Goal: Task Accomplishment & Management: Complete application form

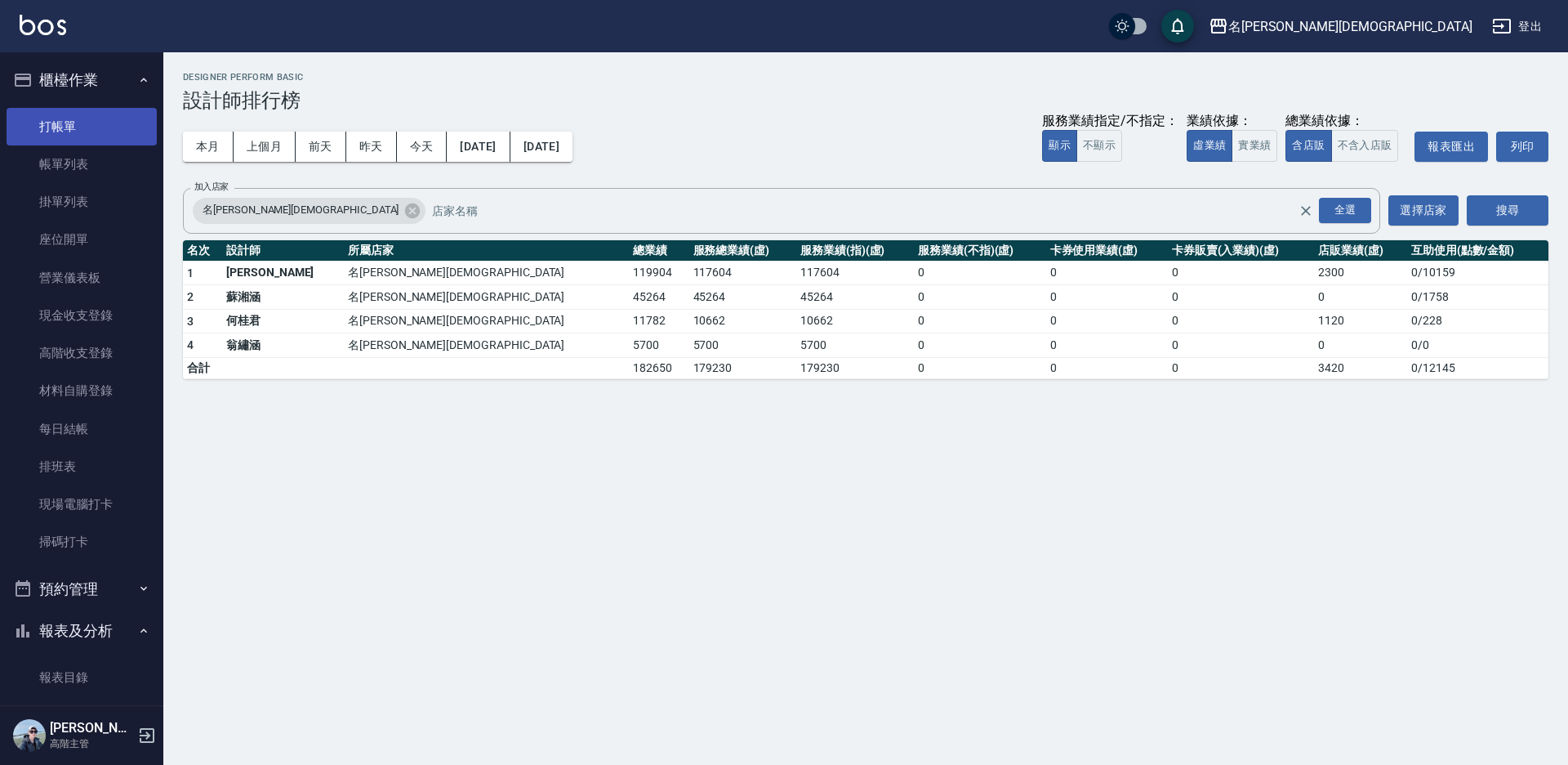
click at [102, 131] on link "打帳單" at bounding box center [82, 127] width 151 height 37
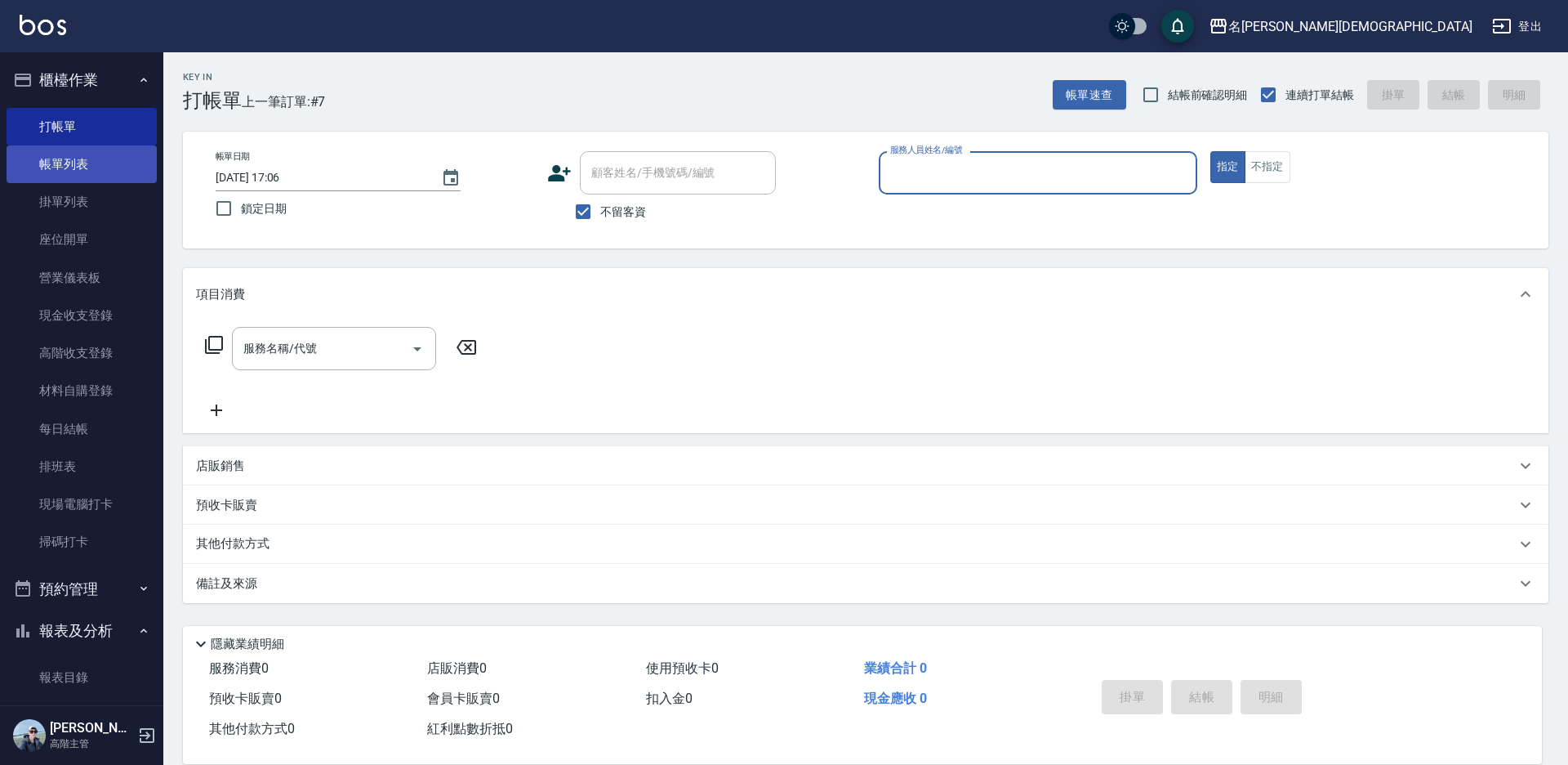
click at [95, 171] on link "帳單列表" at bounding box center [82, 164] width 151 height 37
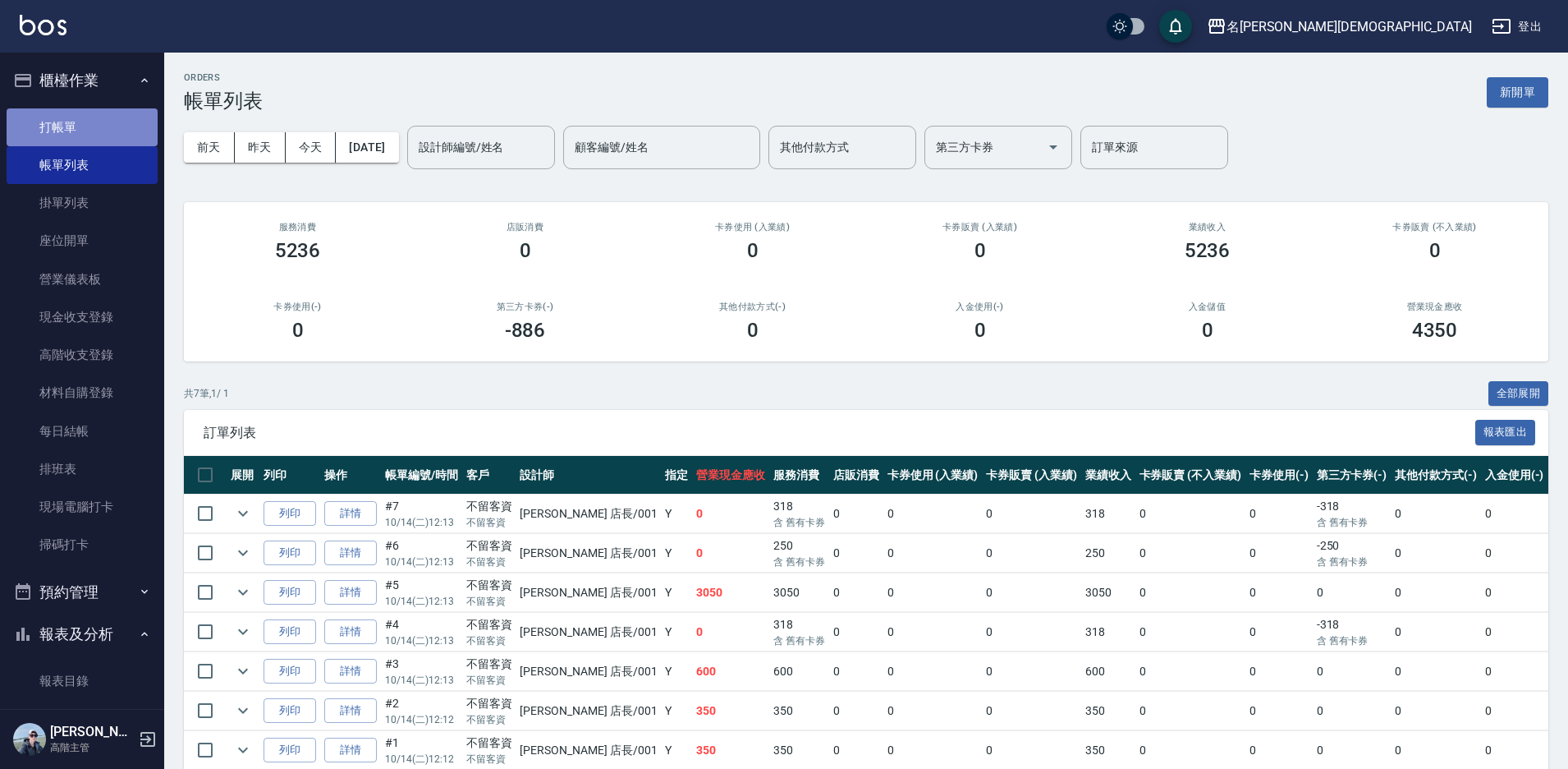
click at [101, 139] on link "打帳單" at bounding box center [82, 127] width 151 height 38
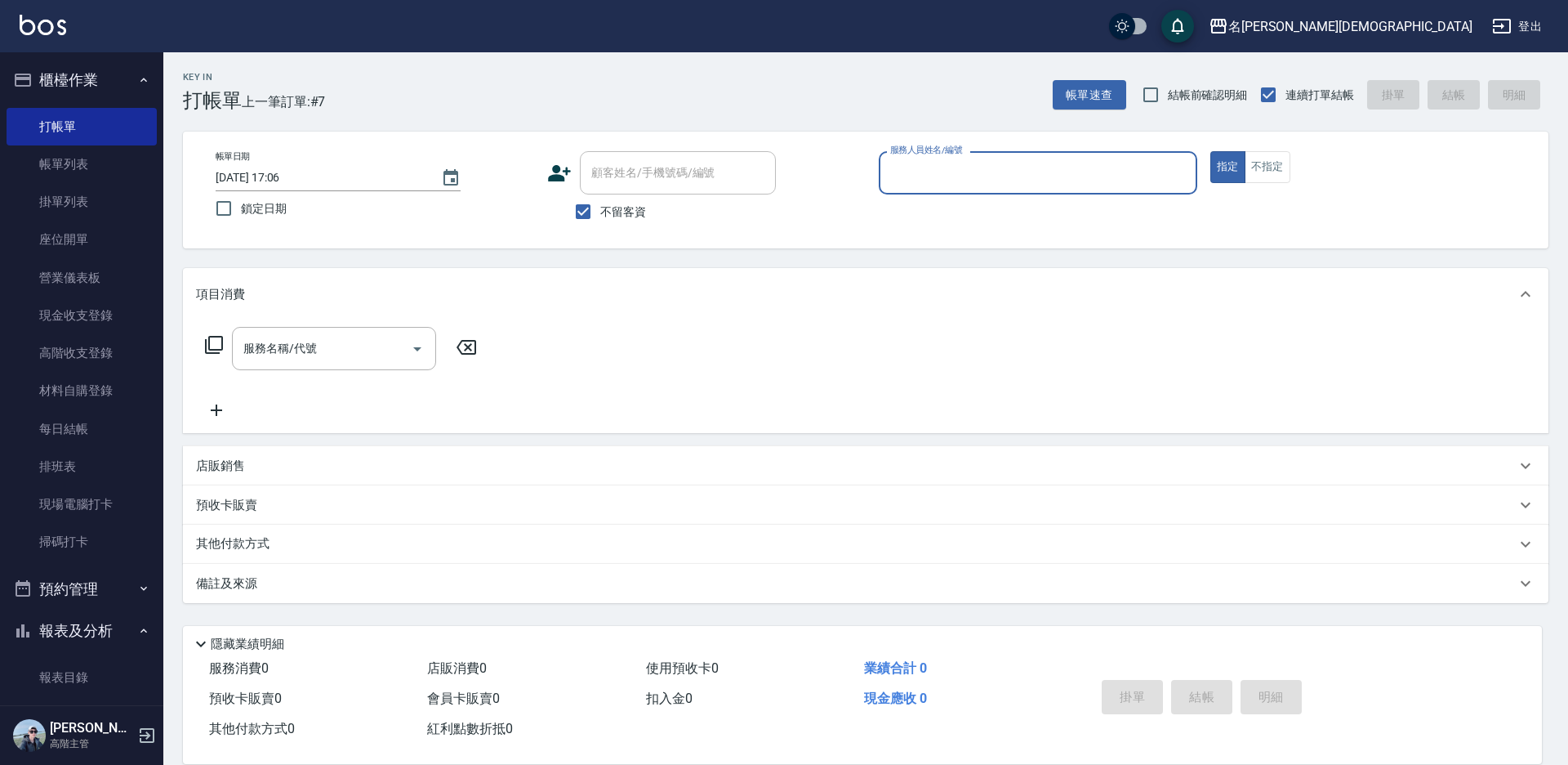
click at [1017, 173] on input "服務人員姓名/編號" at bounding box center [1038, 172] width 304 height 28
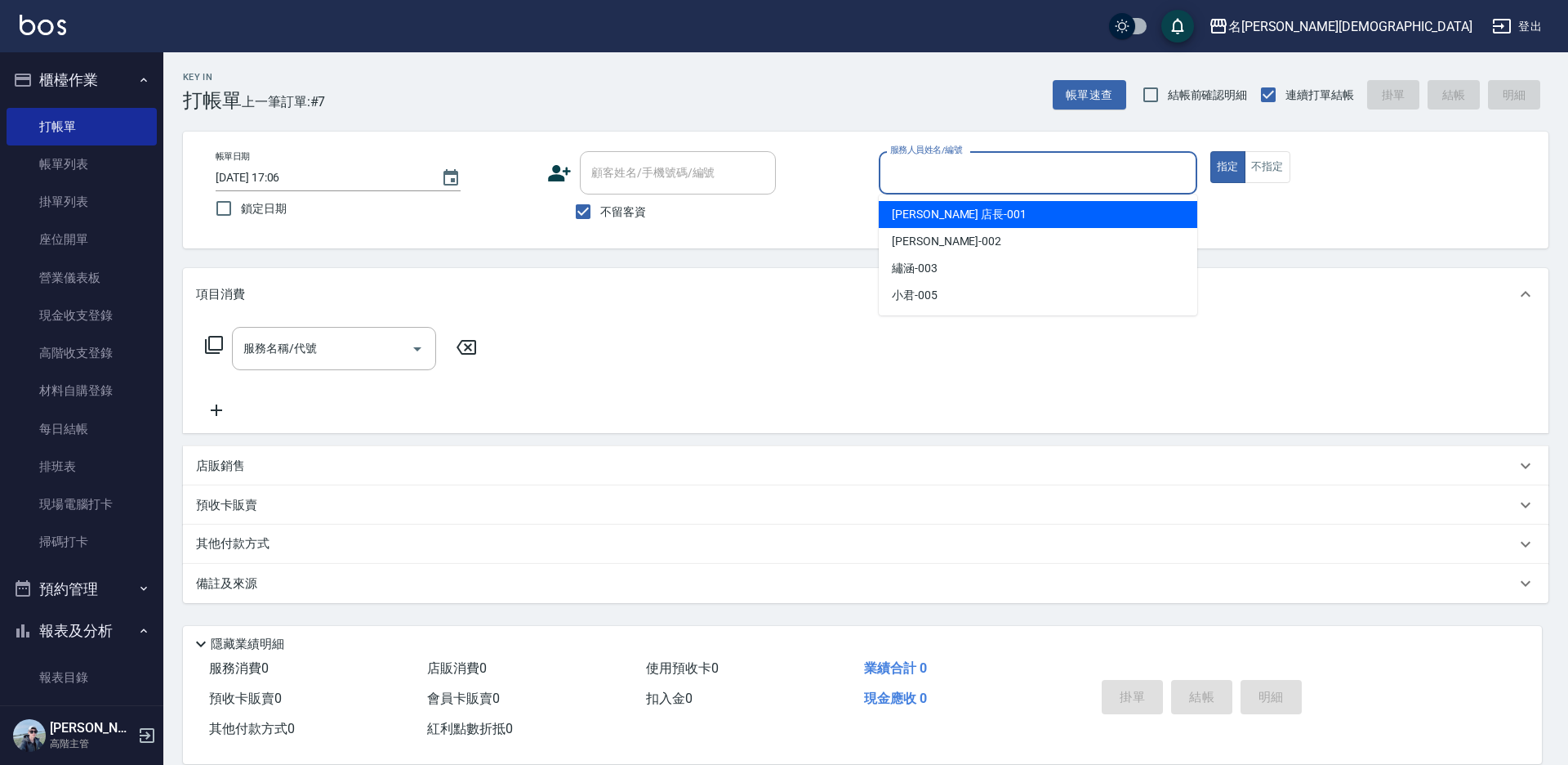
click at [963, 211] on div "[PERSON_NAME] 店長 -001" at bounding box center [1038, 214] width 319 height 27
type input "[PERSON_NAME] 店長-001"
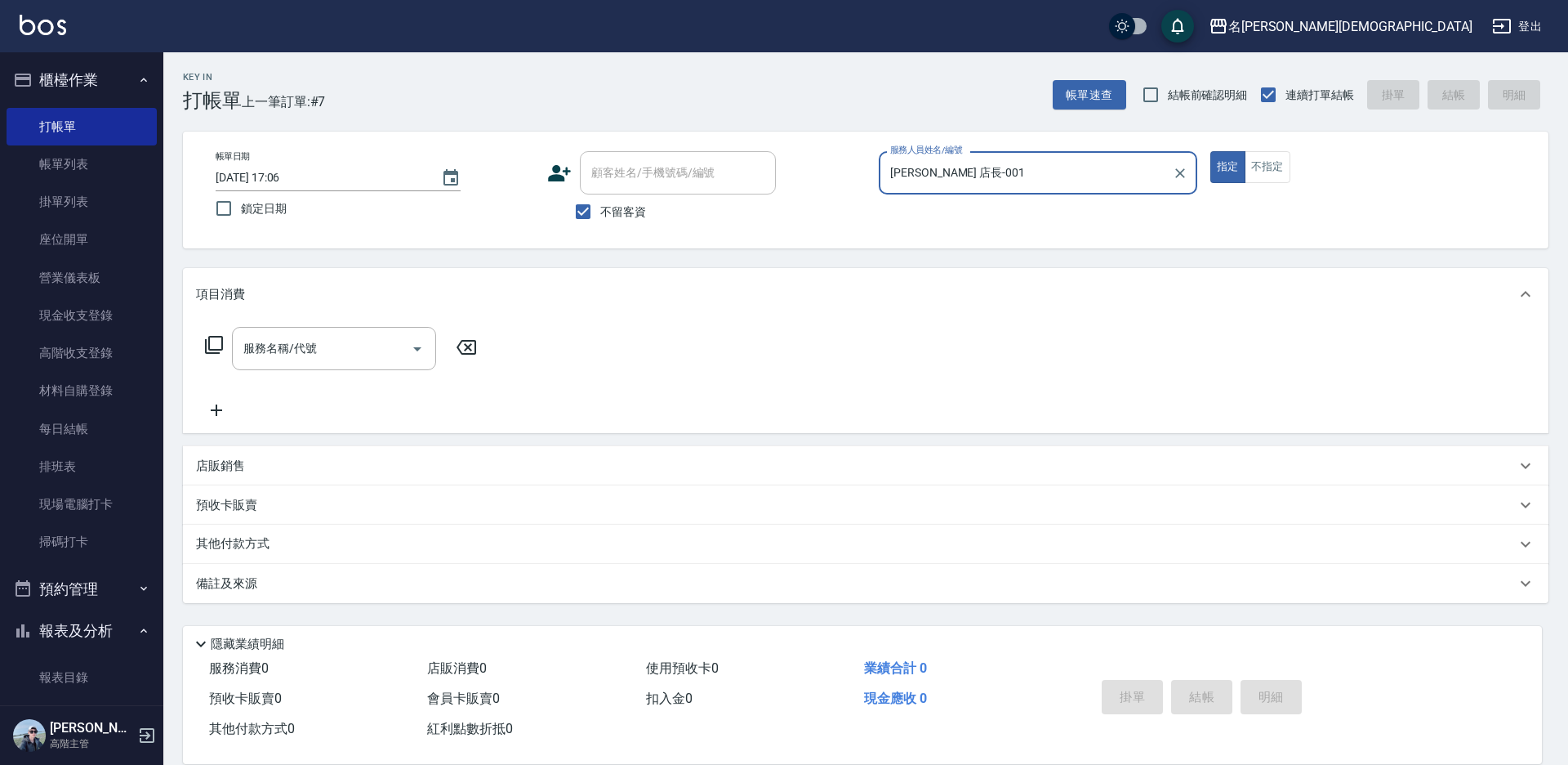
click at [213, 339] on icon at bounding box center [214, 345] width 20 height 20
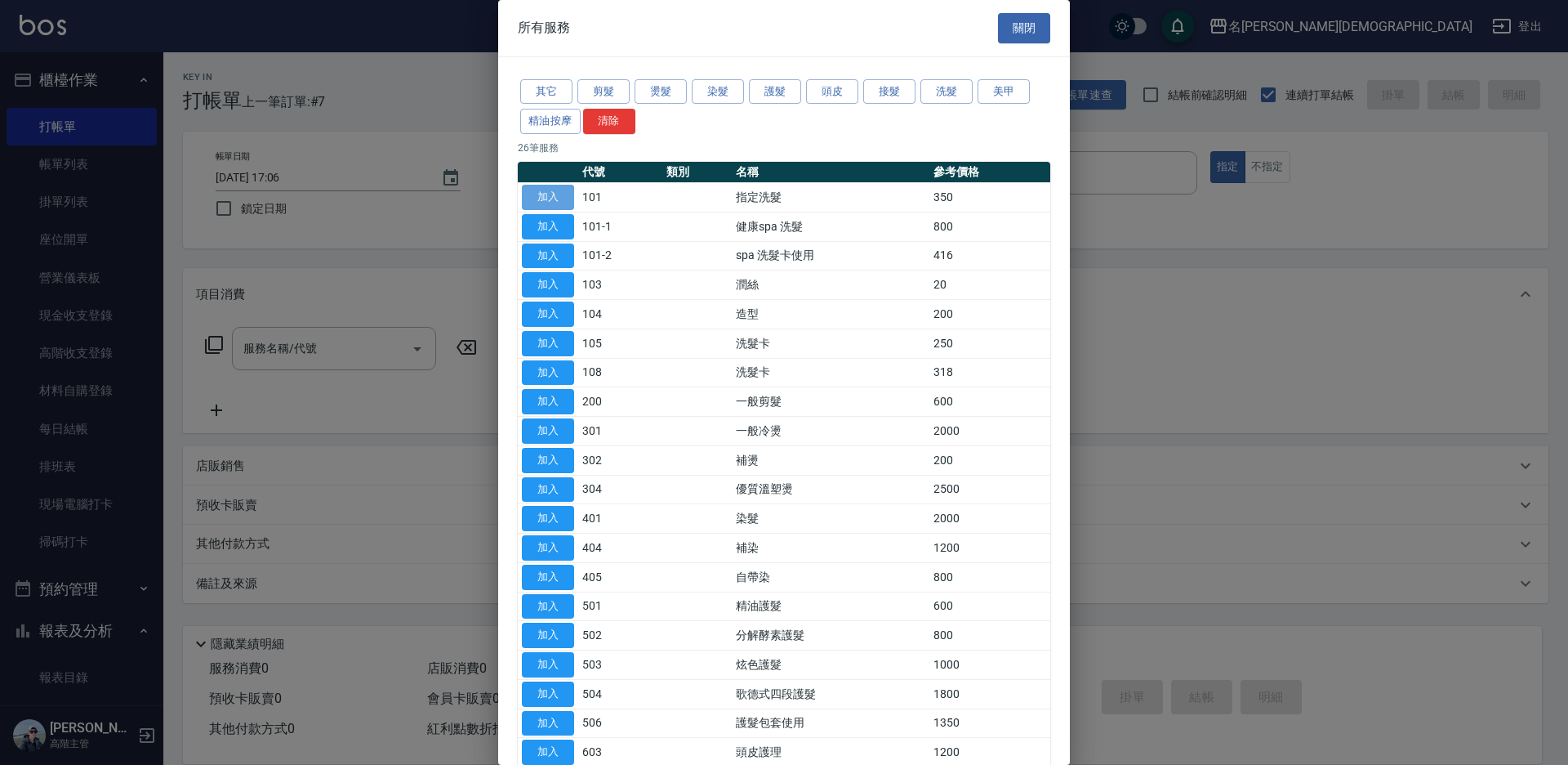
click at [545, 193] on button "加入" at bounding box center [548, 197] width 52 height 25
type input "指定洗髮(101)"
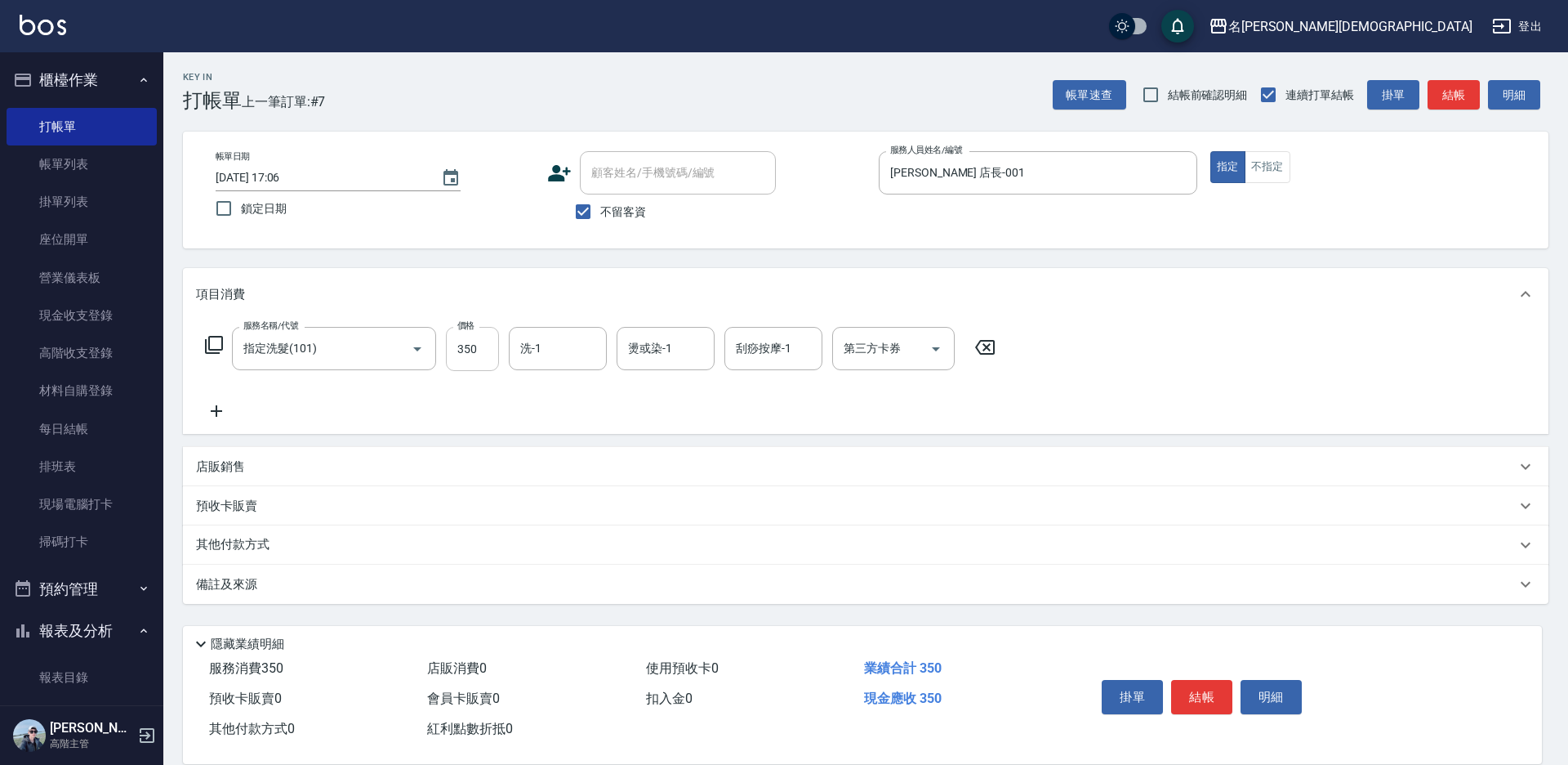
click at [475, 344] on input "350" at bounding box center [473, 349] width 53 height 44
type input "370"
click at [568, 357] on input "洗-1" at bounding box center [558, 348] width 83 height 28
click at [568, 448] on div "繡涵 -003" at bounding box center [558, 461] width 98 height 27
type input "繡涵-003"
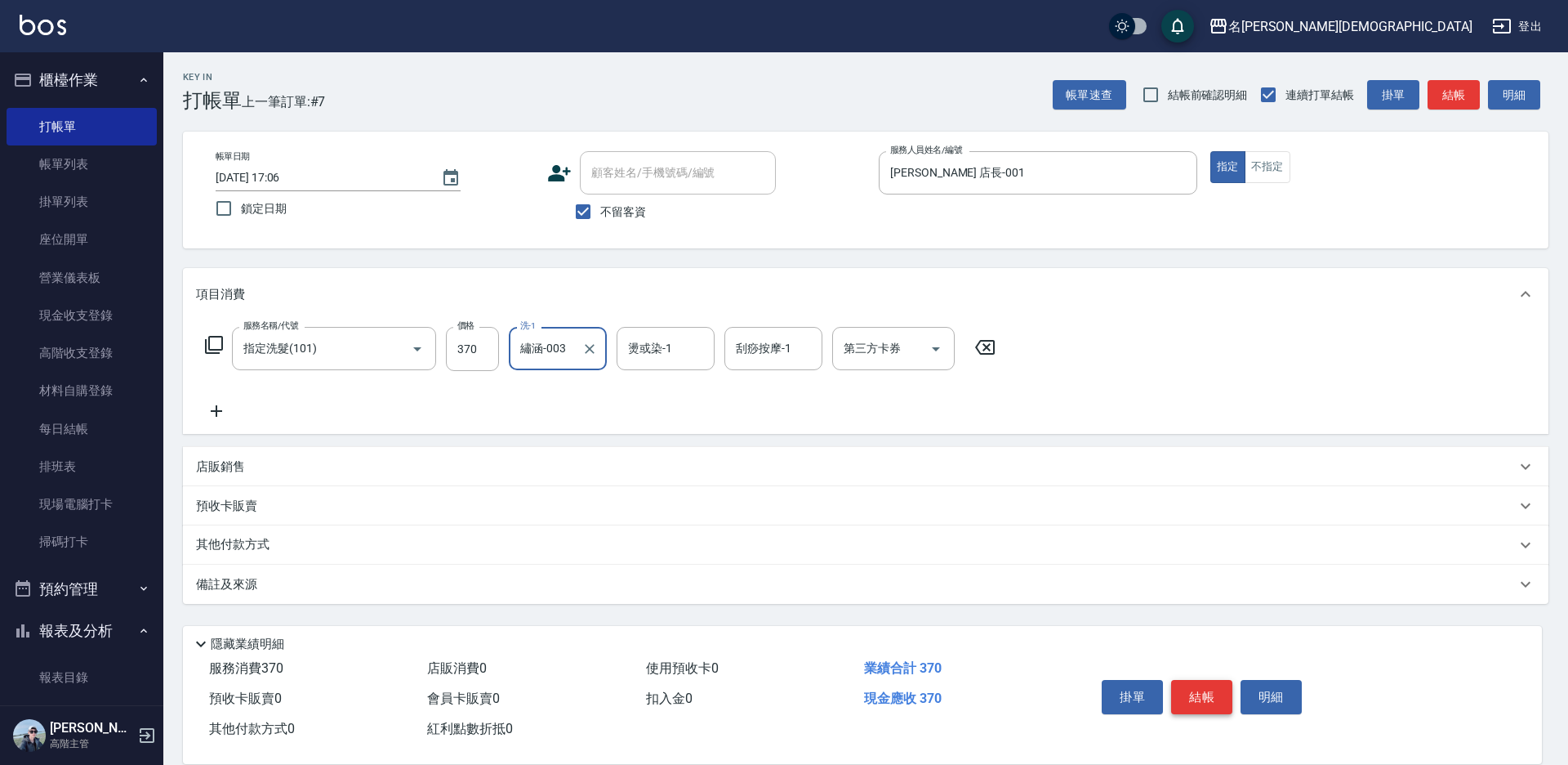
click at [1180, 689] on button "結帳" at bounding box center [1202, 697] width 62 height 34
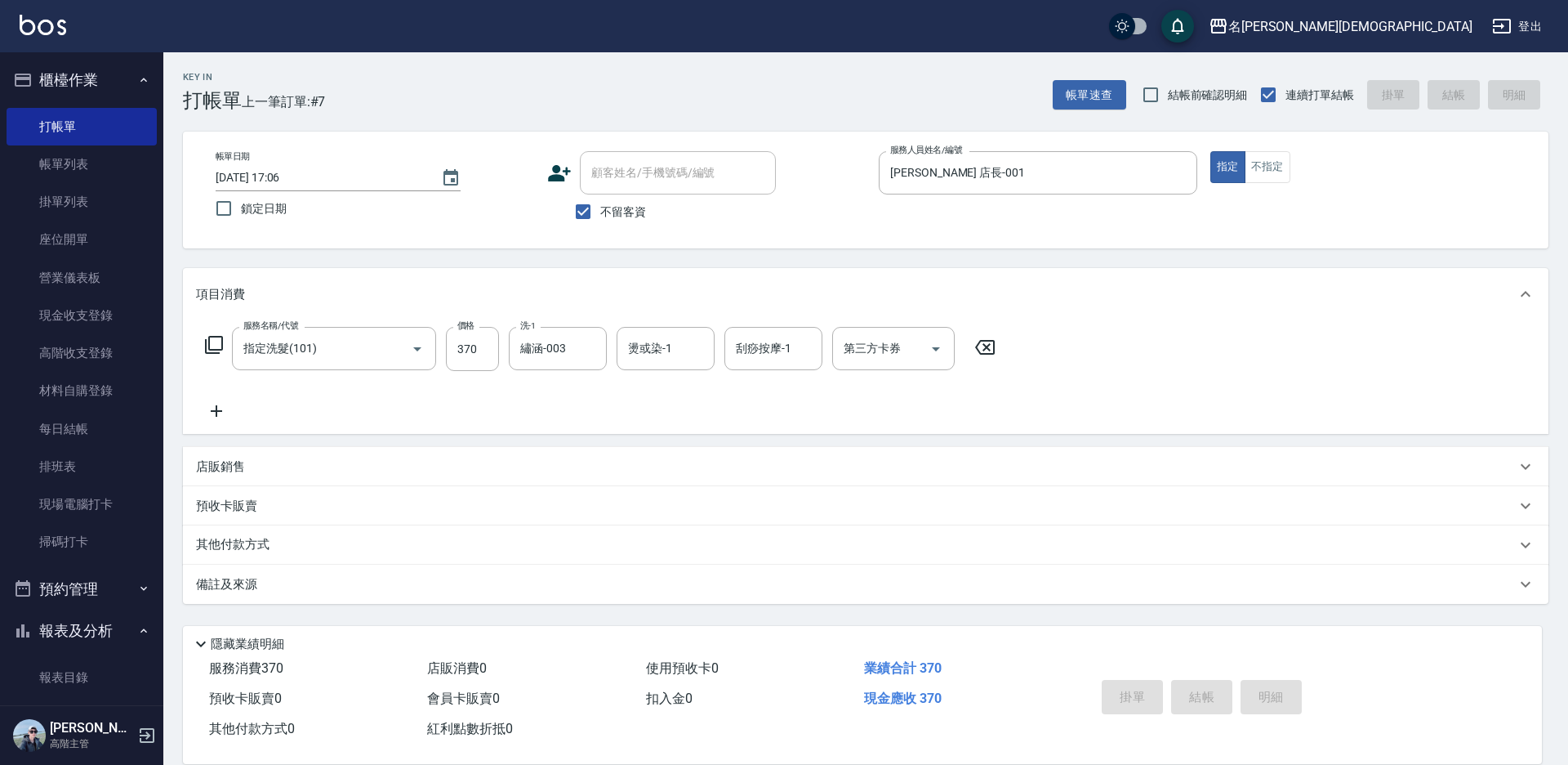
type input "[DATE] 17:08"
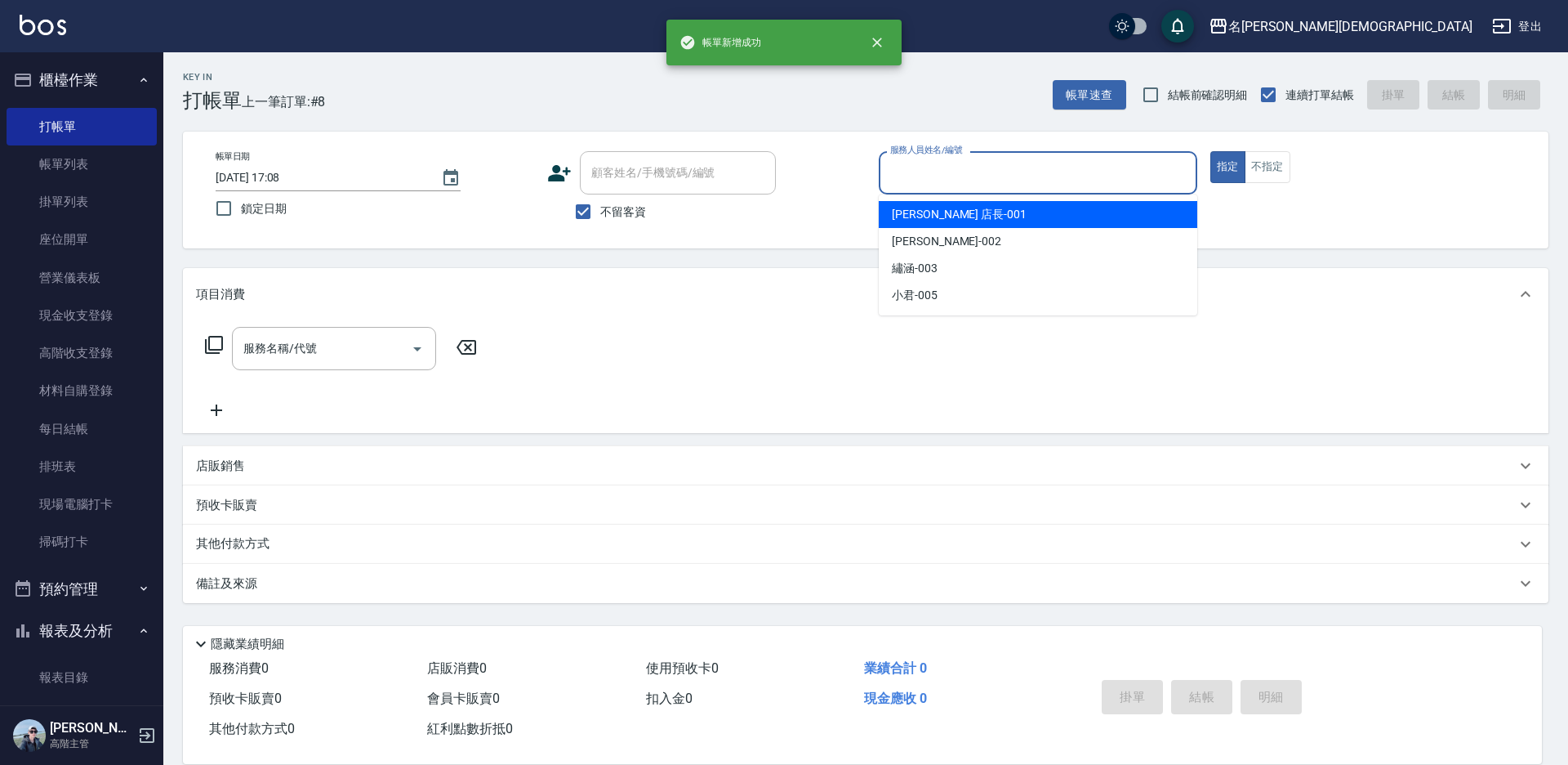
click at [906, 162] on input "服務人員姓名/編號" at bounding box center [1038, 172] width 304 height 28
click at [922, 207] on span "[PERSON_NAME] 店長 -001" at bounding box center [960, 214] width 135 height 17
type input "[PERSON_NAME] 店長-001"
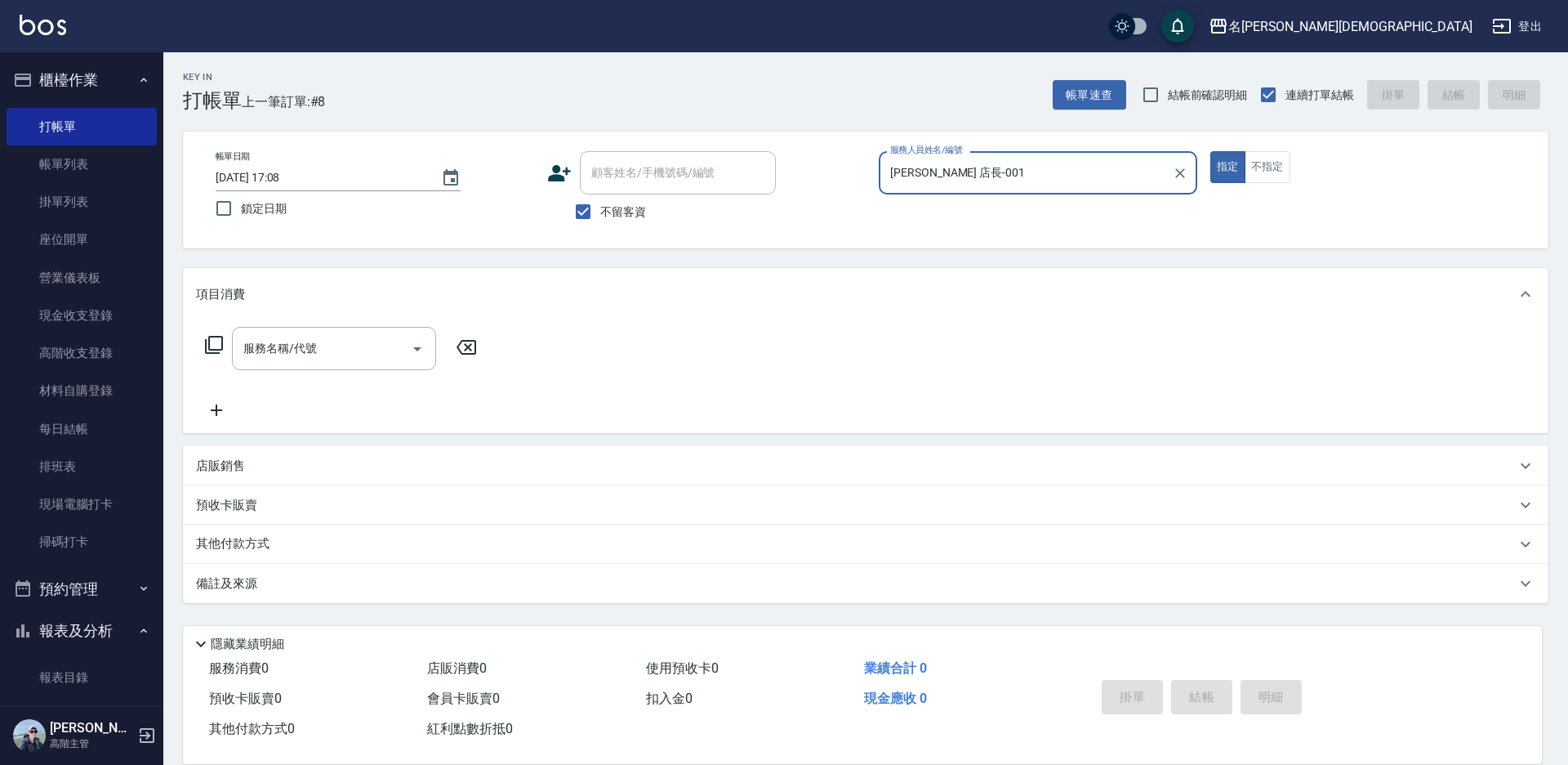
click at [216, 345] on icon at bounding box center [214, 345] width 20 height 20
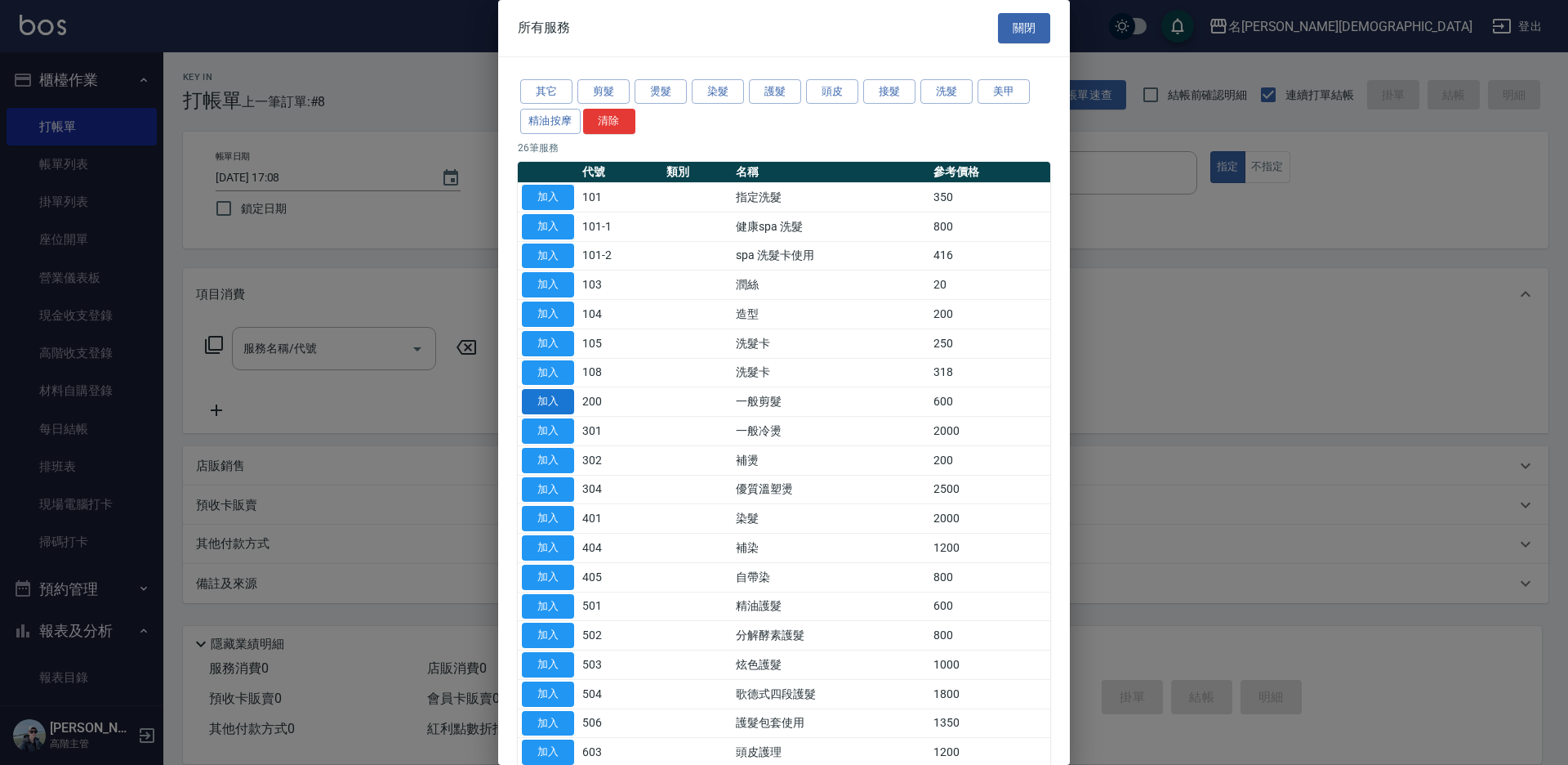
click at [543, 405] on button "加入" at bounding box center [548, 401] width 52 height 25
type input "一般剪髮(200)"
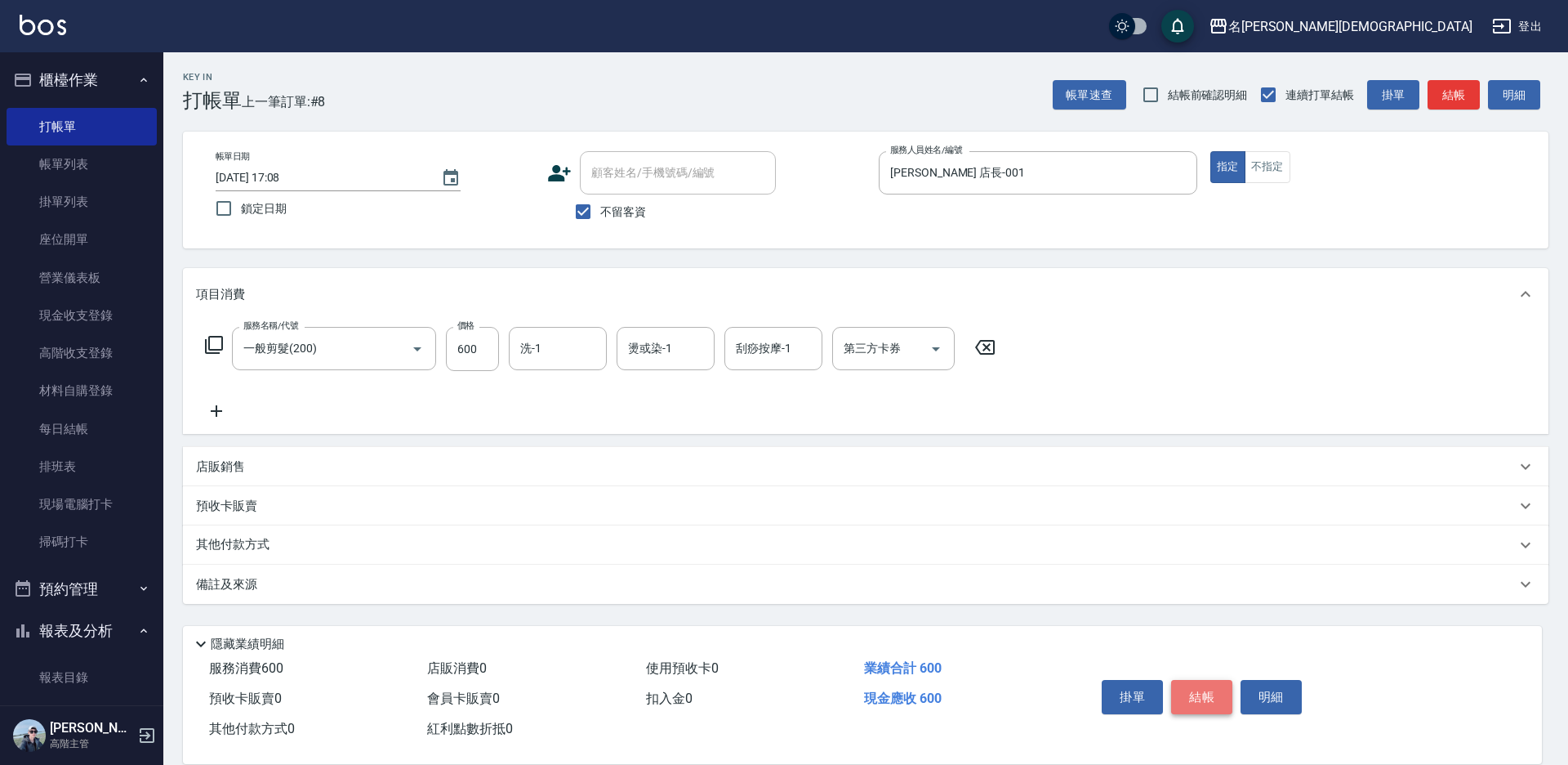
click at [1181, 692] on button "結帳" at bounding box center [1202, 697] width 62 height 34
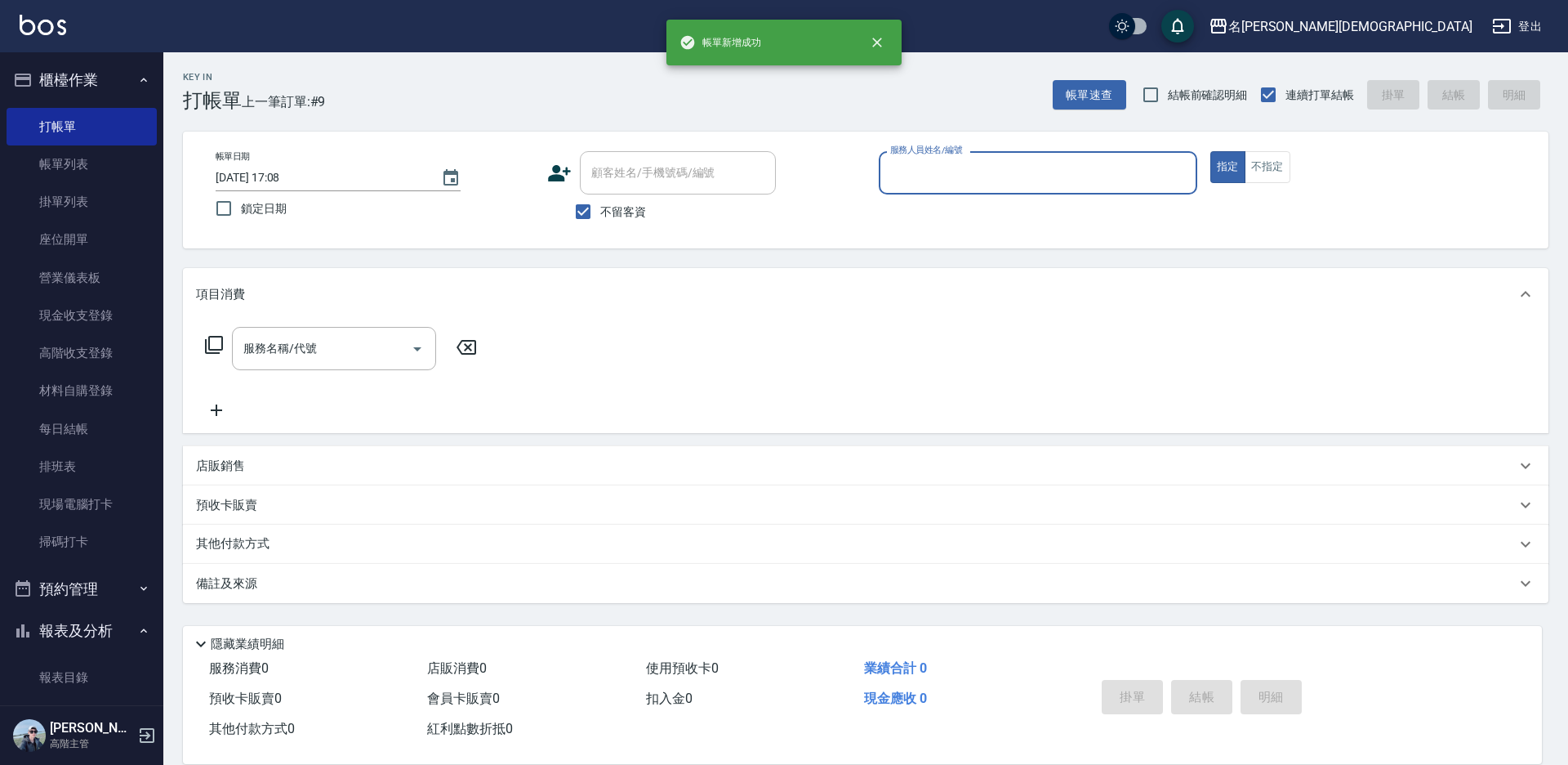
click at [902, 179] on input "服務人員姓名/編號" at bounding box center [1038, 172] width 304 height 28
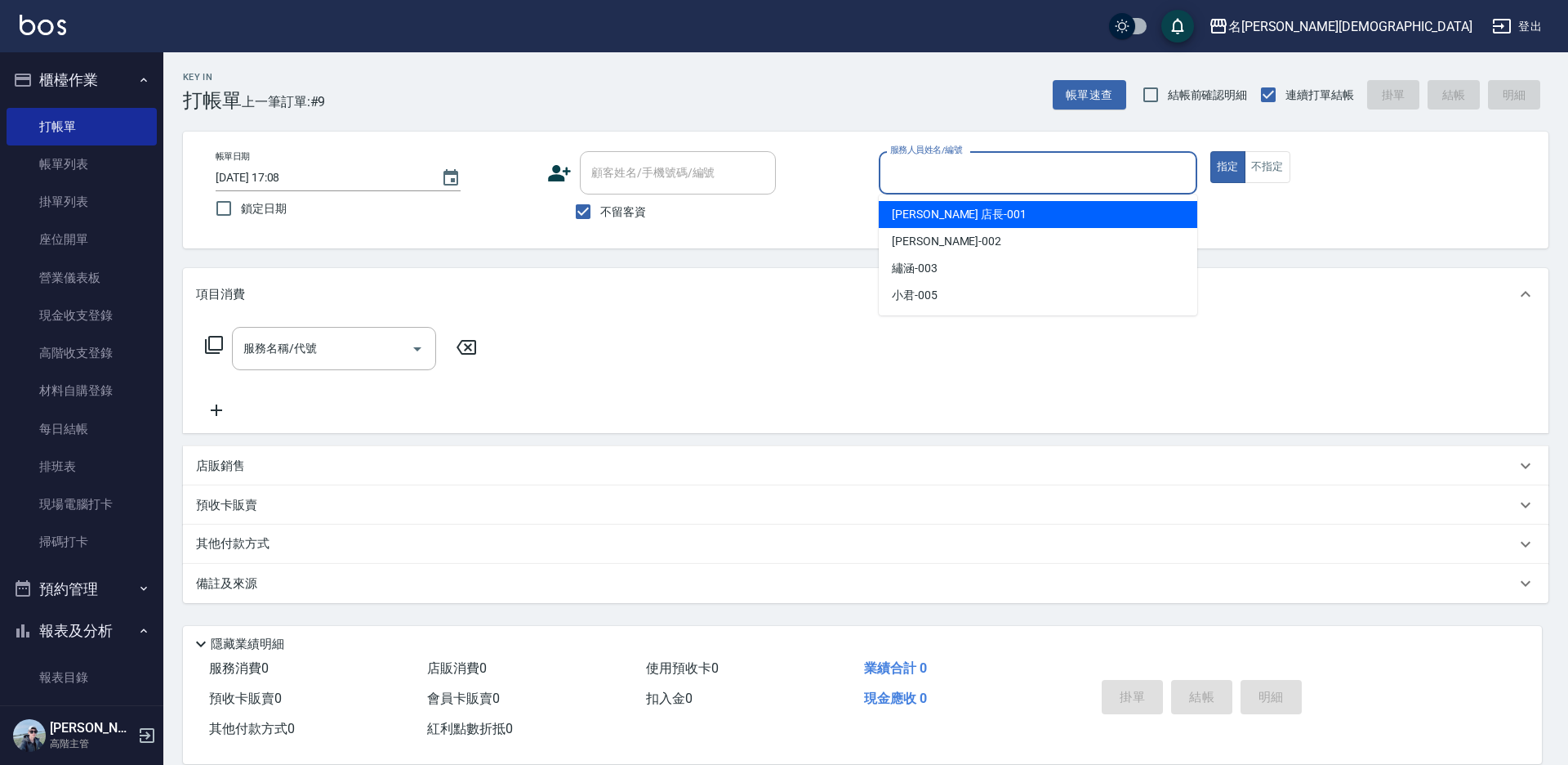
click at [908, 213] on span "[PERSON_NAME] 店長 -001" at bounding box center [960, 214] width 135 height 17
type input "[PERSON_NAME] 店長-001"
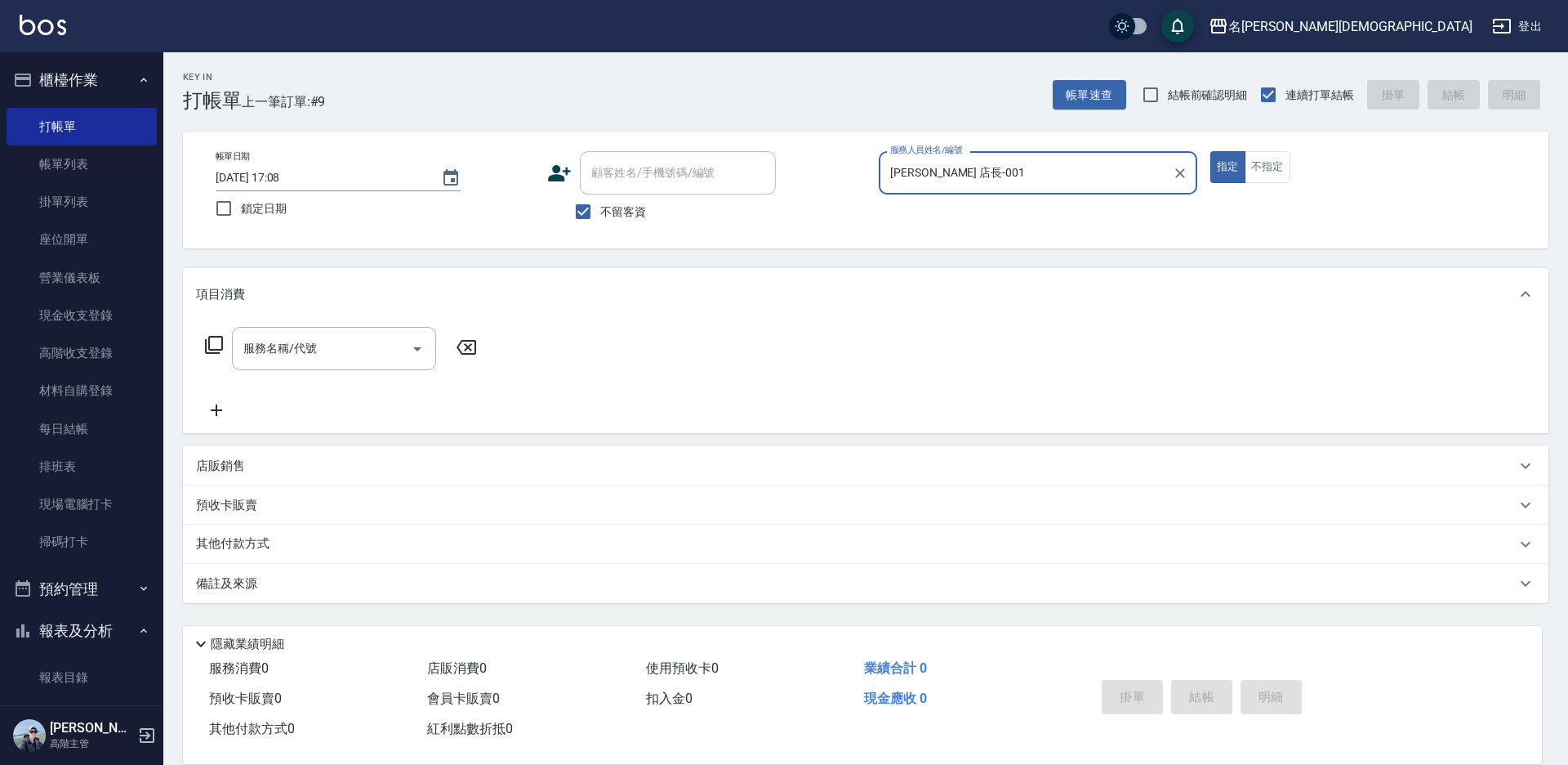
click at [215, 336] on icon at bounding box center [214, 345] width 18 height 18
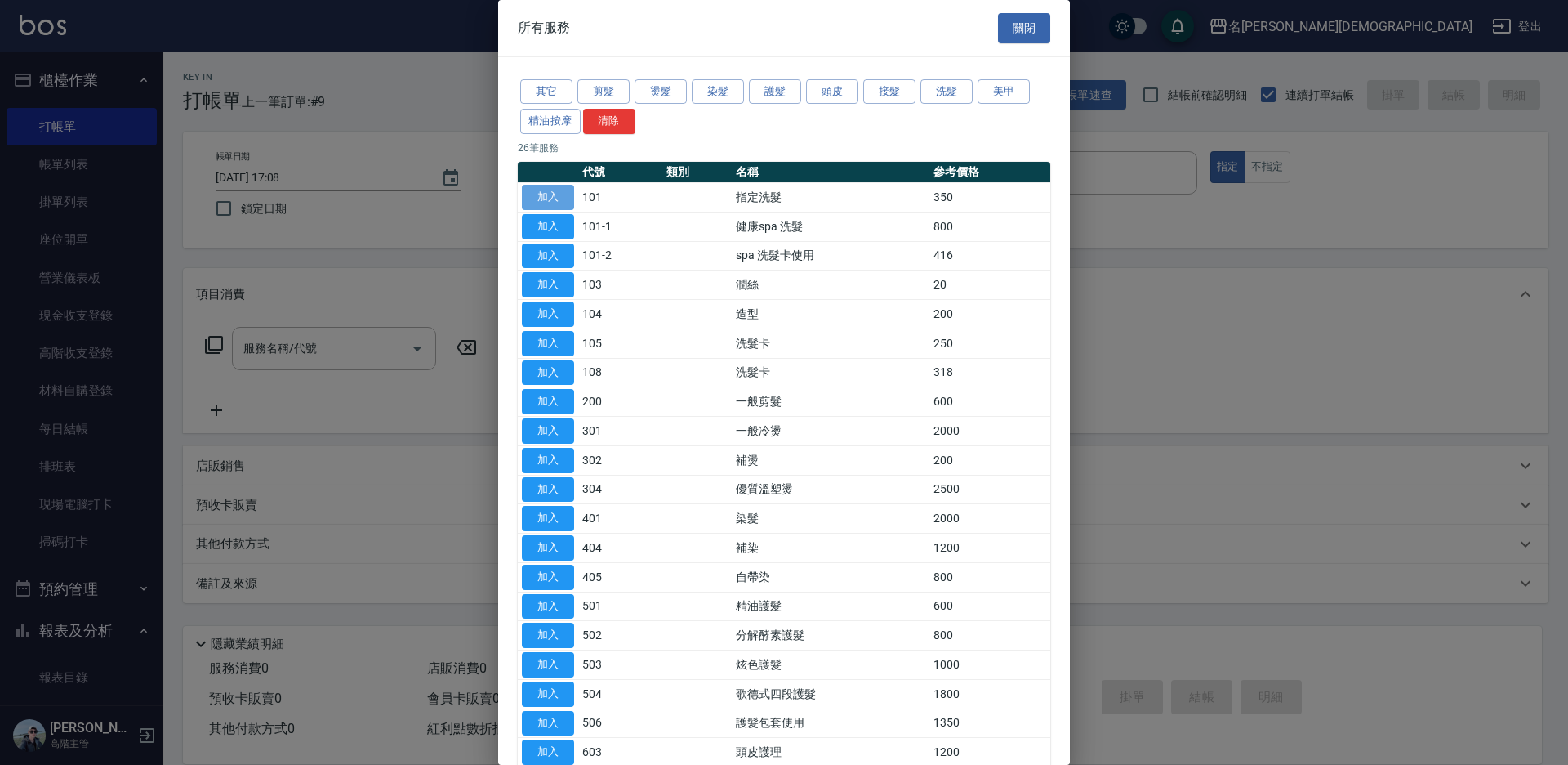
click at [560, 191] on button "加入" at bounding box center [548, 197] width 52 height 25
type input "指定洗髮(101)"
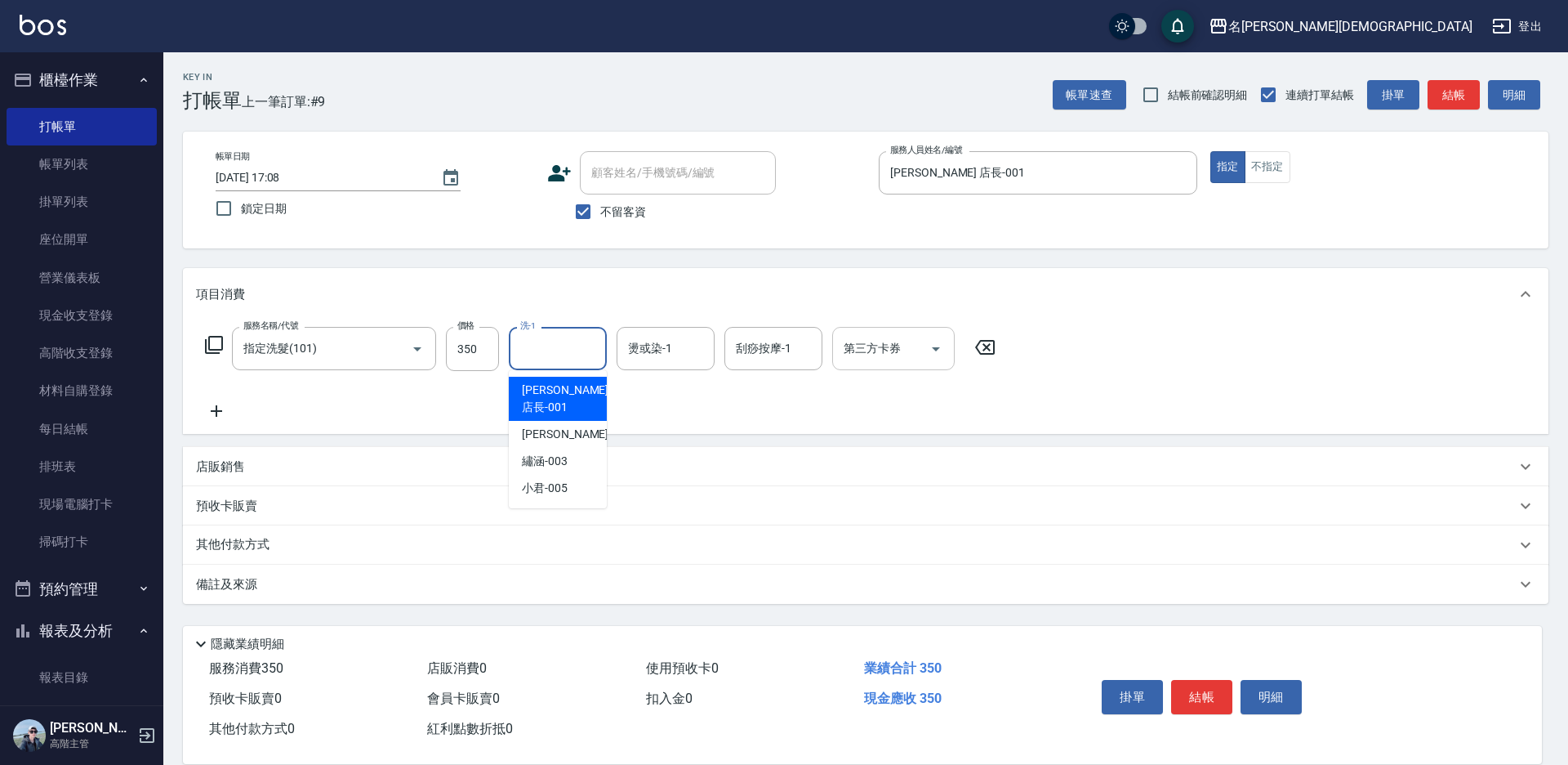
click at [561, 350] on input "洗-1" at bounding box center [558, 348] width 83 height 28
click at [553, 479] on span "小君 -005" at bounding box center [544, 488] width 46 height 17
type input "小君-005"
click at [1200, 698] on button "結帳" at bounding box center [1202, 697] width 62 height 34
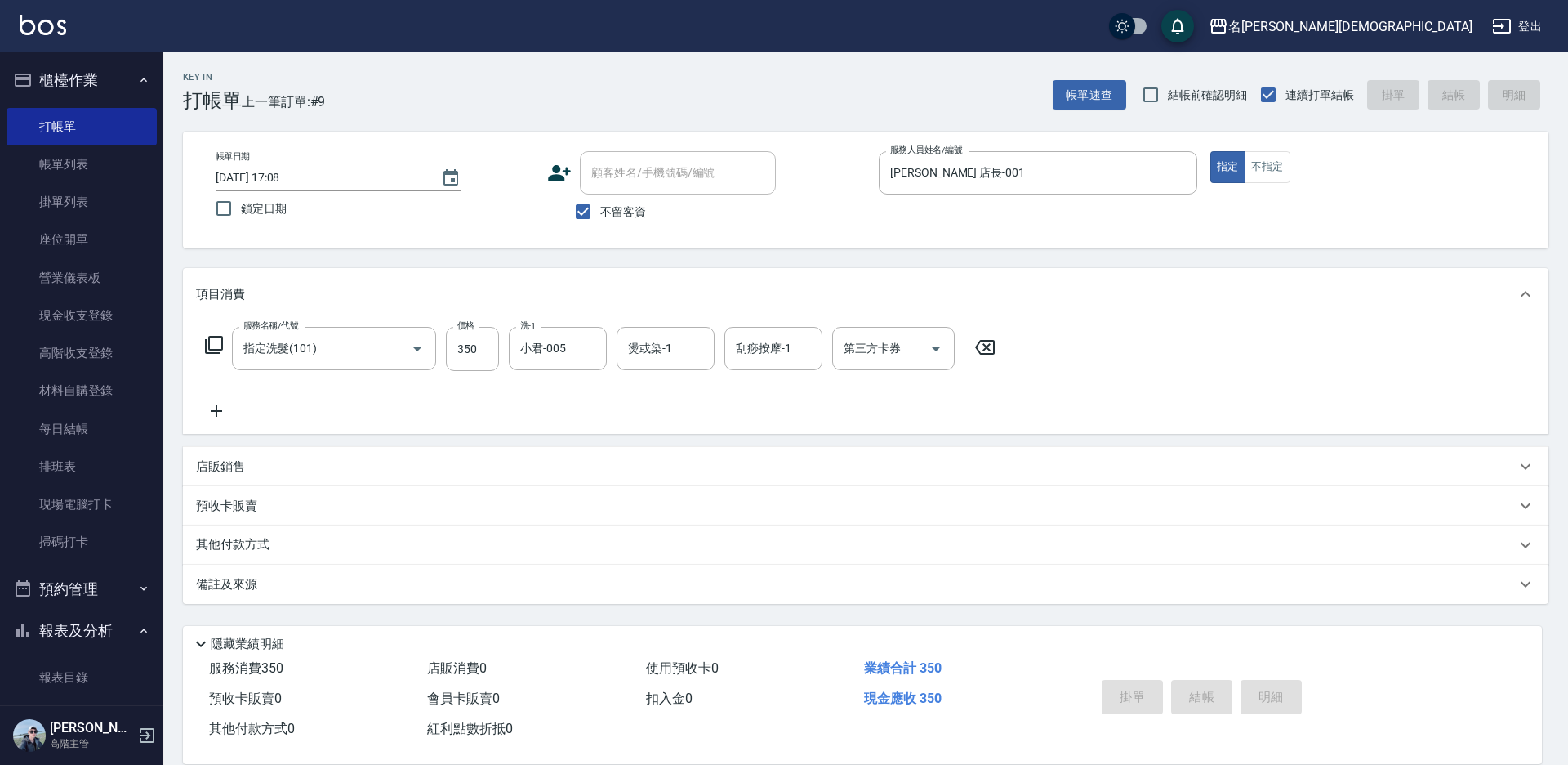
type input "[DATE] 17:09"
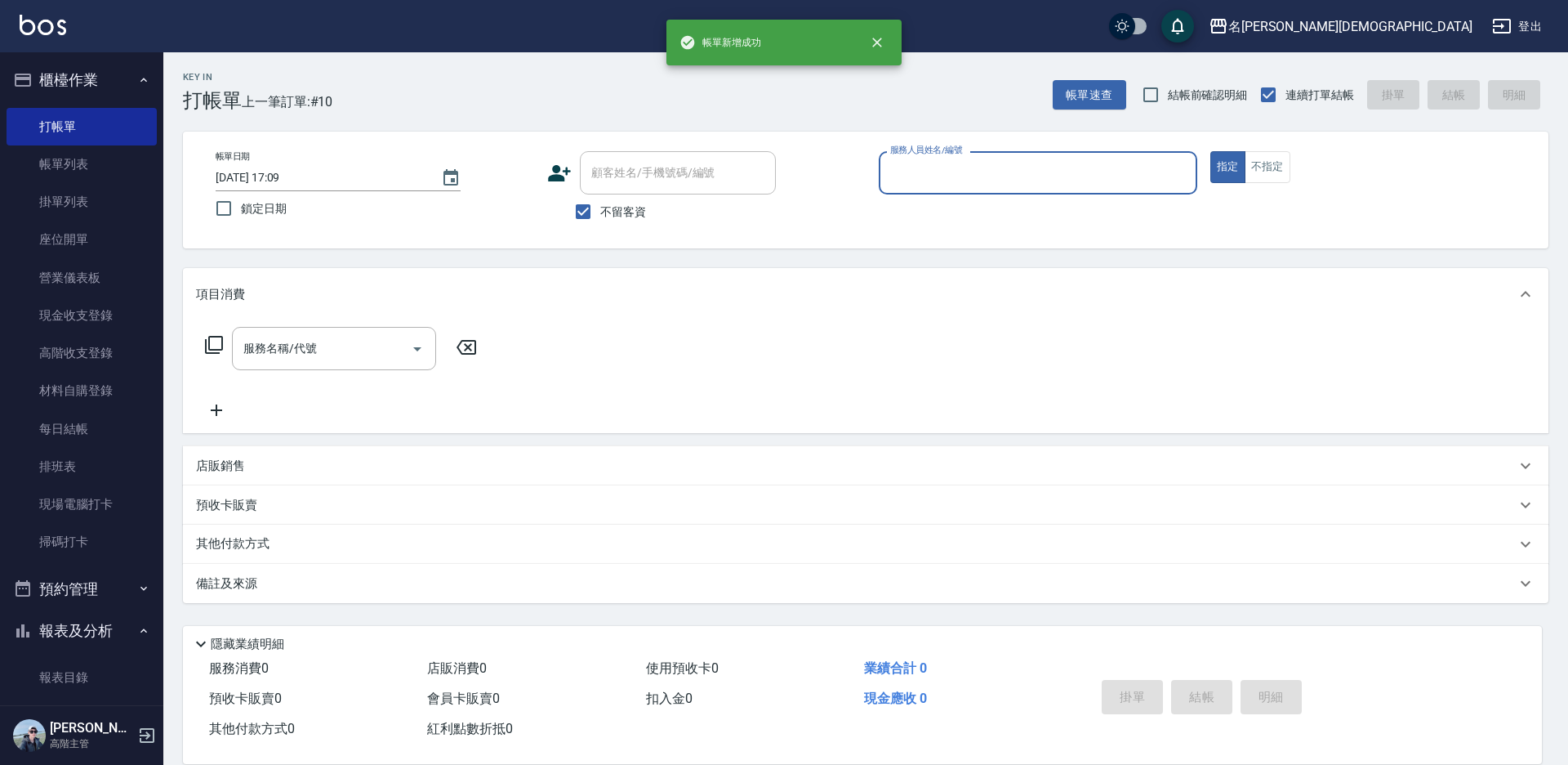
drag, startPoint x: 955, startPoint y: 162, endPoint x: 947, endPoint y: 188, distance: 27.2
click at [955, 163] on input "服務人員姓名/編號" at bounding box center [1038, 172] width 304 height 28
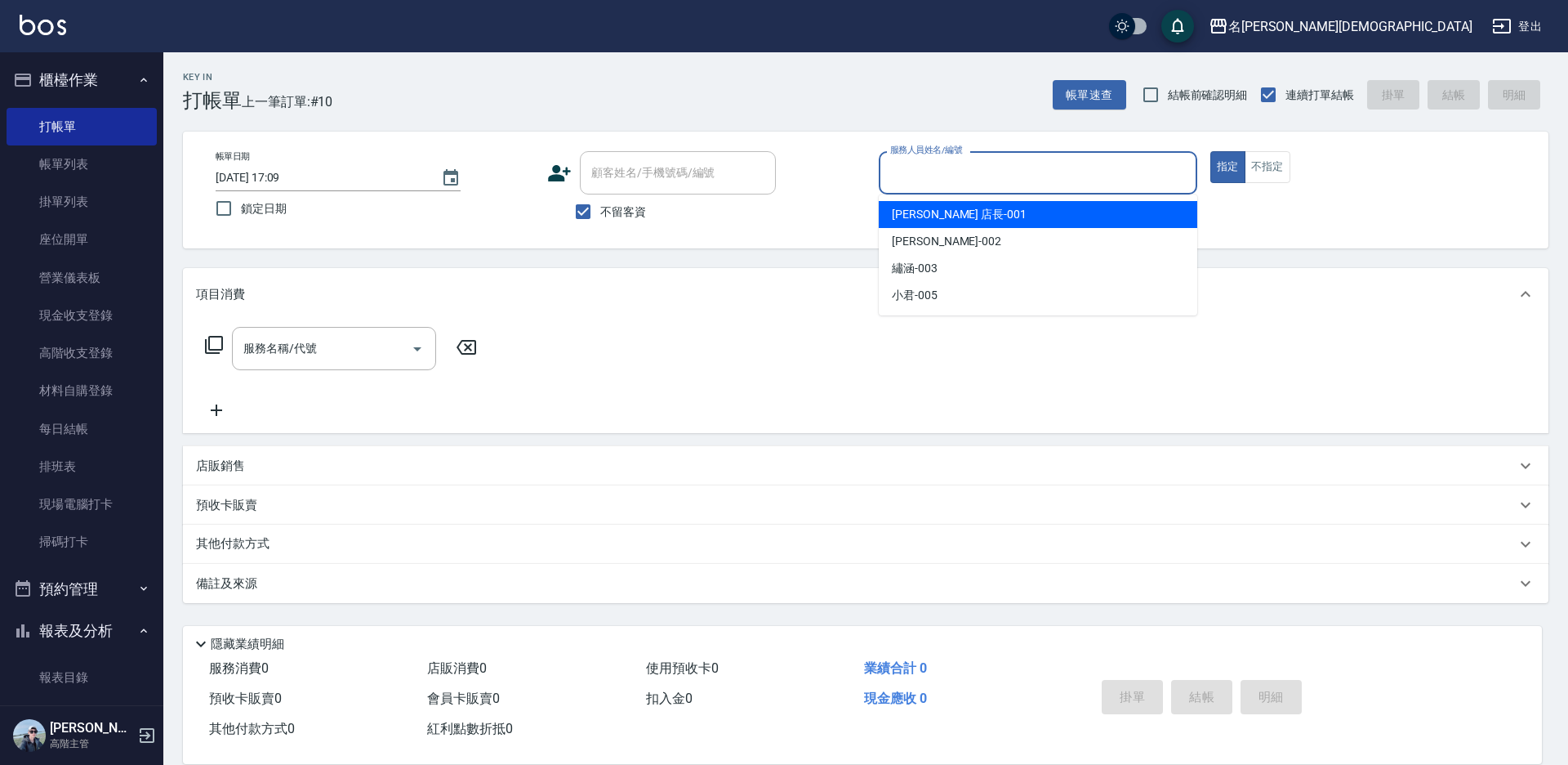
click at [934, 223] on div "[PERSON_NAME] 店長 -001" at bounding box center [1038, 214] width 319 height 27
type input "[PERSON_NAME] 店長-001"
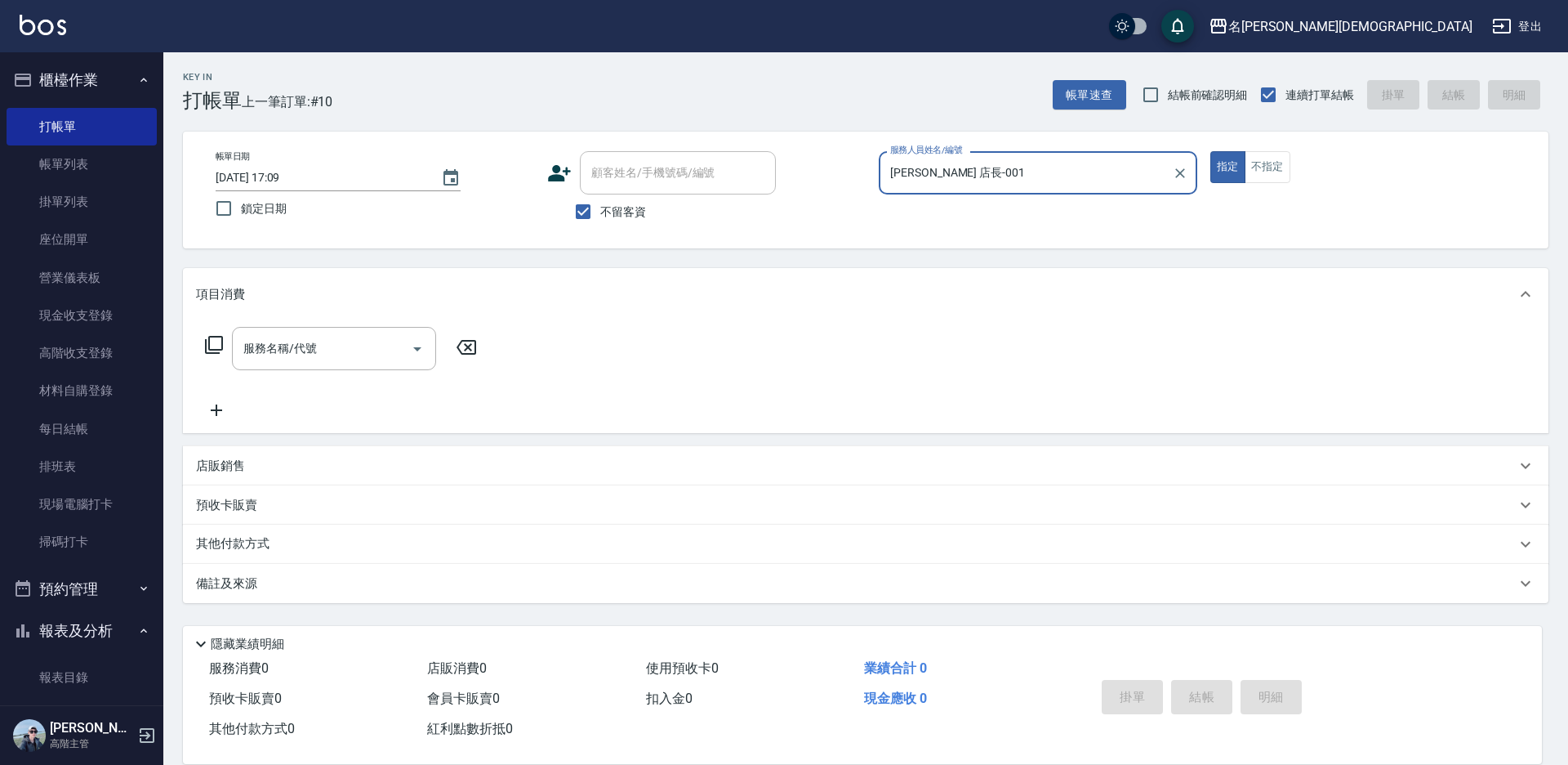
click at [214, 345] on icon at bounding box center [214, 345] width 20 height 20
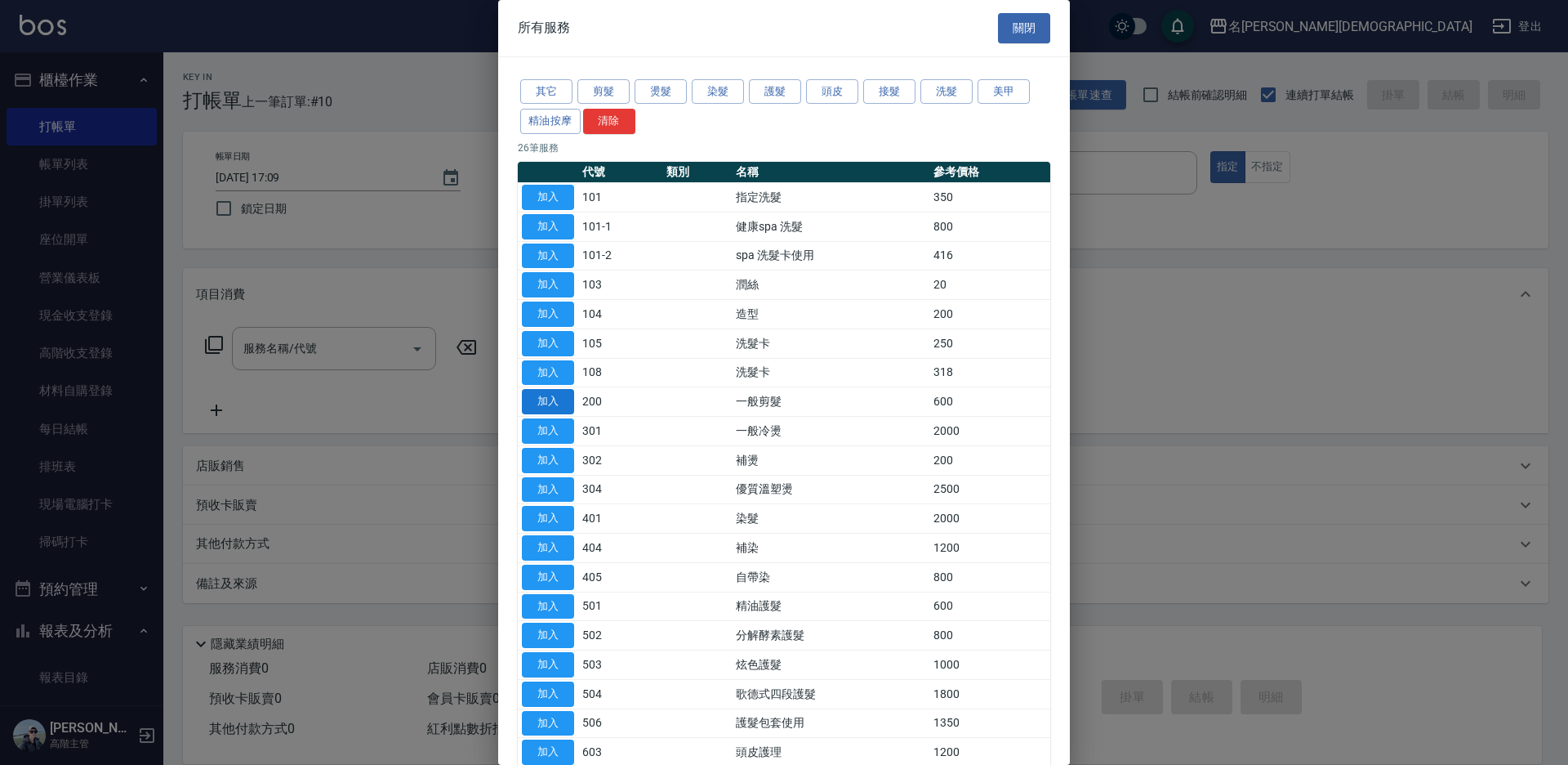
click at [554, 395] on button "加入" at bounding box center [548, 401] width 52 height 25
type input "一般剪髮(200)"
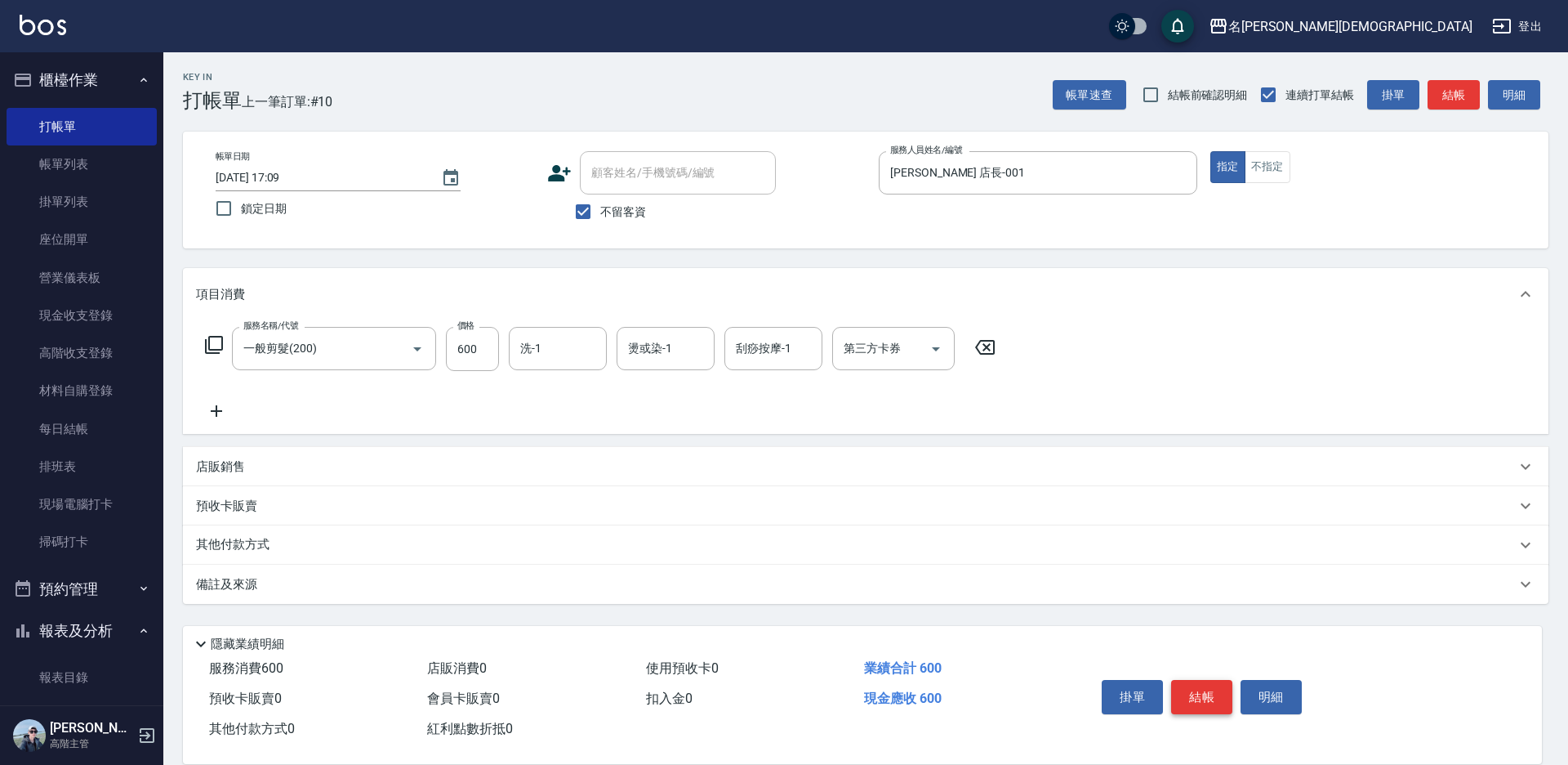
click at [1186, 683] on button "結帳" at bounding box center [1202, 697] width 62 height 34
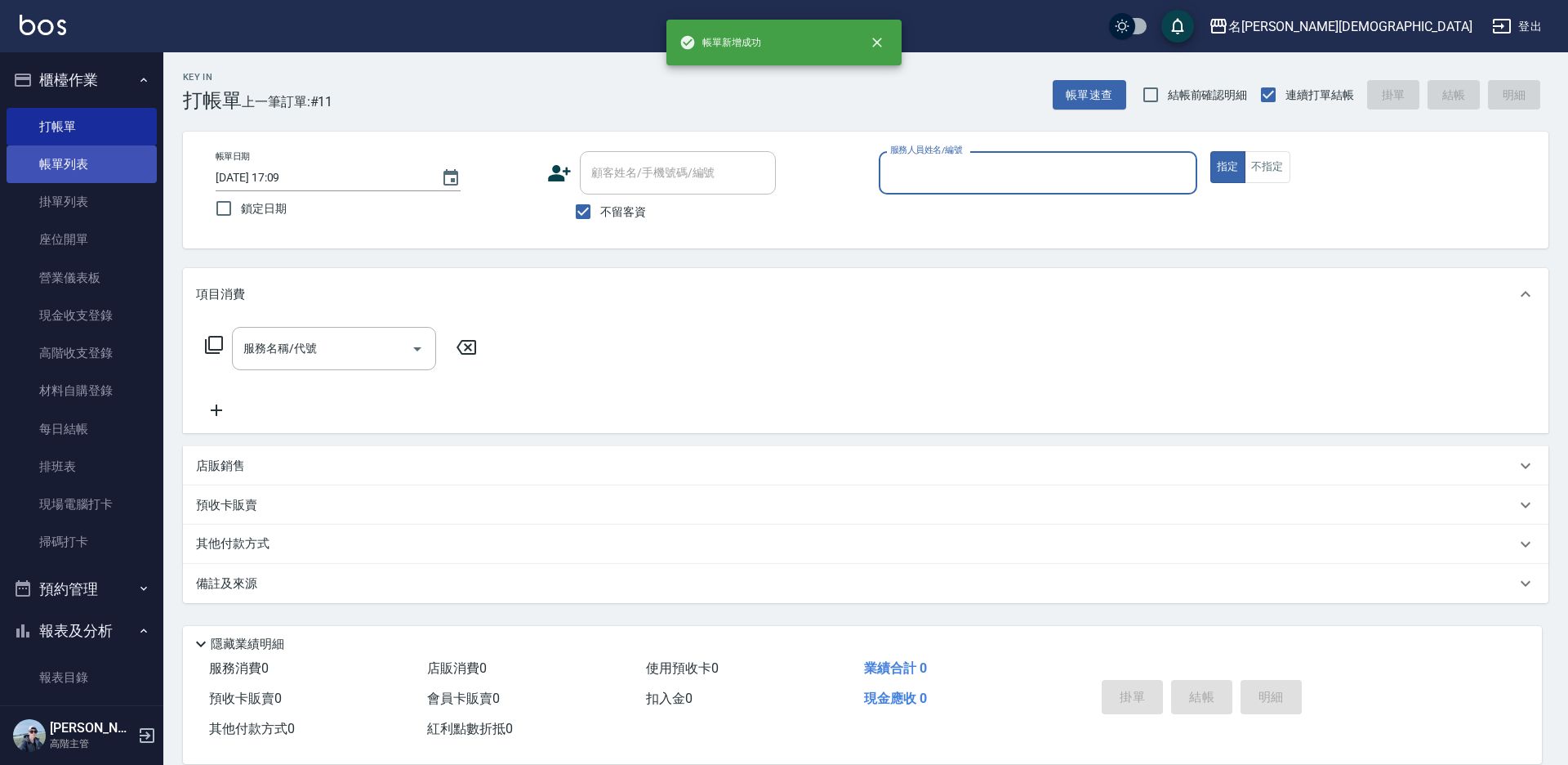
click at [62, 158] on link "帳單列表" at bounding box center [82, 164] width 151 height 37
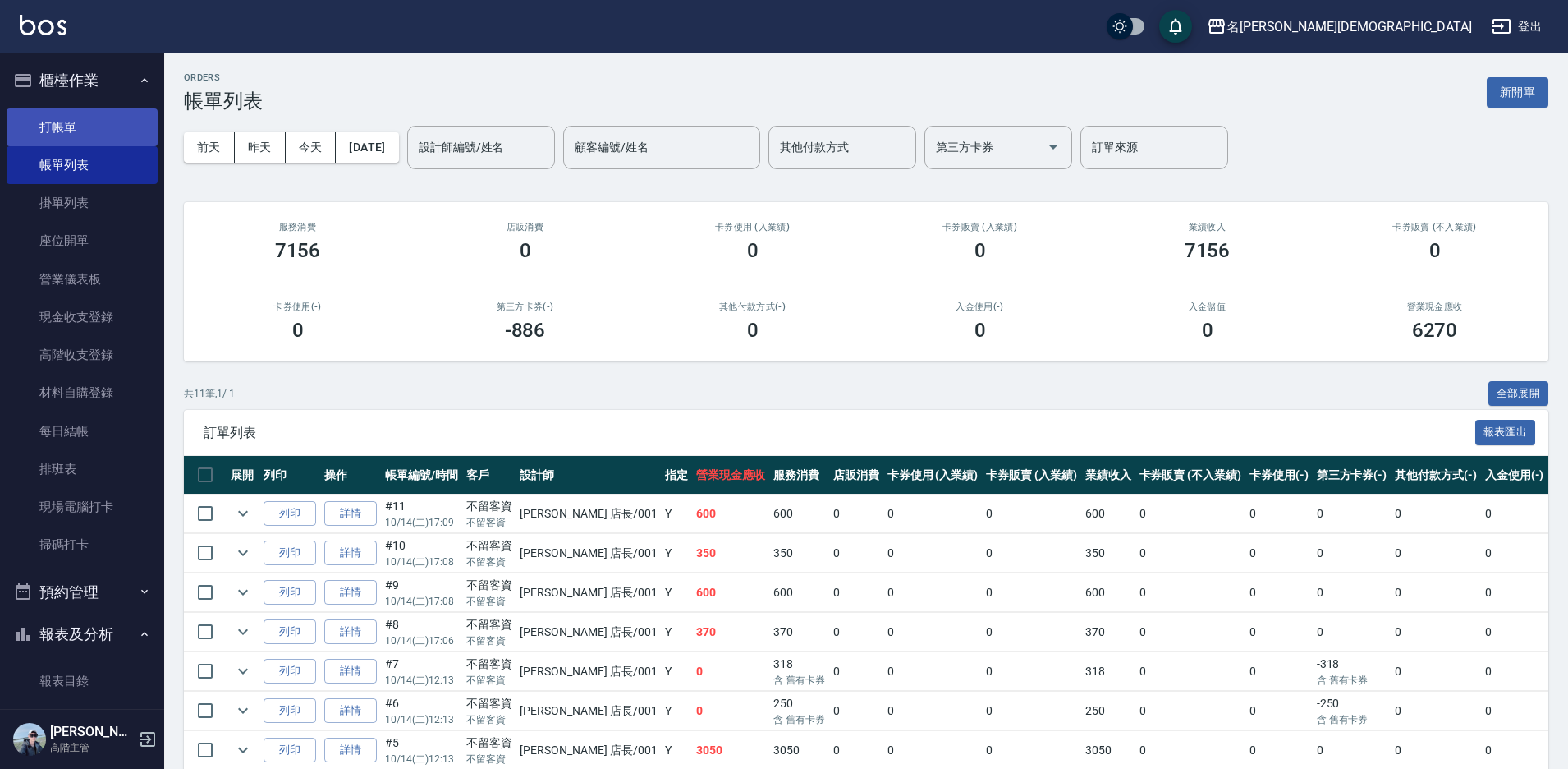
click at [76, 131] on link "打帳單" at bounding box center [82, 127] width 151 height 38
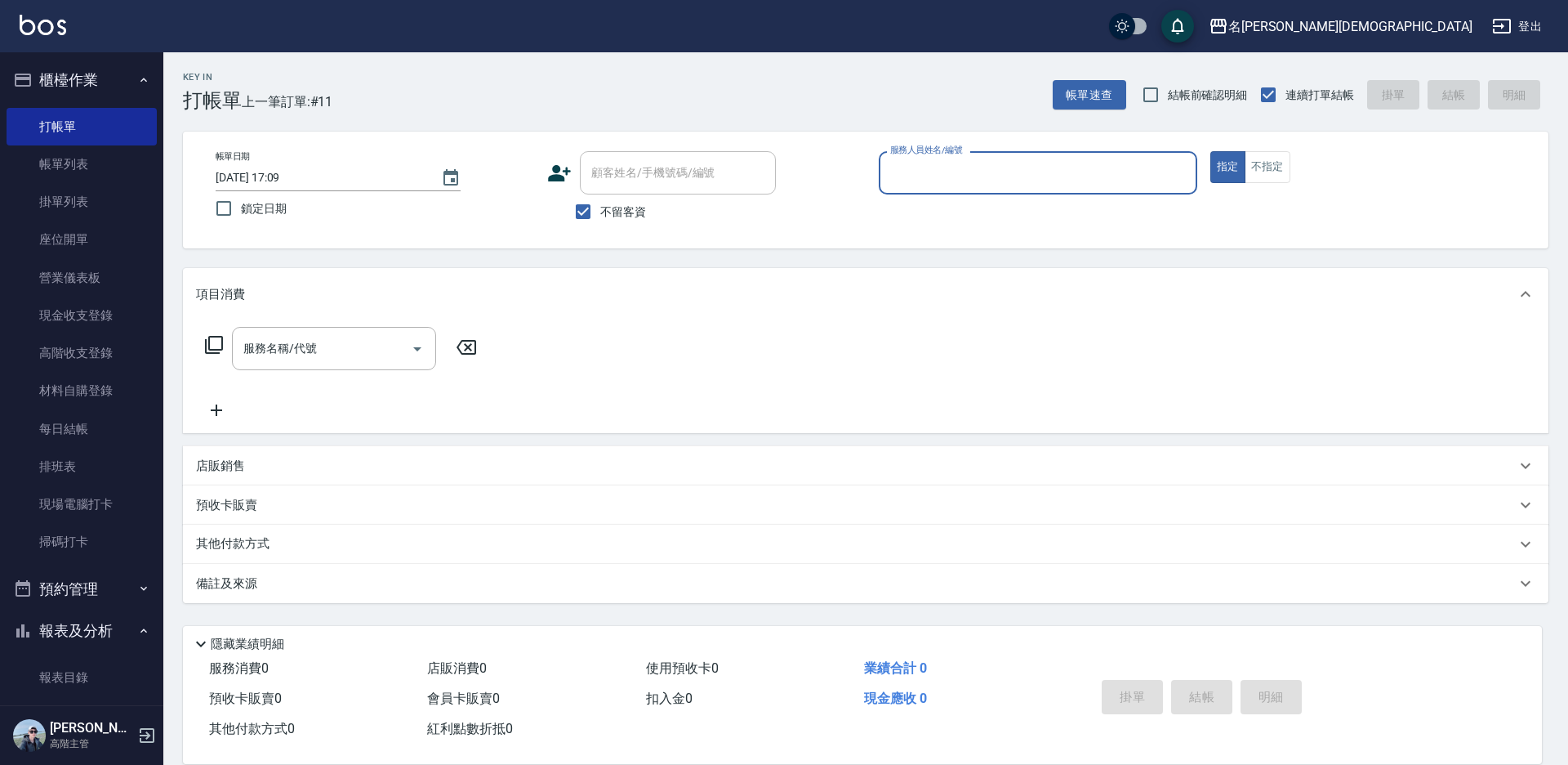
click at [990, 166] on input "服務人員姓名/編號" at bounding box center [1038, 172] width 304 height 28
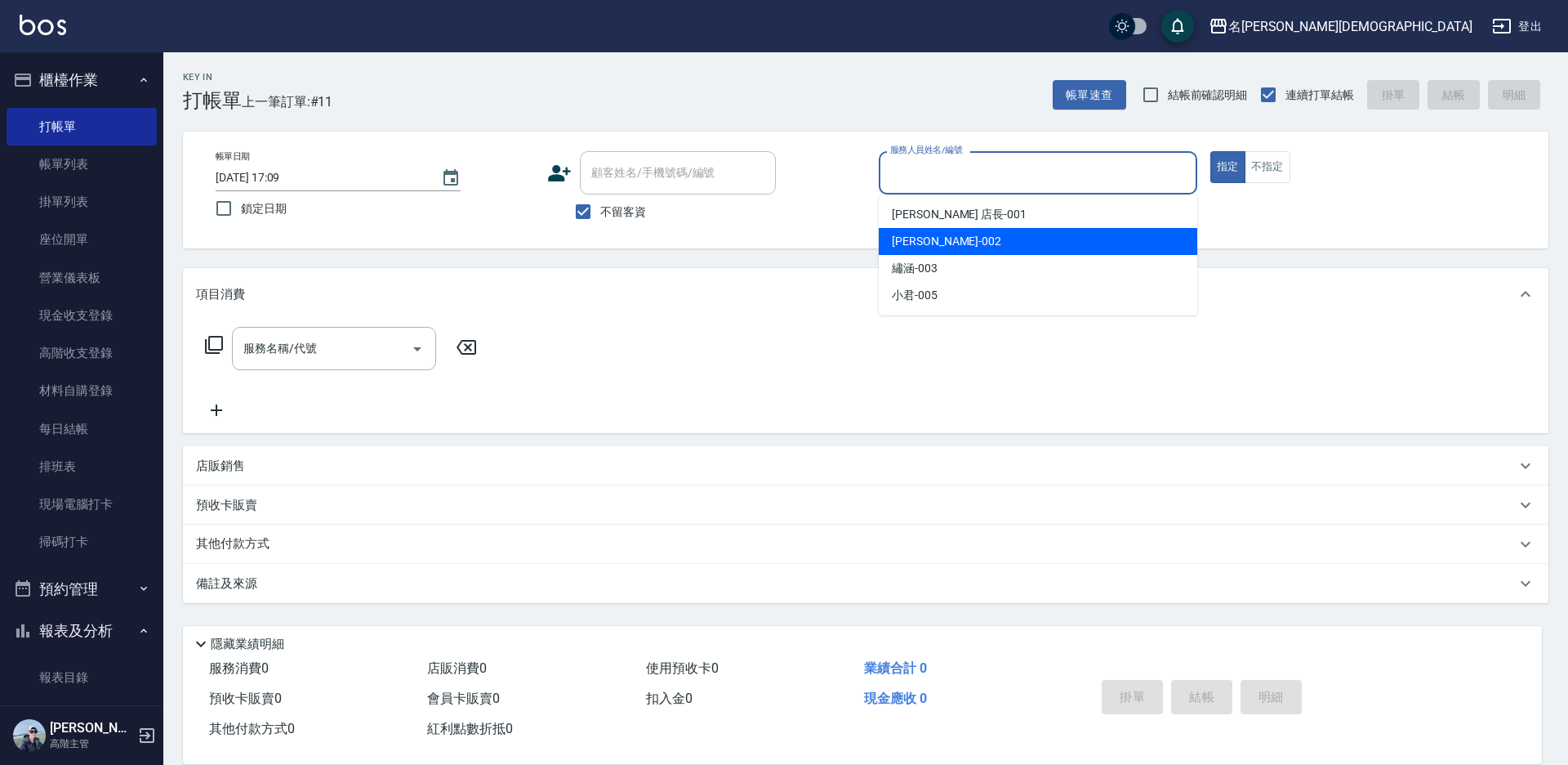
click at [897, 242] on span "香香 -002" at bounding box center [947, 241] width 110 height 17
type input "香香-002"
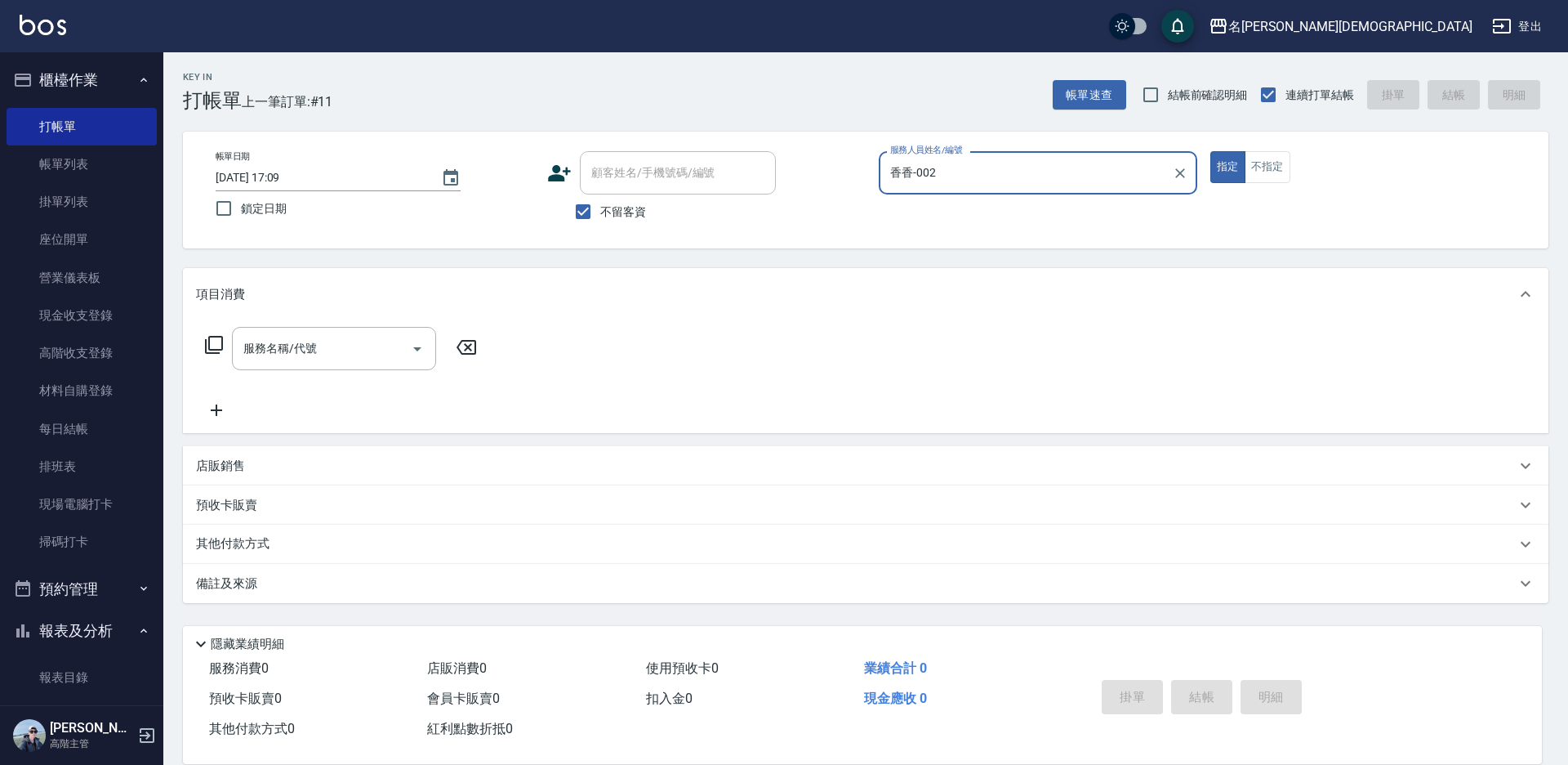
click at [213, 343] on icon at bounding box center [214, 345] width 20 height 20
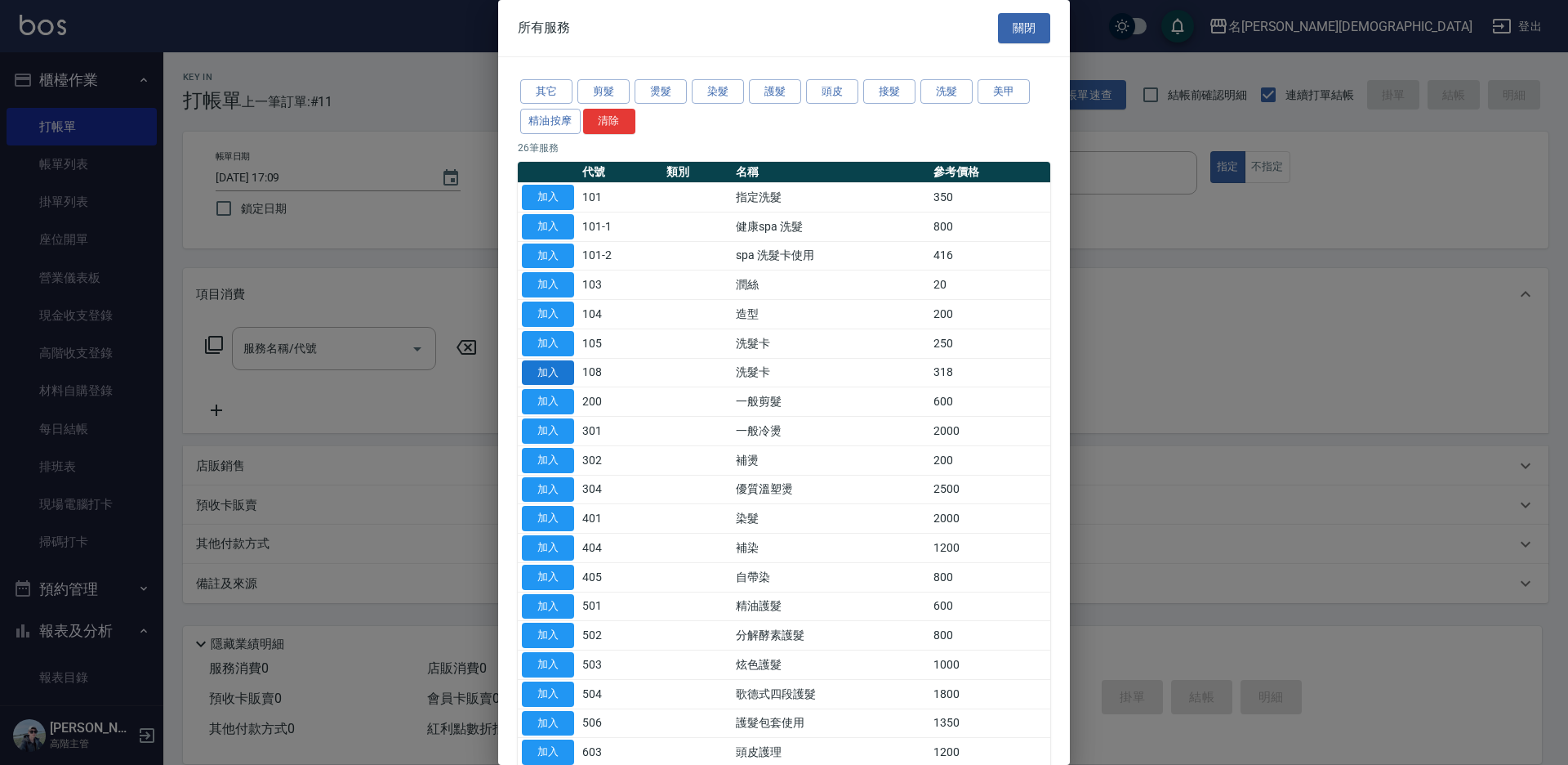
click at [553, 367] on button "加入" at bounding box center [548, 373] width 52 height 25
type input "洗髮卡(108)"
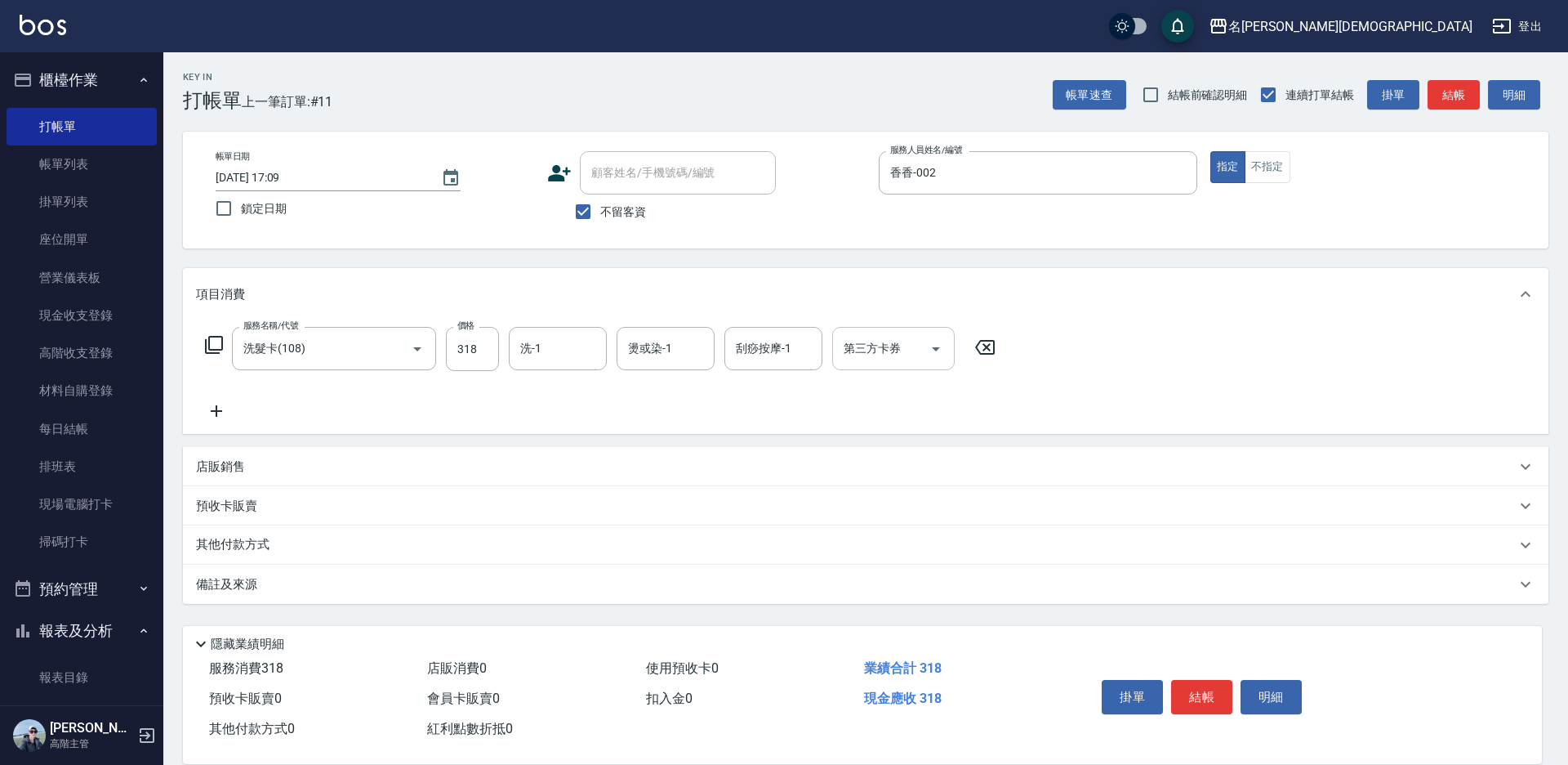
click at [876, 340] on div "第三方卡券 第三方卡券" at bounding box center [893, 349] width 122 height 43
click at [877, 417] on span "舊有卡券" at bounding box center [893, 417] width 122 height 27
type input "舊有卡券"
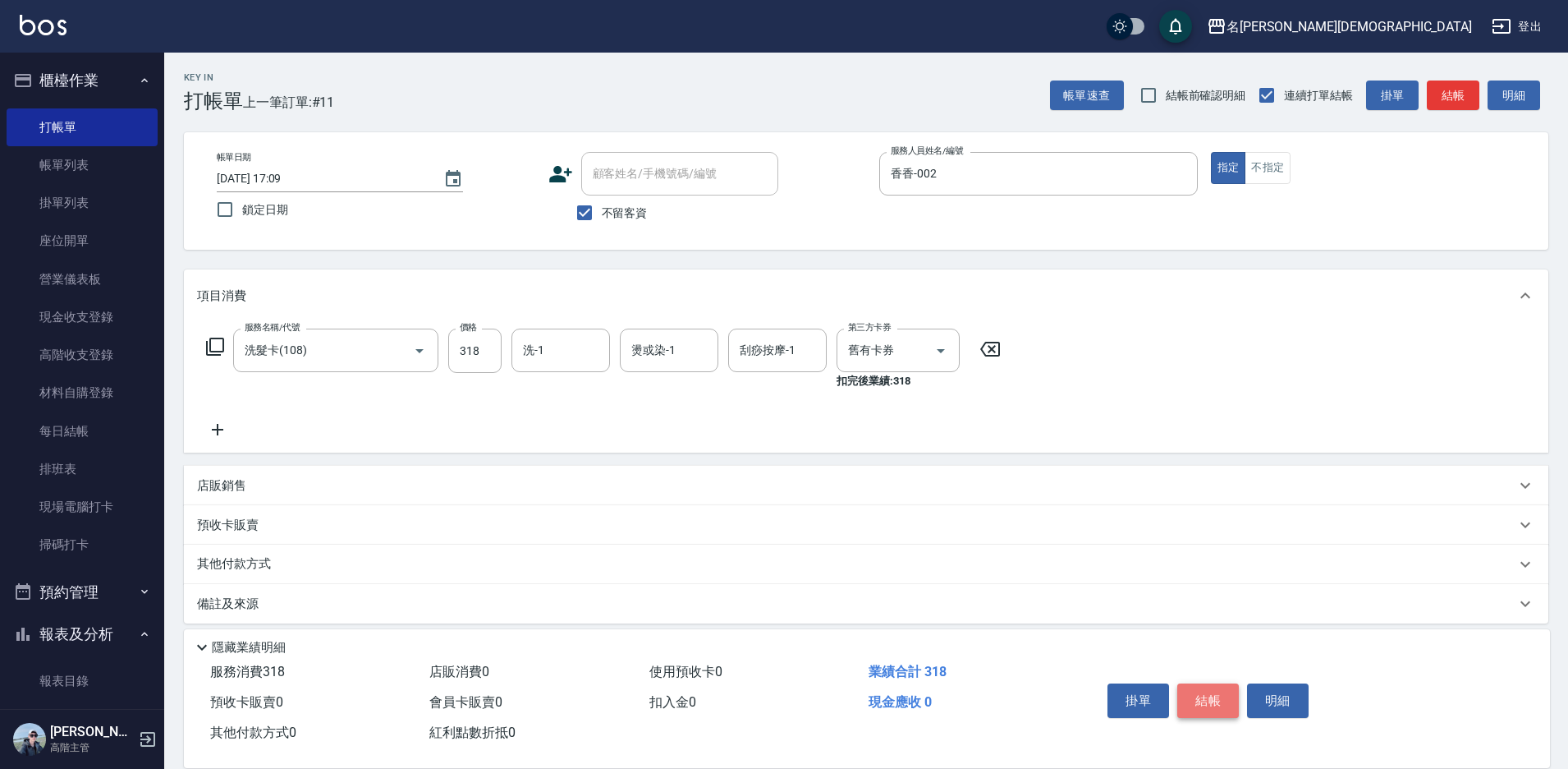
click at [1221, 691] on button "結帳" at bounding box center [1208, 700] width 62 height 34
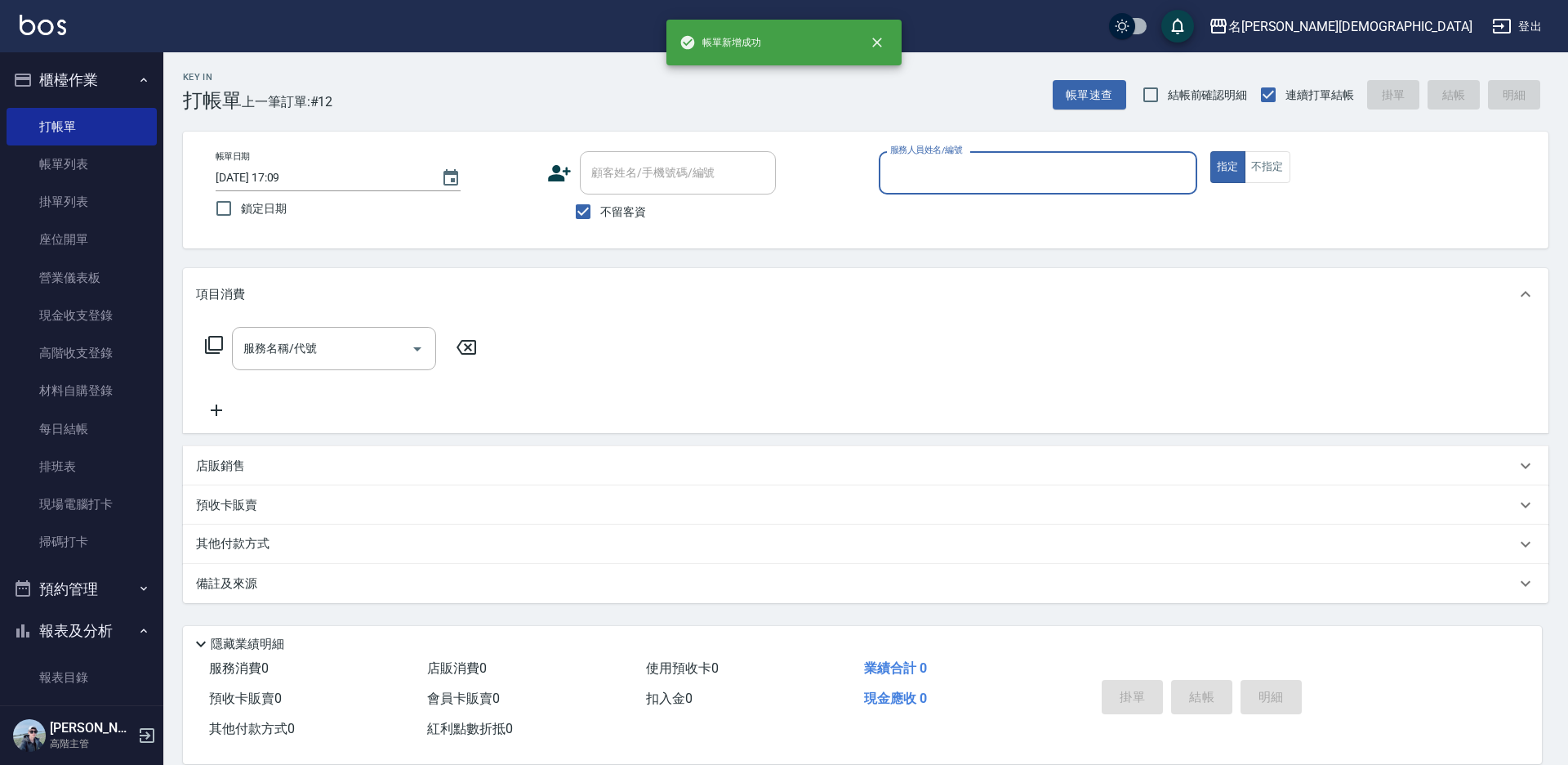
click at [908, 174] on input "服務人員姓名/編號" at bounding box center [1038, 172] width 304 height 28
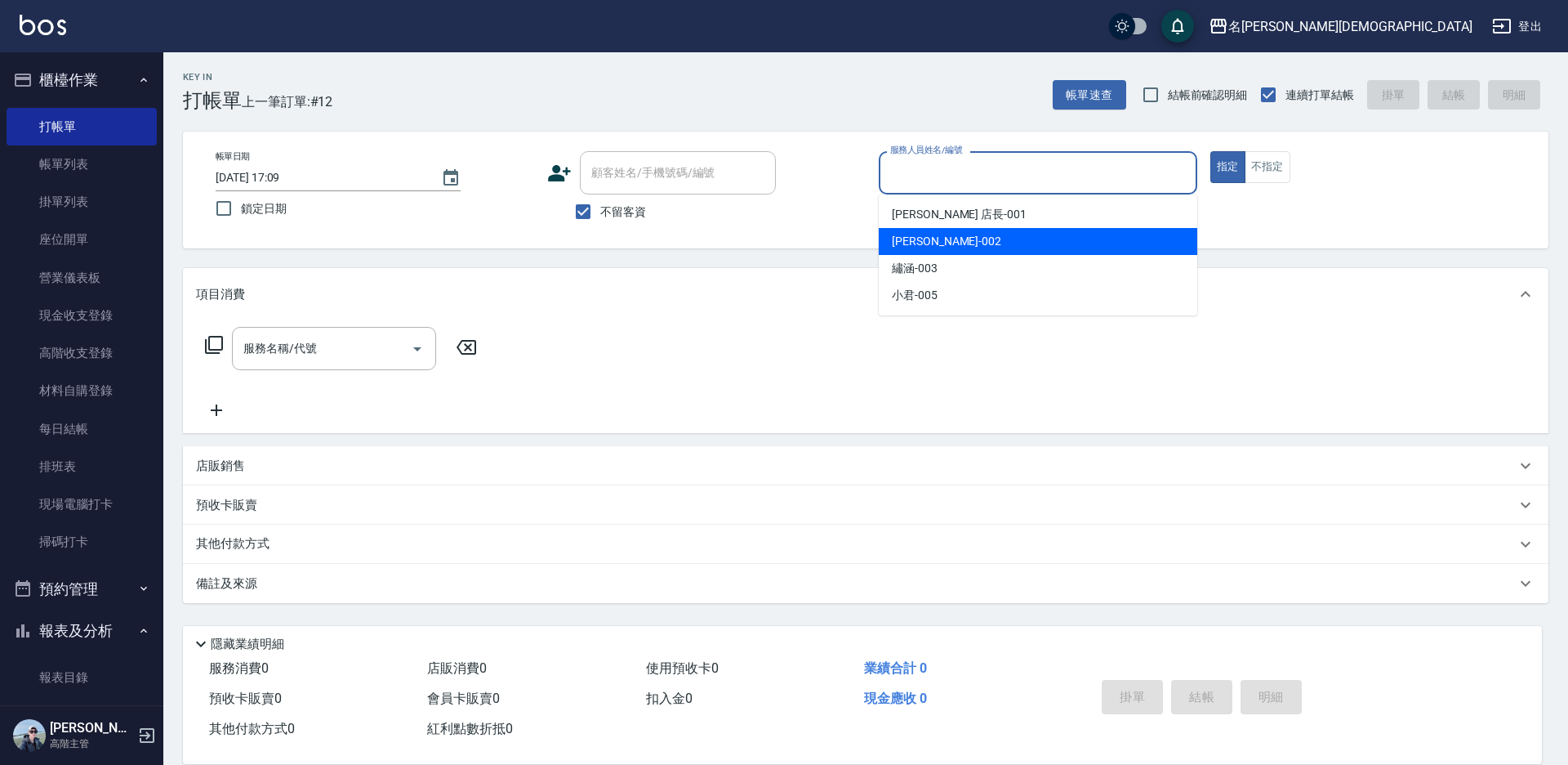
drag, startPoint x: 906, startPoint y: 235, endPoint x: 674, endPoint y: 242, distance: 232.1
click at [903, 236] on span "香香 -002" at bounding box center [947, 241] width 110 height 17
type input "香香-002"
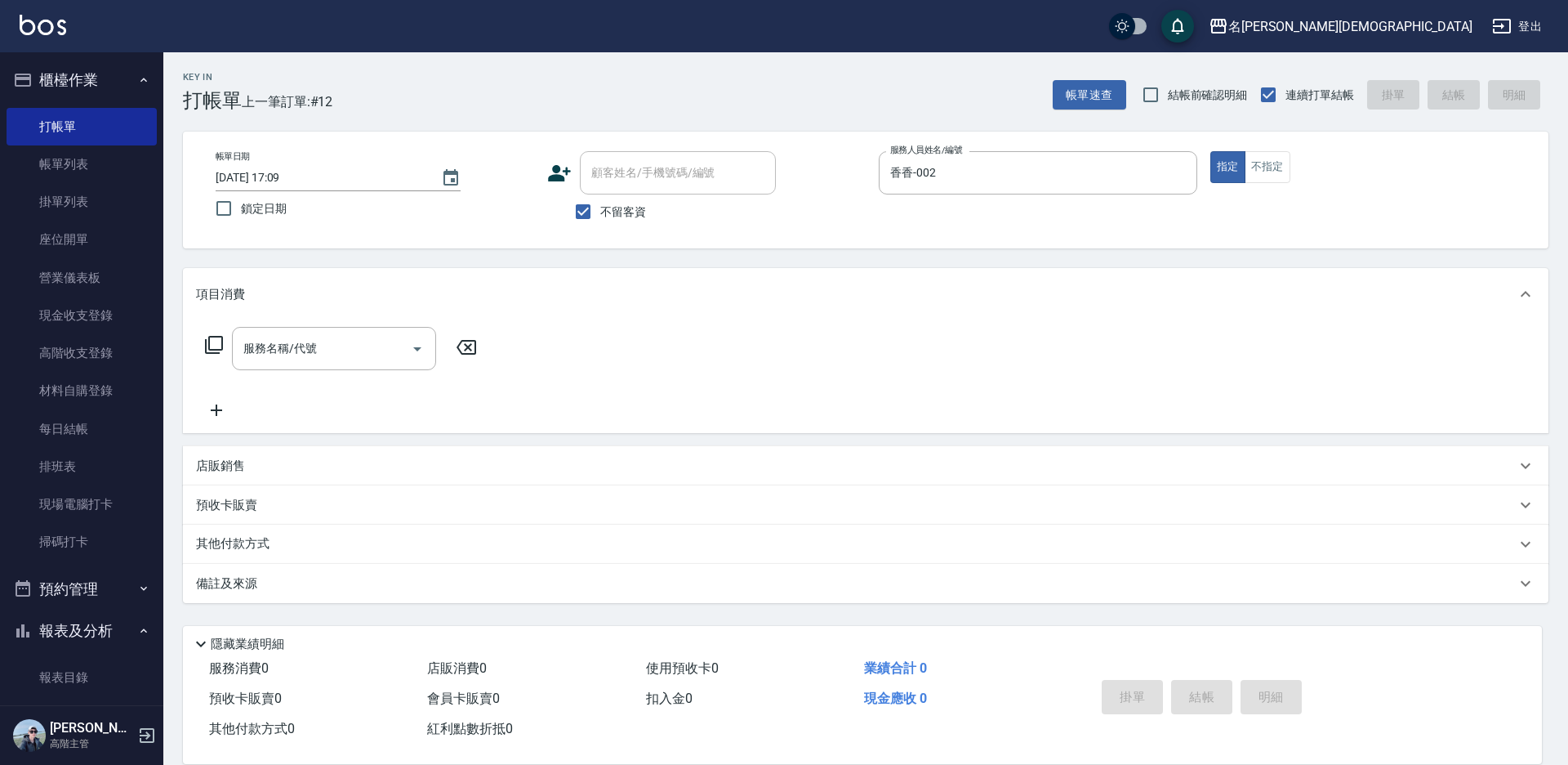
click at [213, 337] on icon at bounding box center [214, 345] width 18 height 18
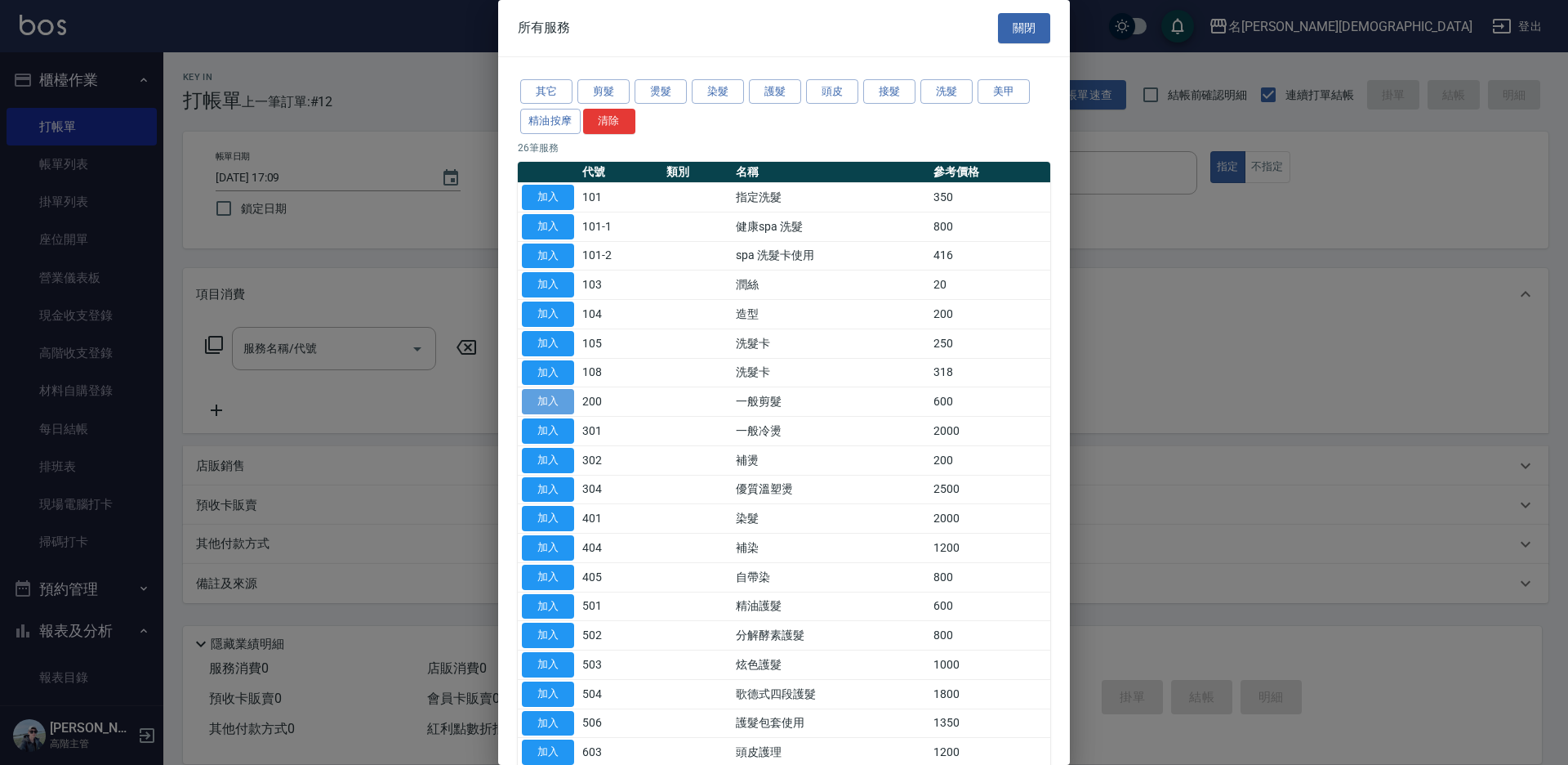
click at [552, 404] on button "加入" at bounding box center [548, 401] width 52 height 25
type input "一般剪髮(200)"
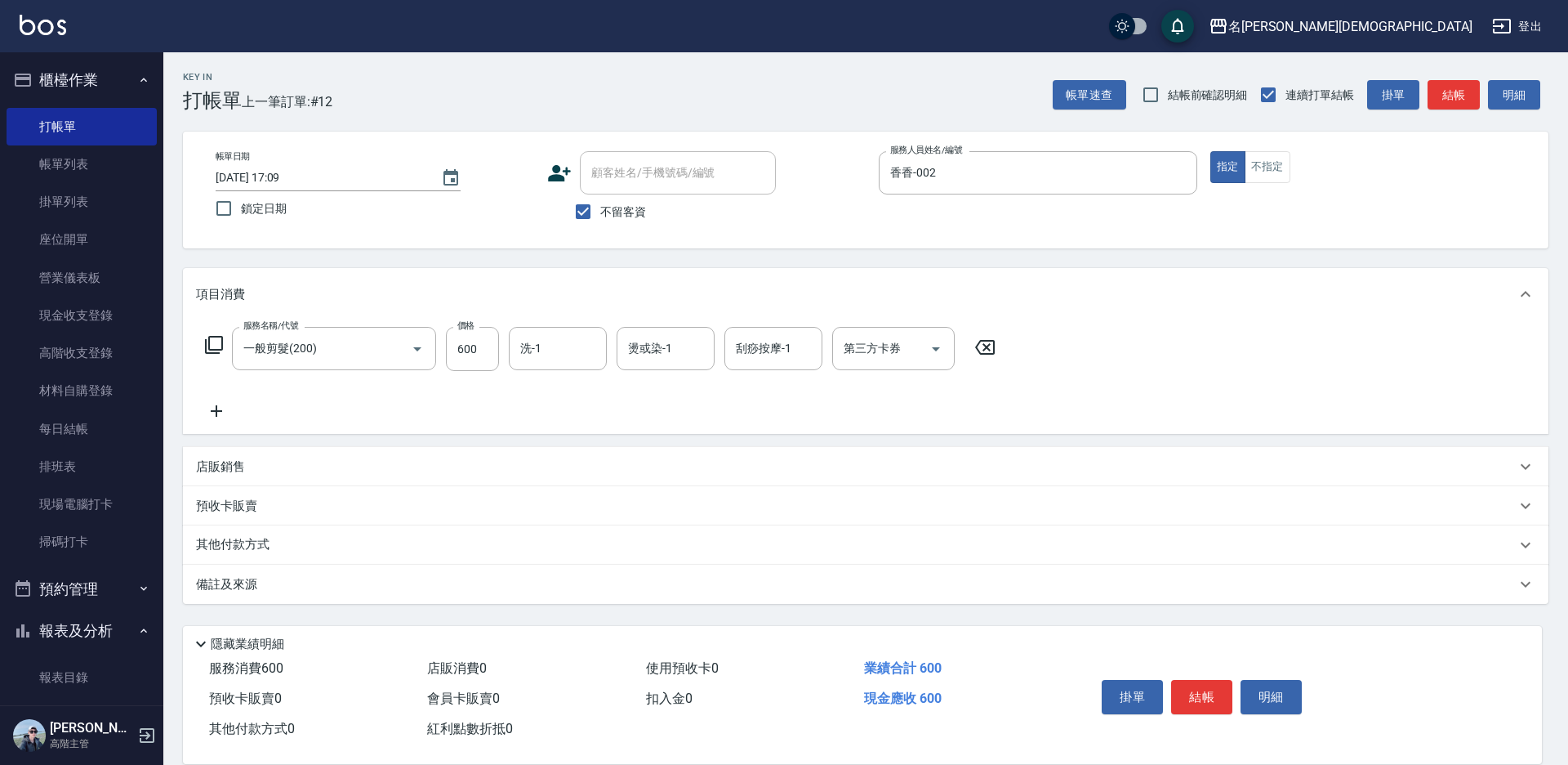
click at [1198, 680] on button "結帳" at bounding box center [1202, 697] width 62 height 34
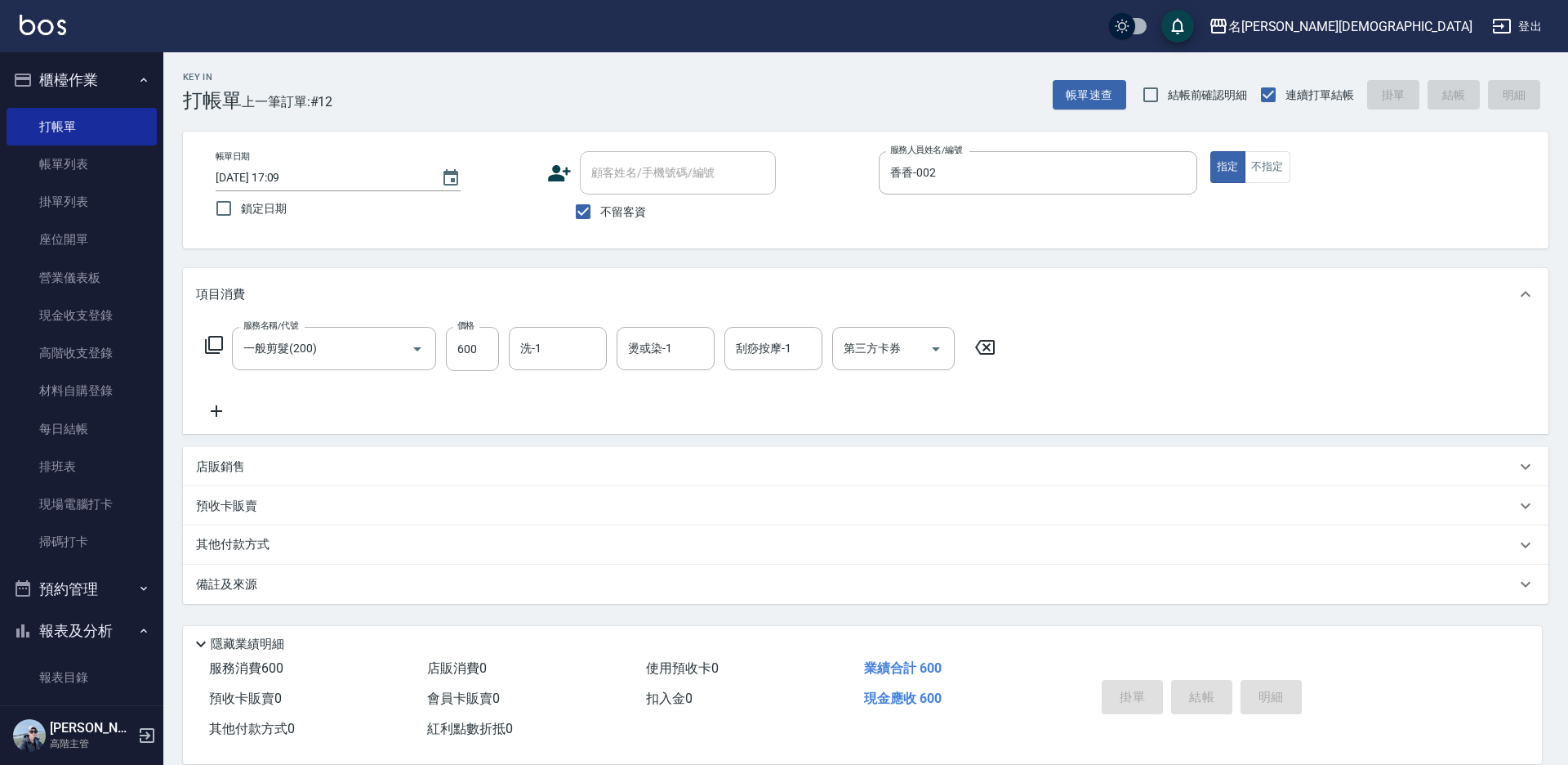
type input "[DATE] 17:10"
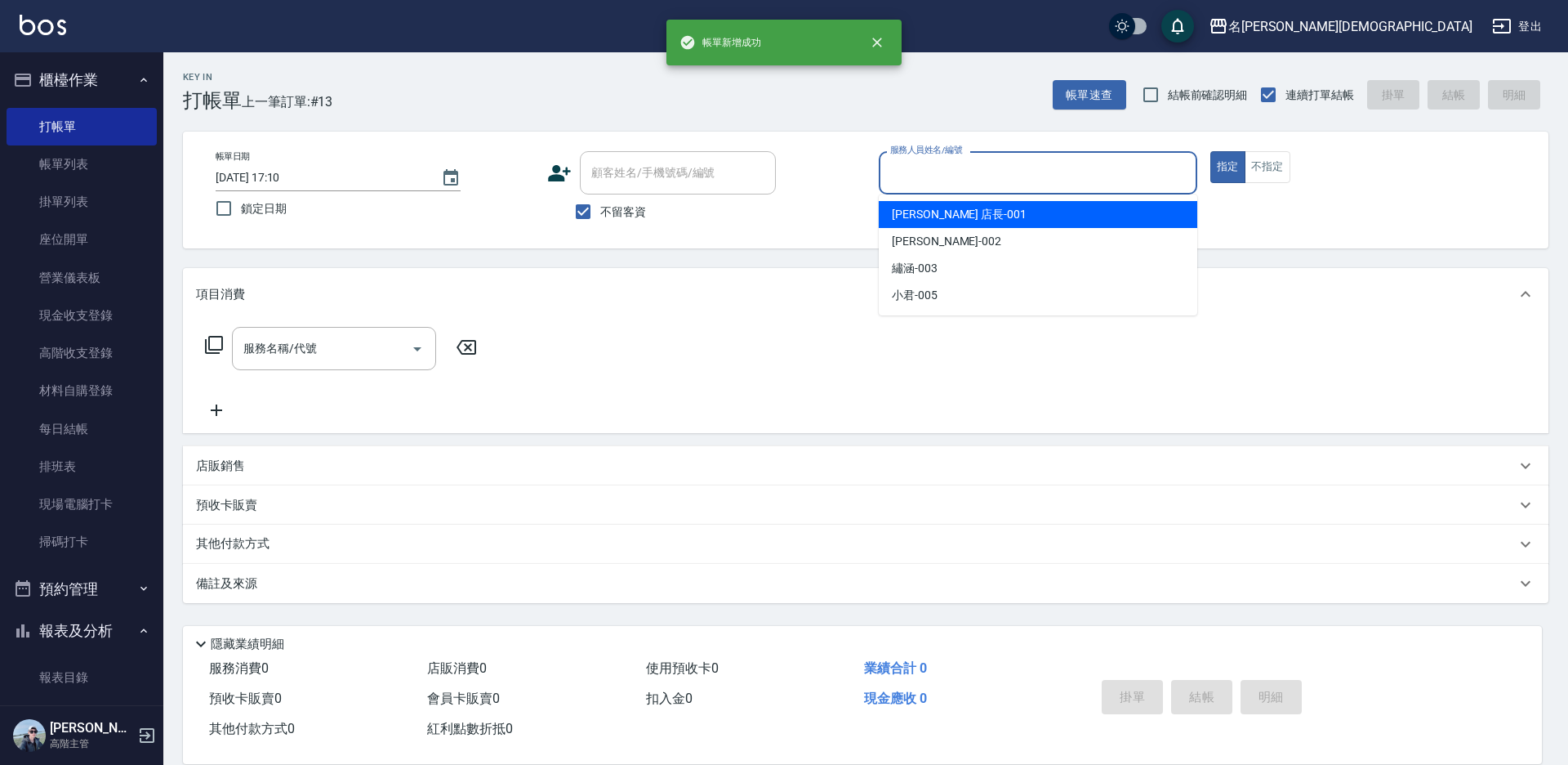
drag, startPoint x: 927, startPoint y: 176, endPoint x: 916, endPoint y: 233, distance: 58.1
click at [927, 178] on input "服務人員姓名/編號" at bounding box center [1038, 172] width 304 height 28
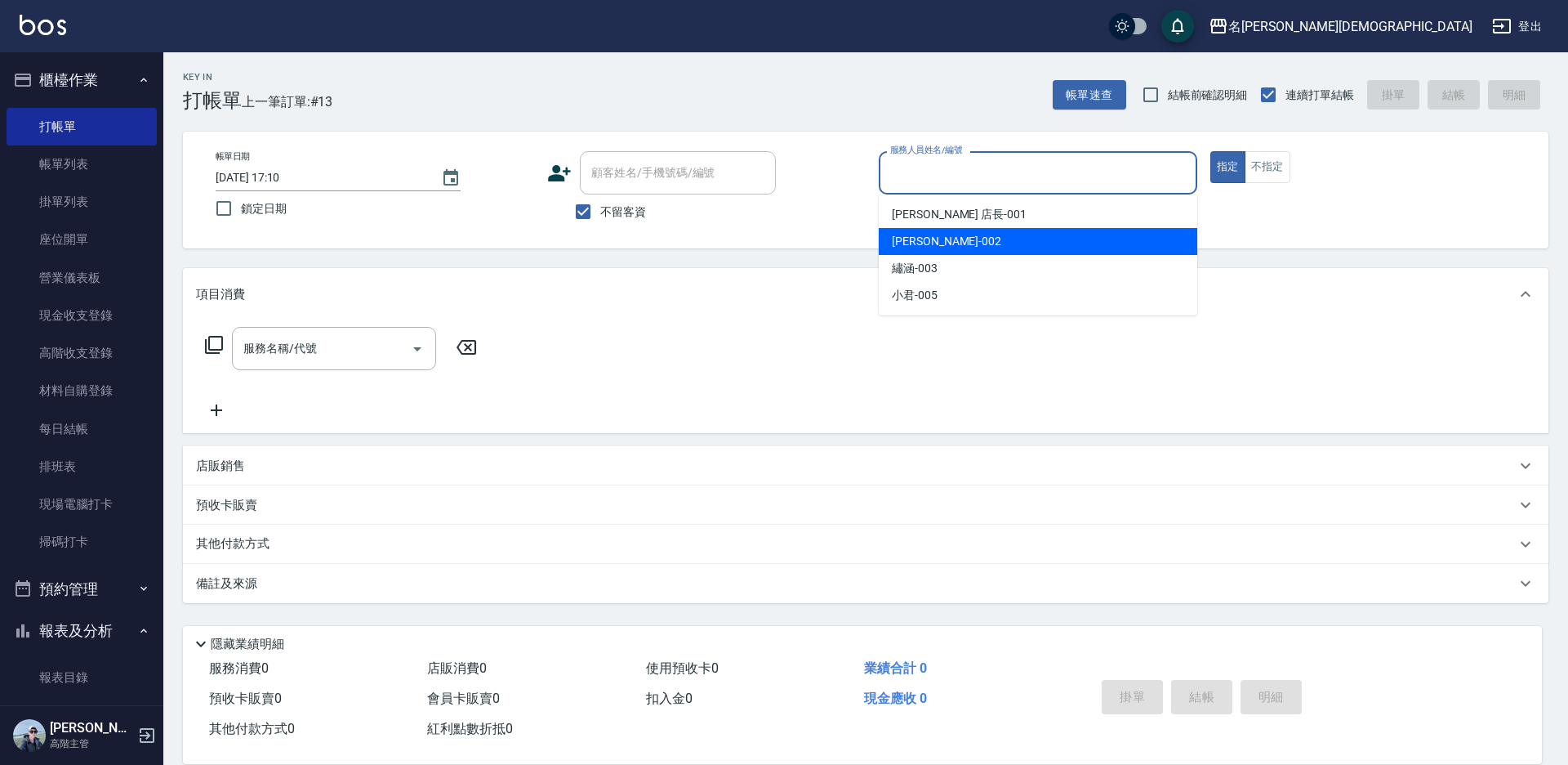
click at [910, 247] on span "香香 -002" at bounding box center [947, 241] width 110 height 17
type input "香香-002"
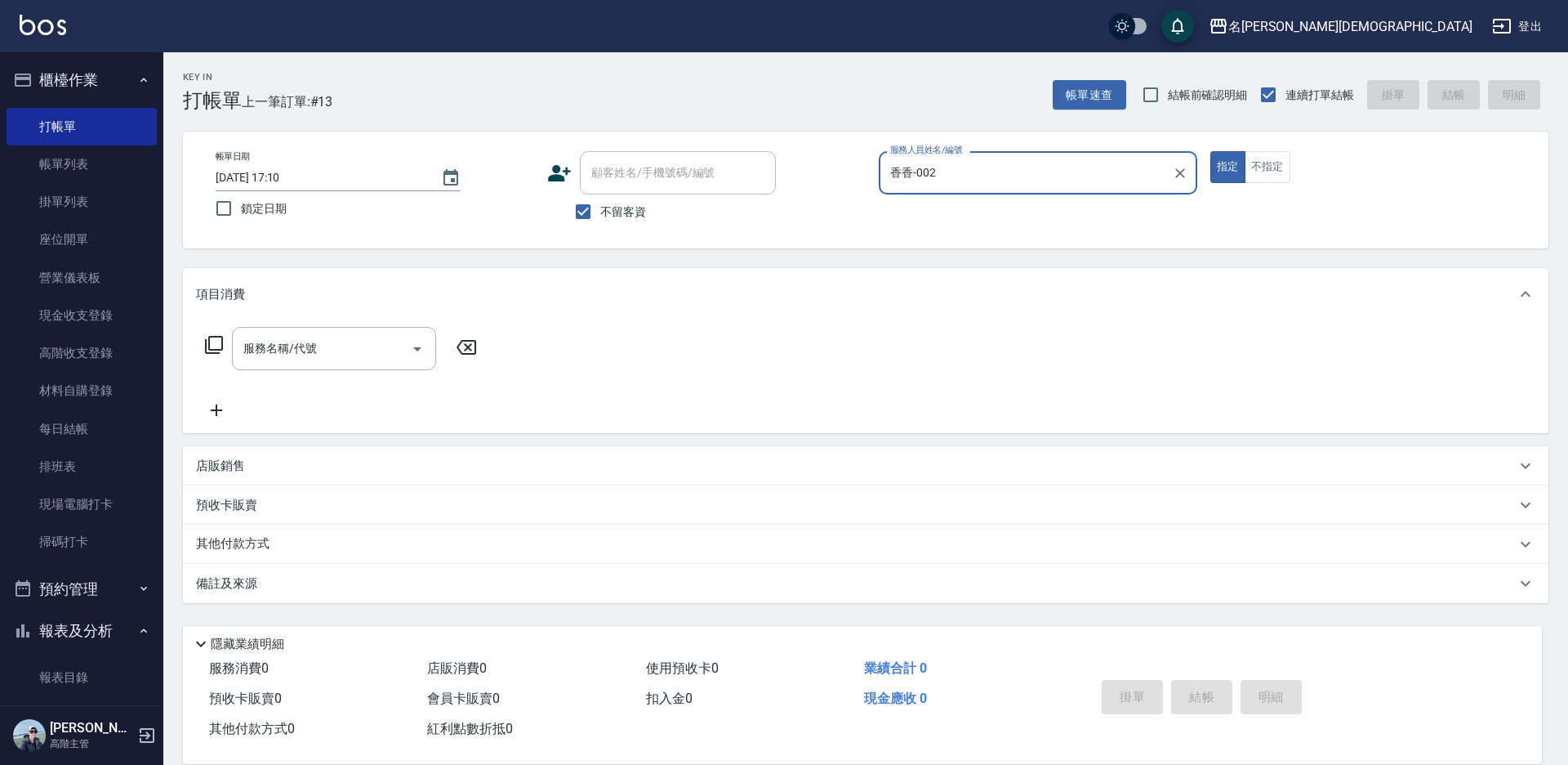
click at [208, 342] on icon at bounding box center [214, 345] width 18 height 18
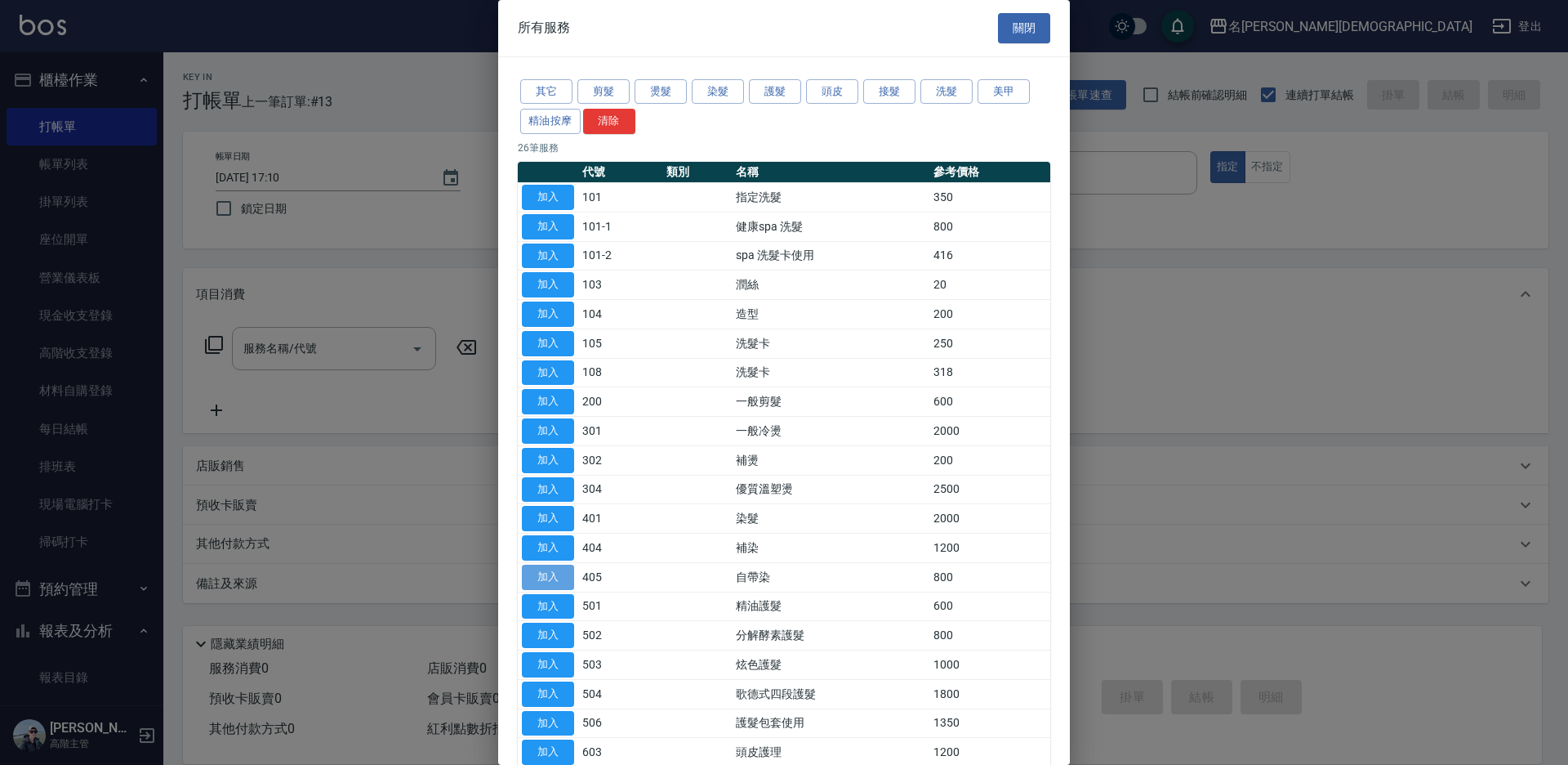
drag, startPoint x: 563, startPoint y: 581, endPoint x: 489, endPoint y: 469, distance: 134.2
click at [563, 580] on button "加入" at bounding box center [548, 577] width 52 height 25
type input "自帶染(405)"
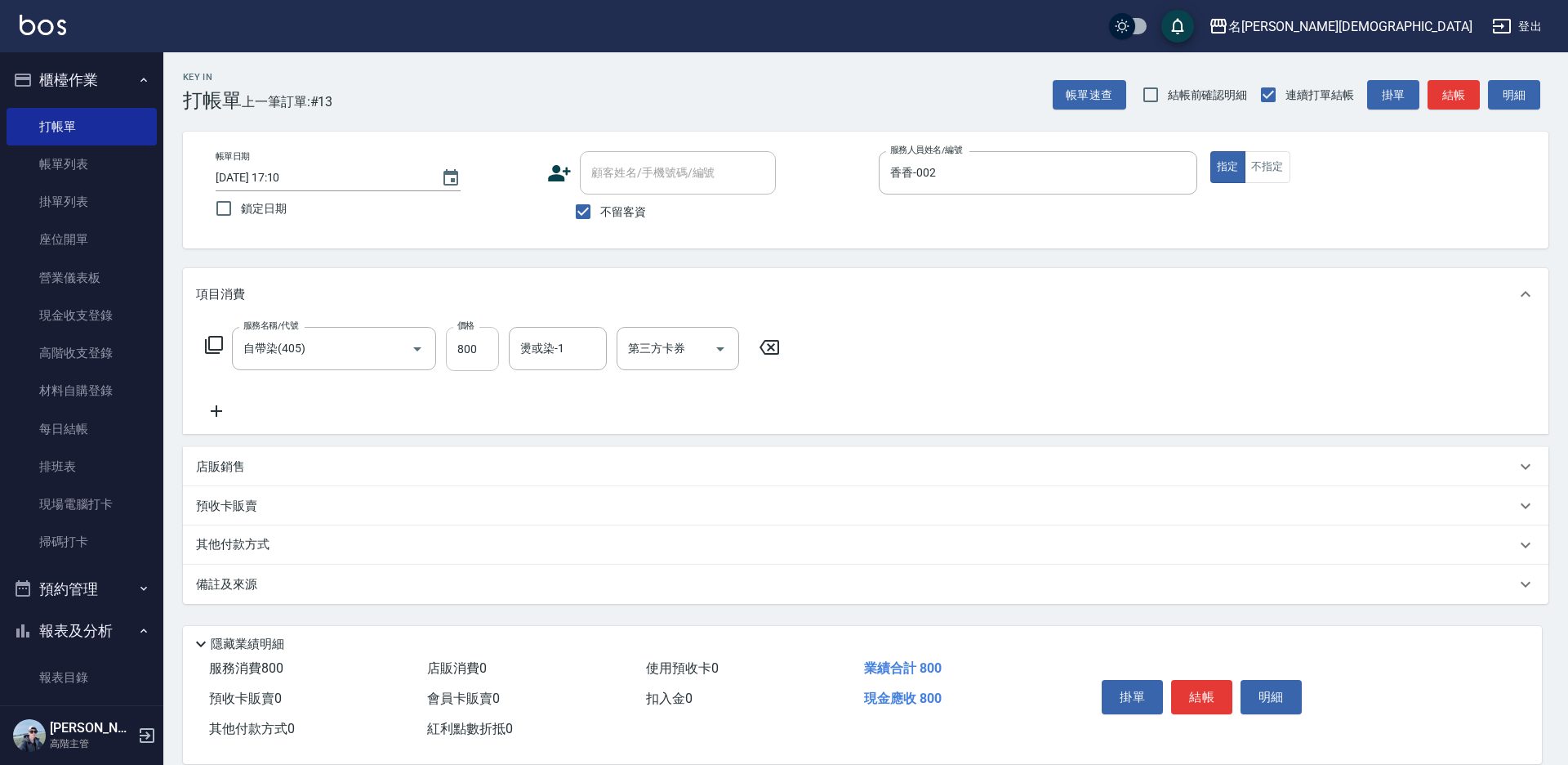
click at [479, 355] on input "800" at bounding box center [473, 349] width 53 height 44
type input "2800"
click at [1189, 699] on button "結帳" at bounding box center [1202, 697] width 62 height 34
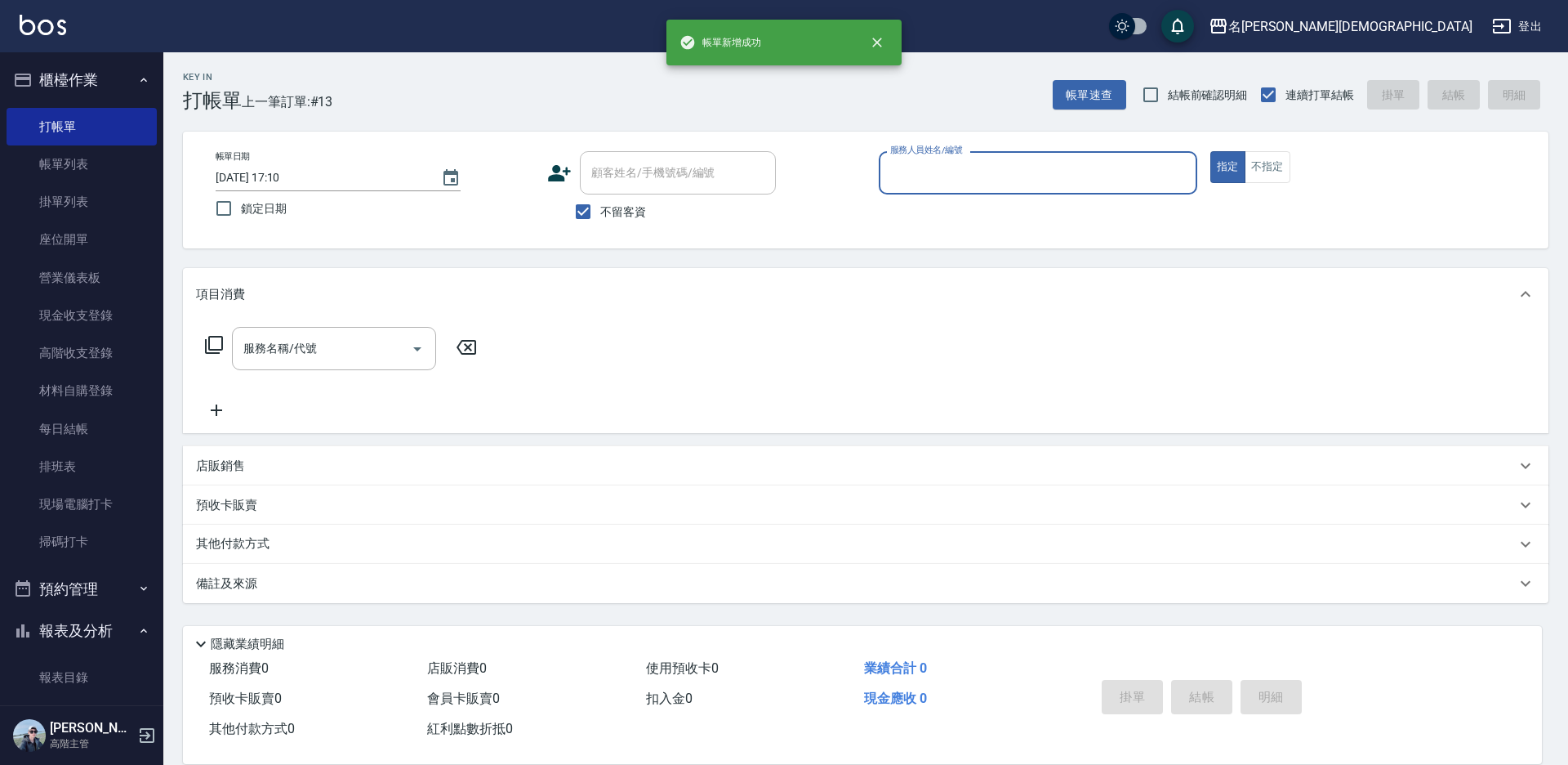
click at [944, 172] on input "服務人員姓名/編號" at bounding box center [1038, 172] width 304 height 28
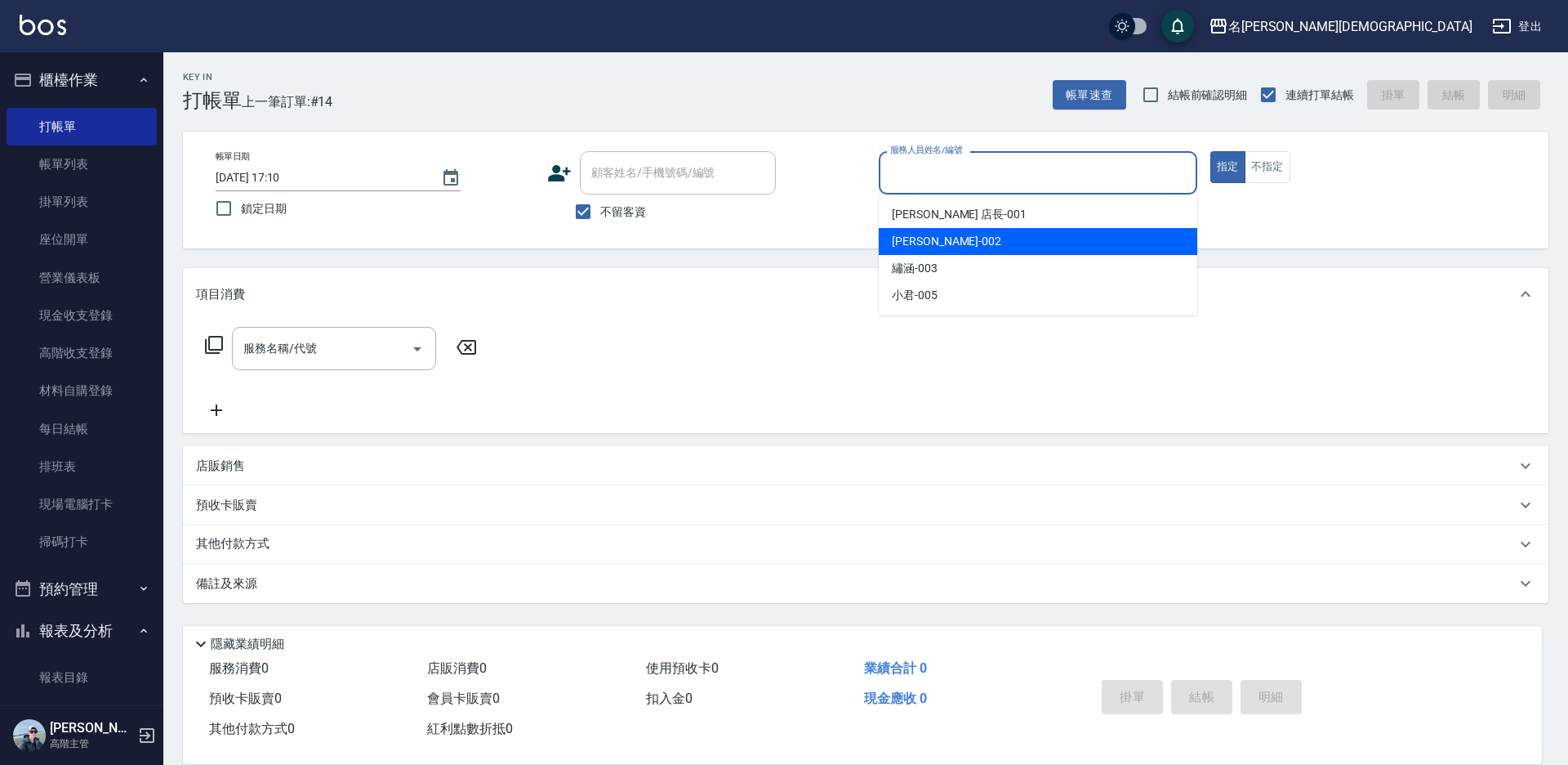
click at [928, 243] on span "香香 -002" at bounding box center [947, 241] width 110 height 17
type input "香香-002"
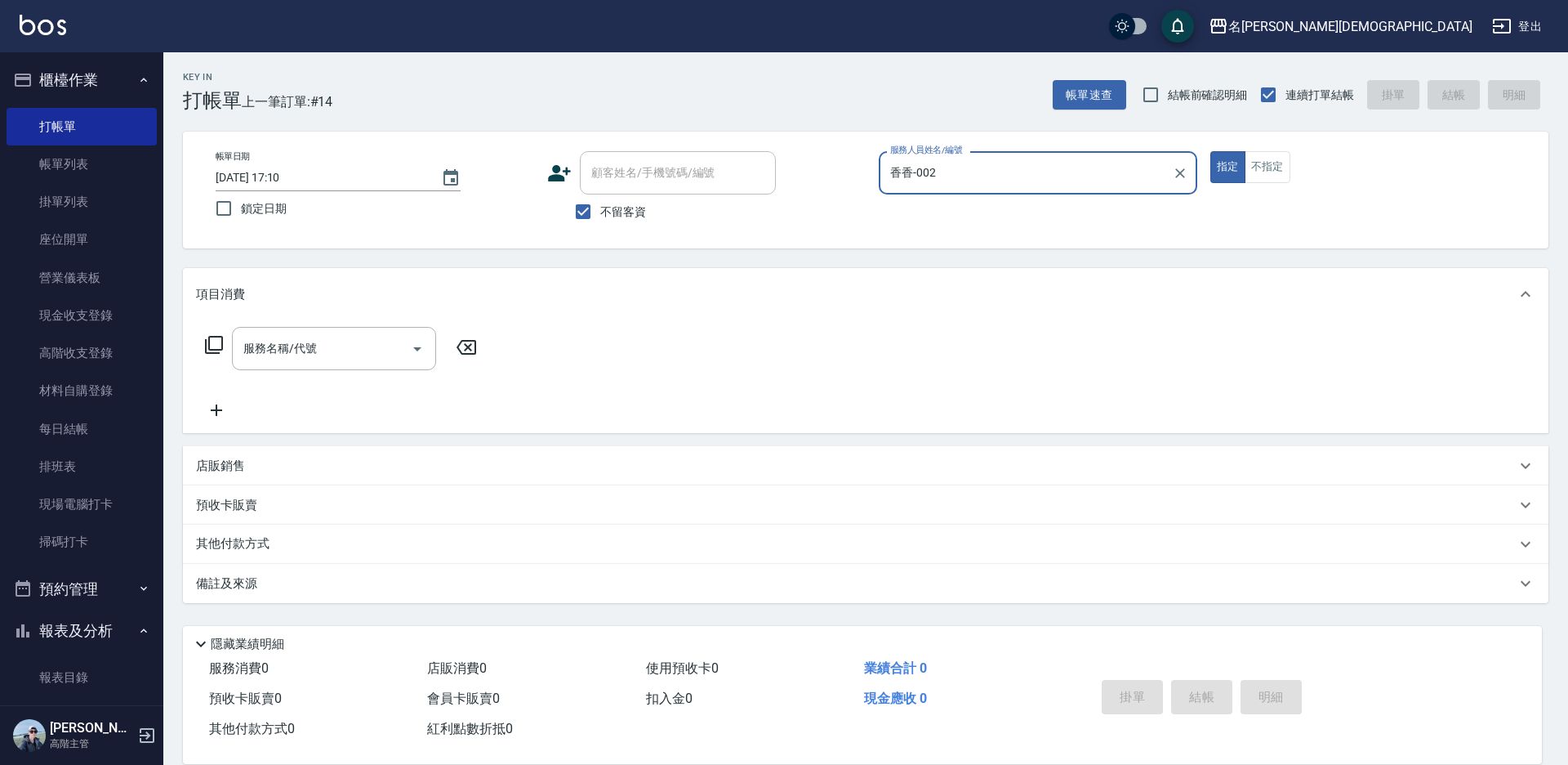
click at [208, 349] on icon at bounding box center [214, 345] width 20 height 20
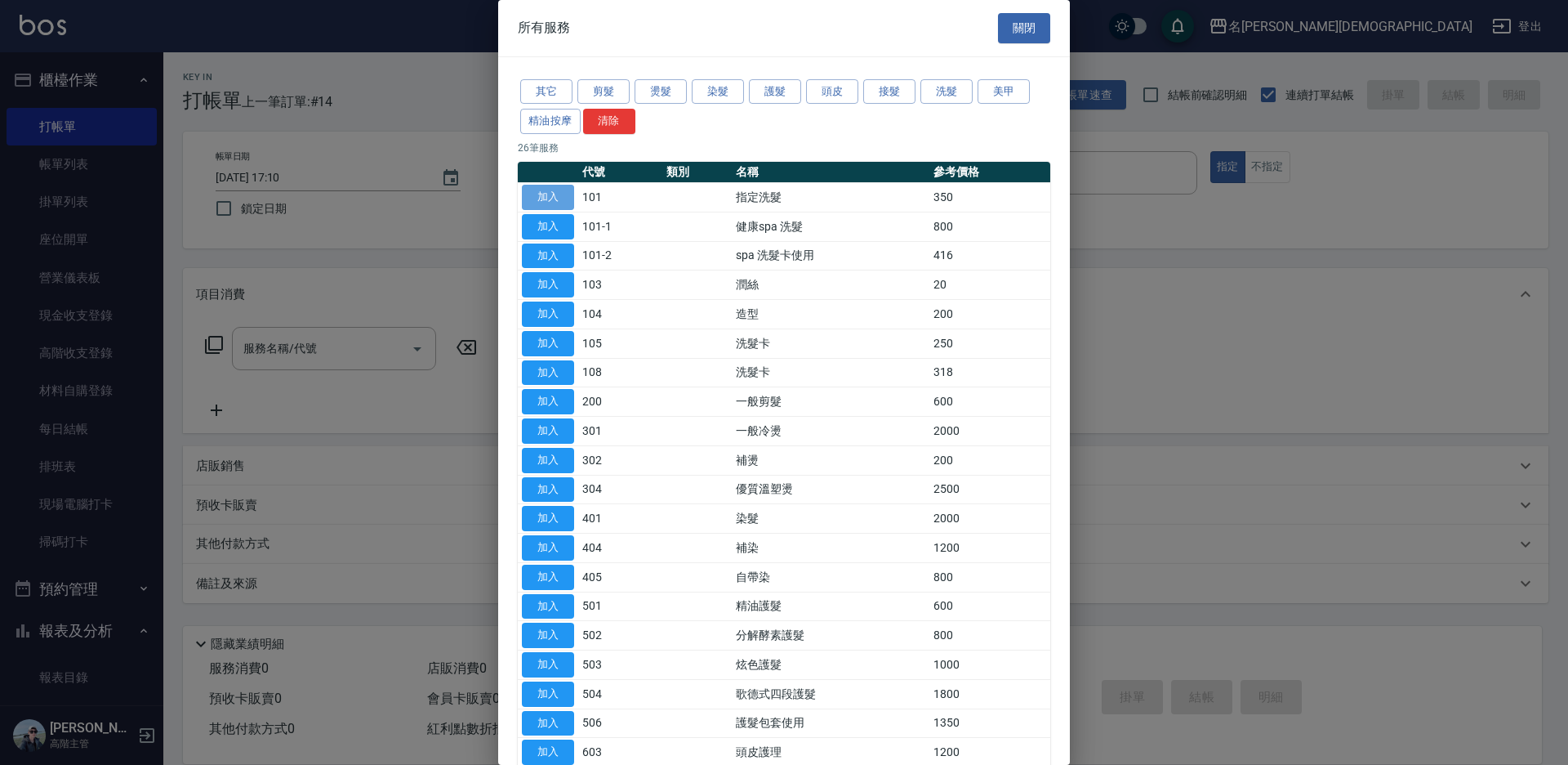
click at [563, 191] on button "加入" at bounding box center [548, 197] width 52 height 25
type input "指定洗髮(101)"
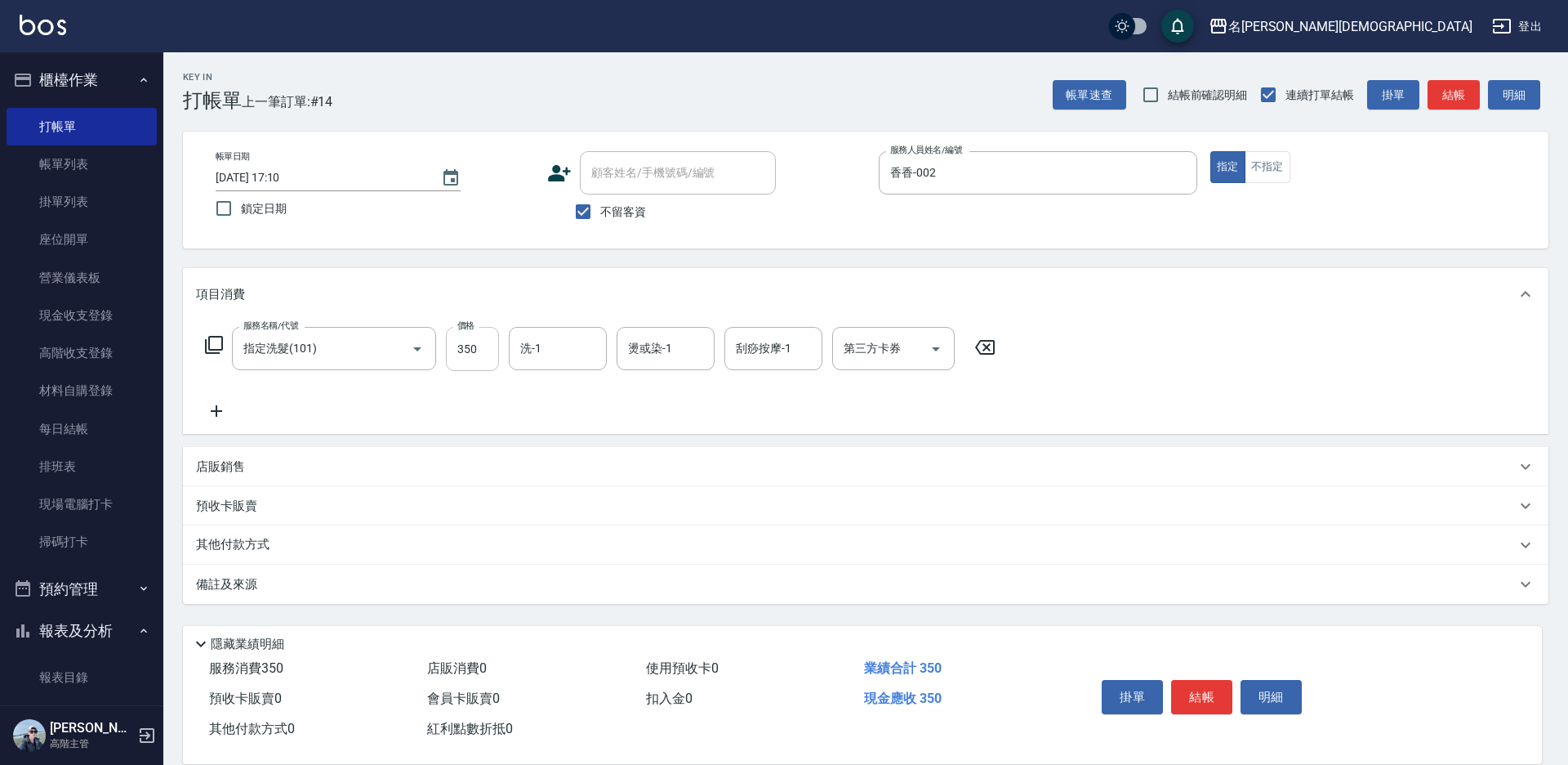
click at [477, 346] on input "350" at bounding box center [473, 349] width 53 height 44
type input "450"
click at [561, 359] on input "洗-1" at bounding box center [558, 348] width 83 height 28
click at [547, 457] on div "繡涵 -003" at bounding box center [558, 461] width 98 height 27
type input "繡涵-003"
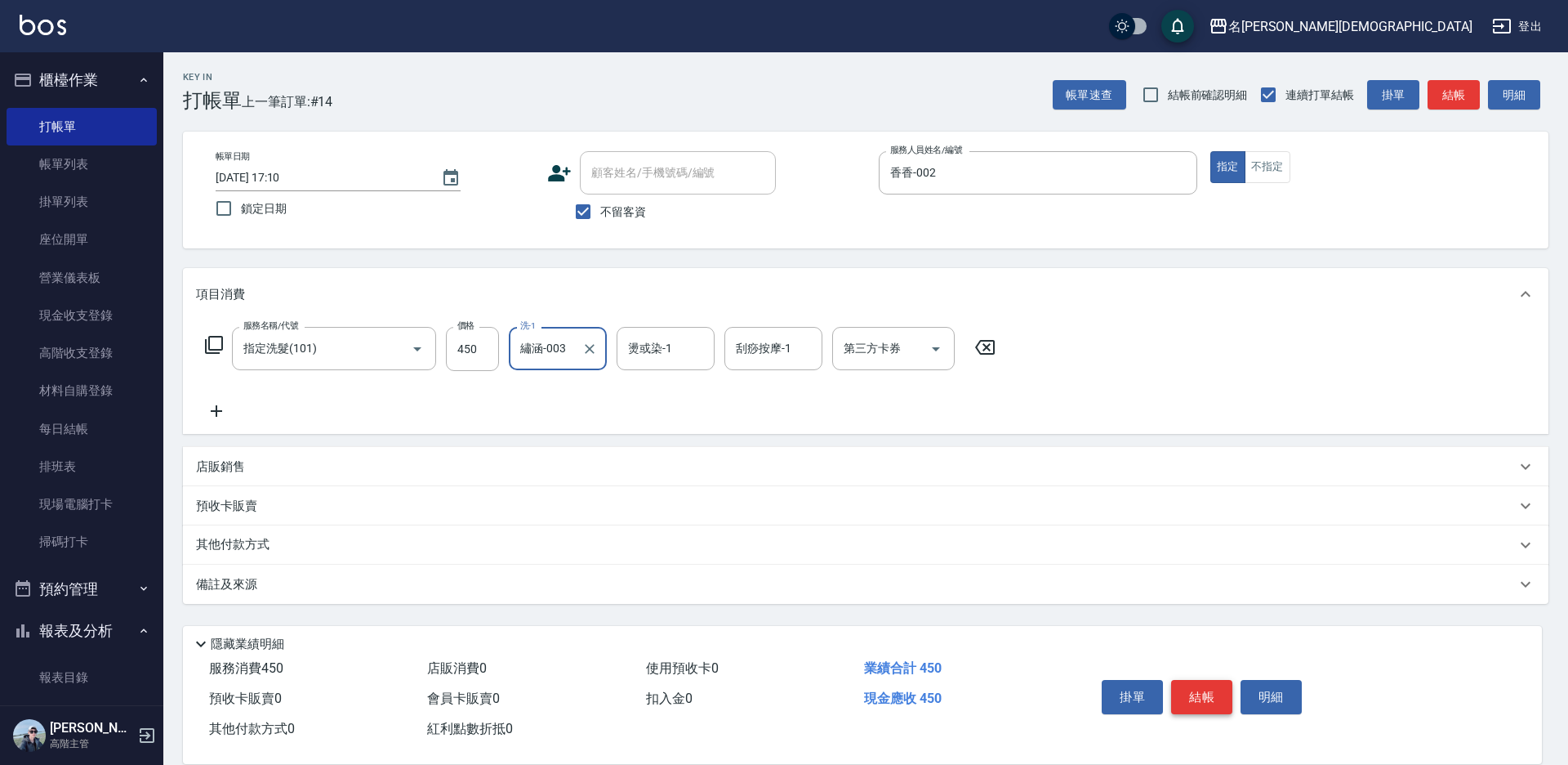
click at [1213, 688] on button "結帳" at bounding box center [1202, 697] width 62 height 34
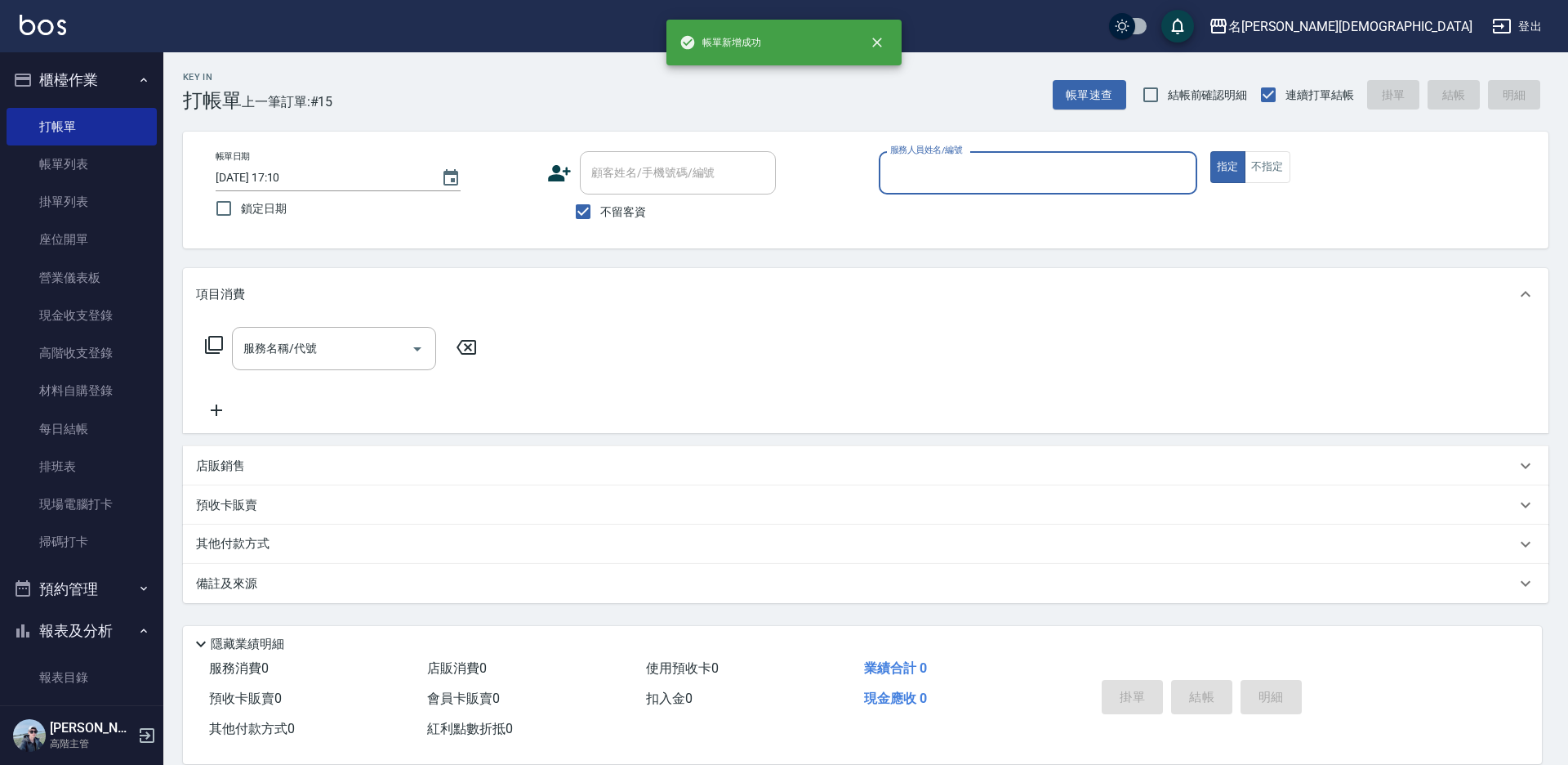
click at [912, 181] on input "服務人員姓名/編號" at bounding box center [1038, 172] width 304 height 28
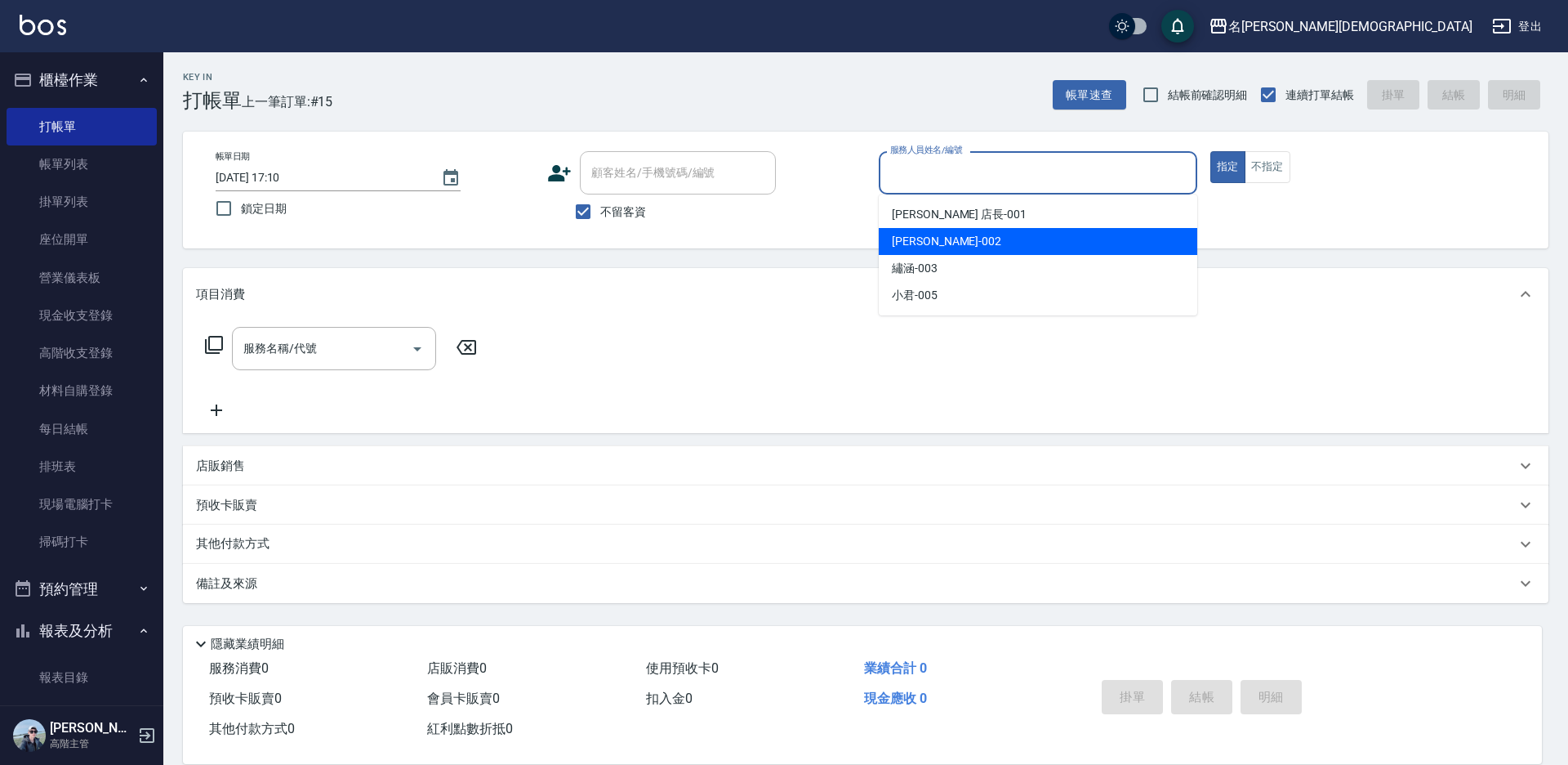
drag, startPoint x: 914, startPoint y: 239, endPoint x: 571, endPoint y: 234, distance: 343.0
click at [913, 239] on span "香香 -002" at bounding box center [947, 241] width 110 height 17
type input "香香-002"
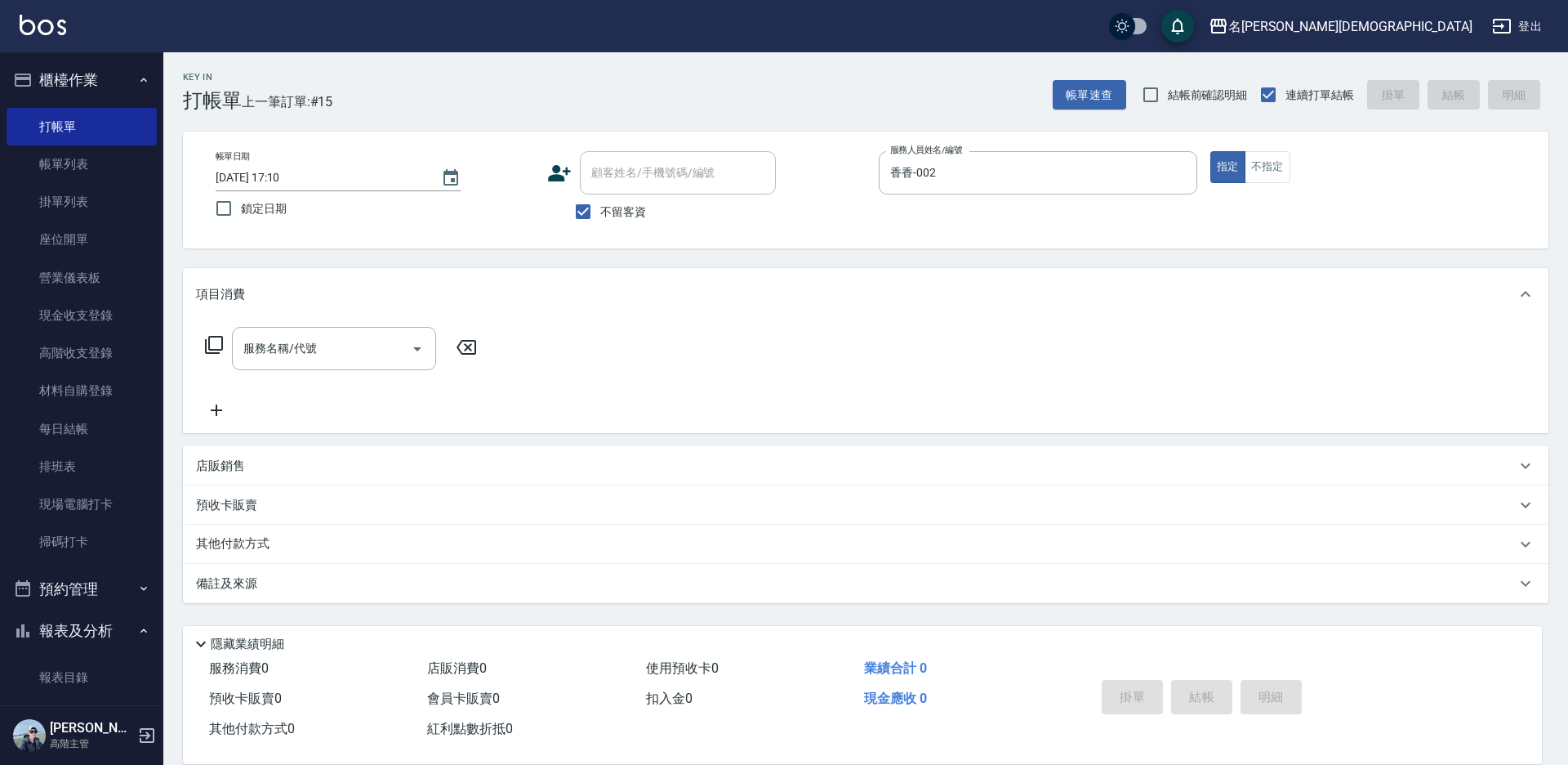
click at [211, 345] on icon at bounding box center [214, 345] width 20 height 20
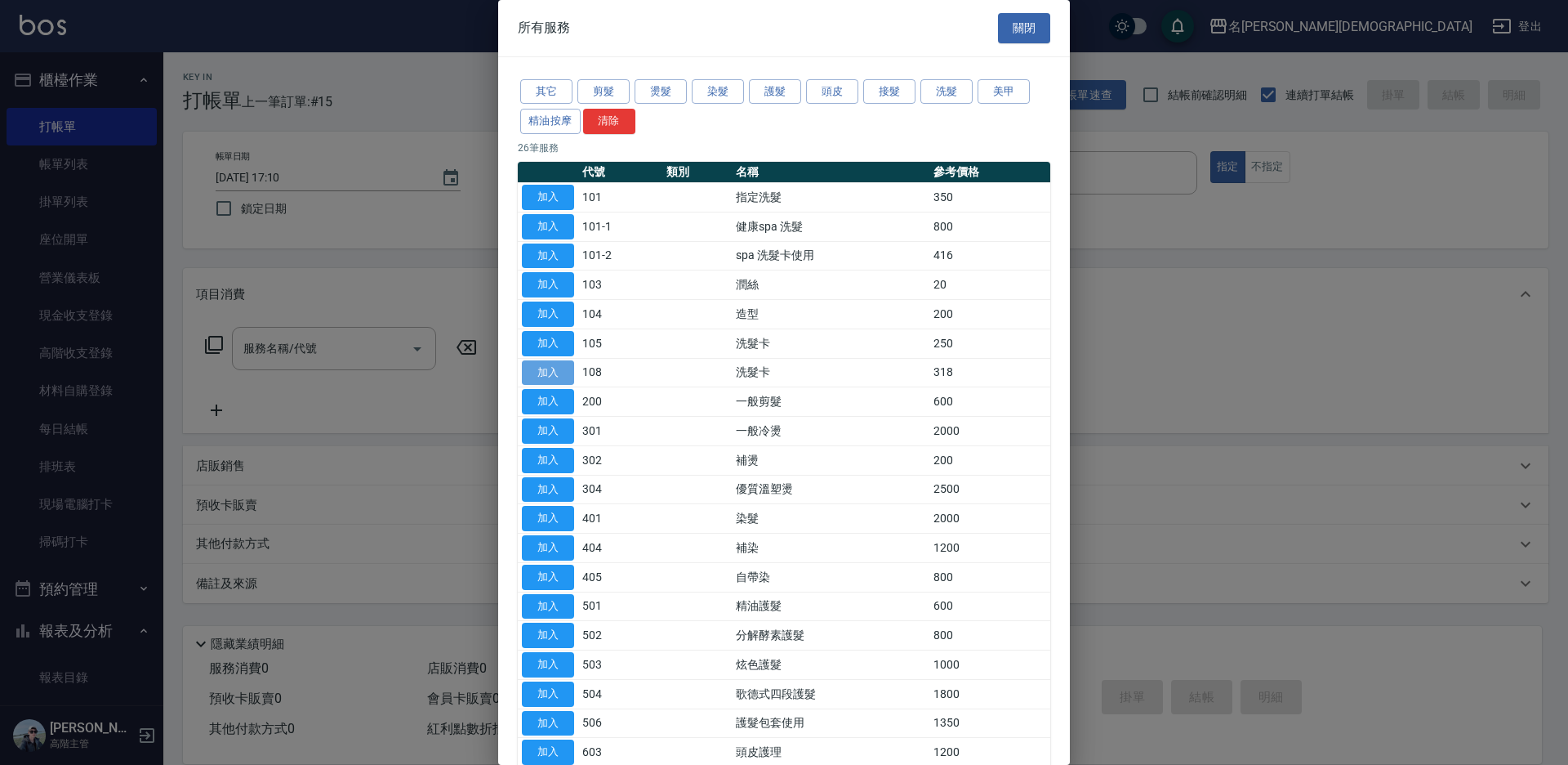
click at [568, 367] on button "加入" at bounding box center [548, 373] width 52 height 25
type input "洗髮卡(108)"
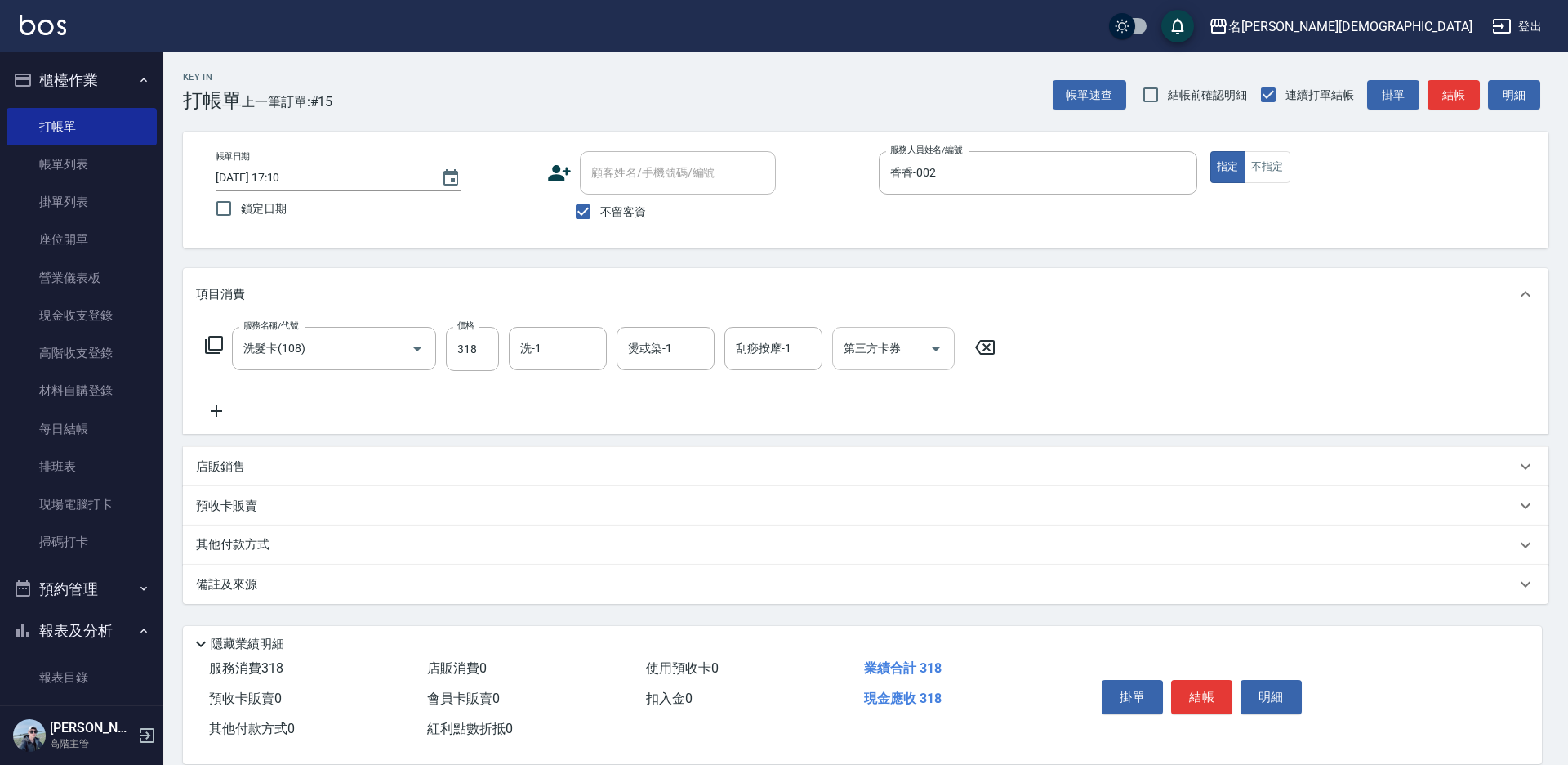
click at [880, 357] on input "第三方卡券" at bounding box center [881, 348] width 83 height 28
click at [881, 410] on span "舊有卡券" at bounding box center [893, 417] width 122 height 27
type input "舊有卡券"
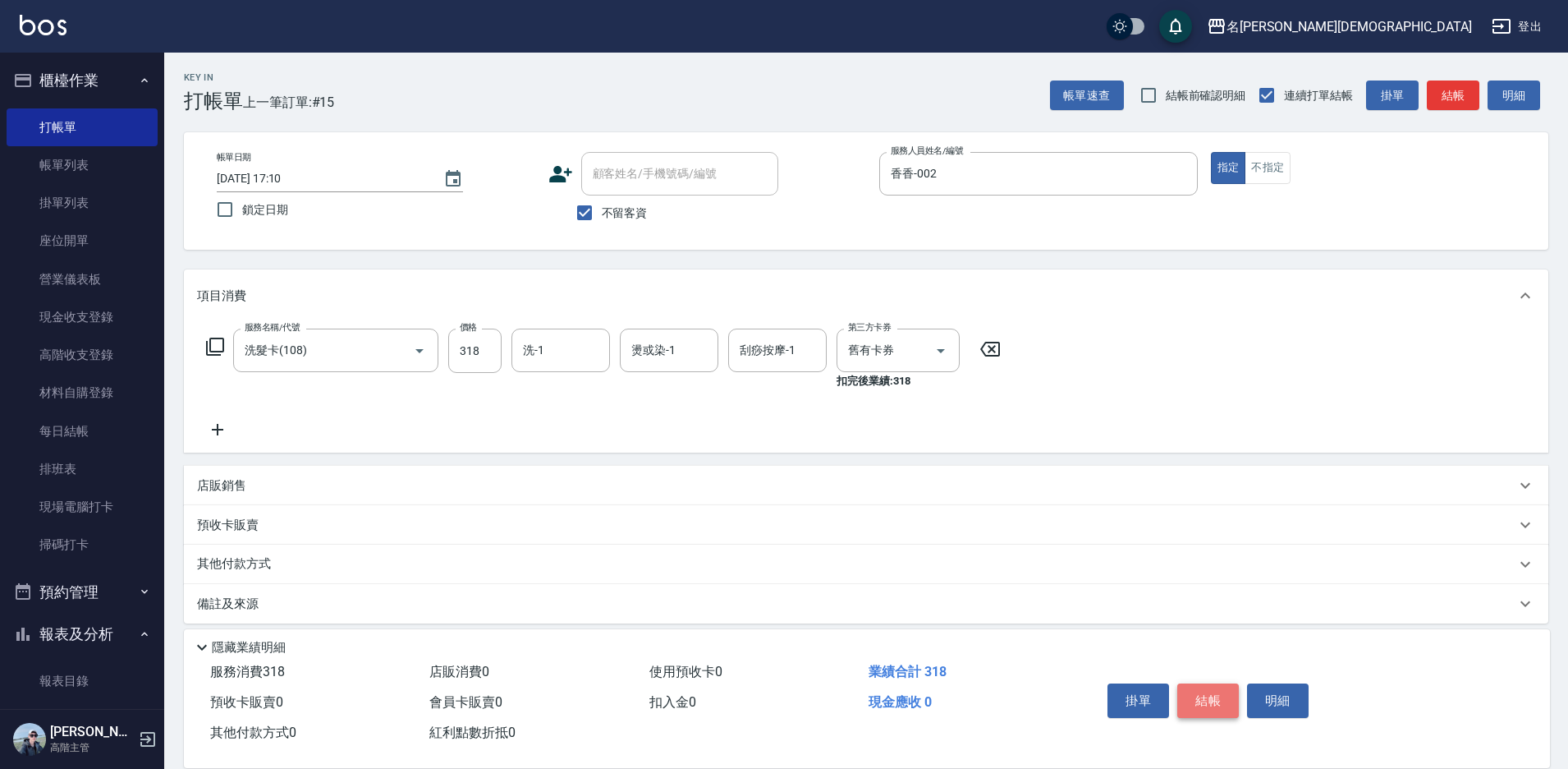
click at [1201, 689] on button "結帳" at bounding box center [1208, 700] width 62 height 34
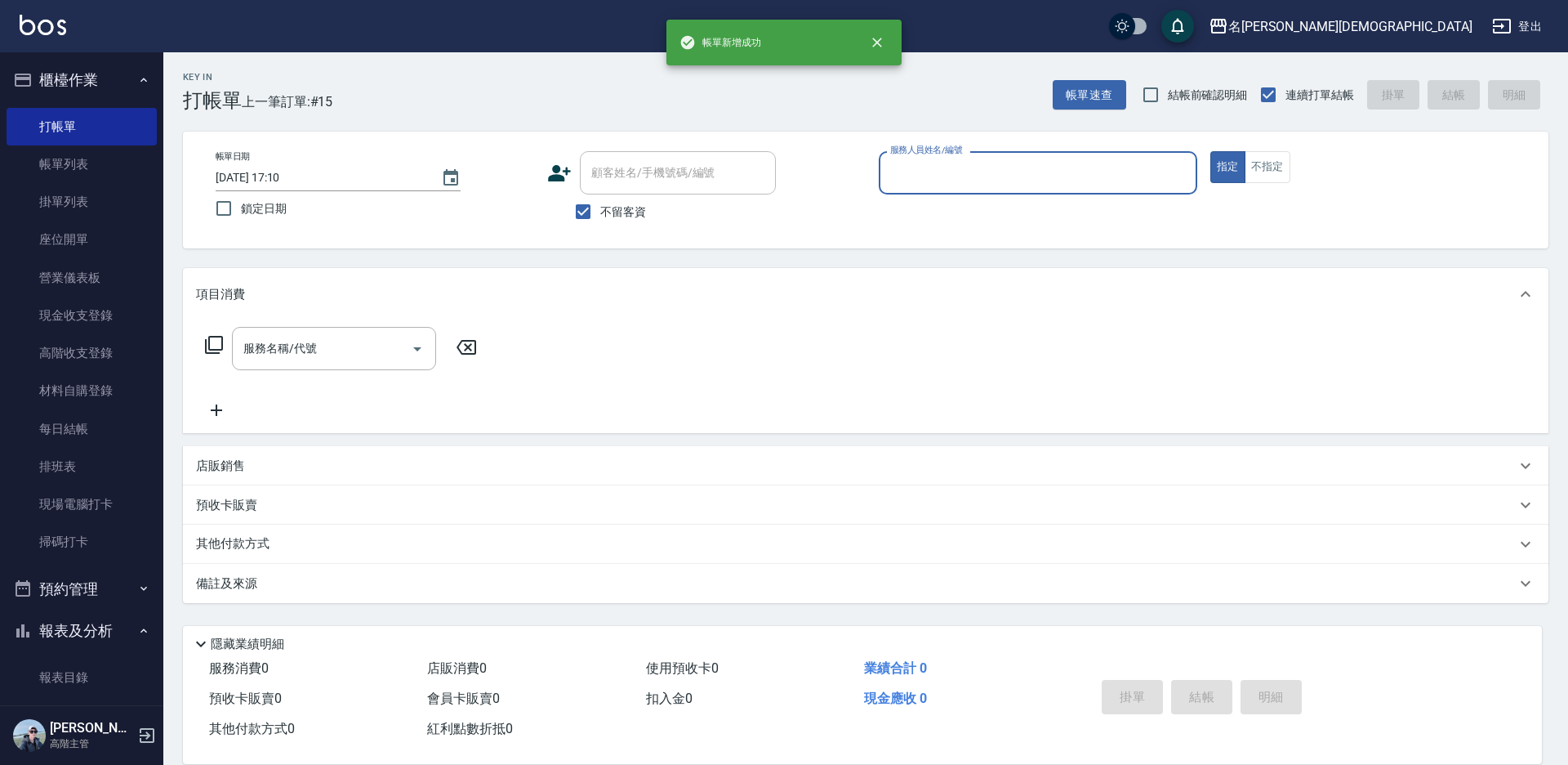
click at [910, 170] on input "服務人員姓名/編號" at bounding box center [1038, 172] width 304 height 28
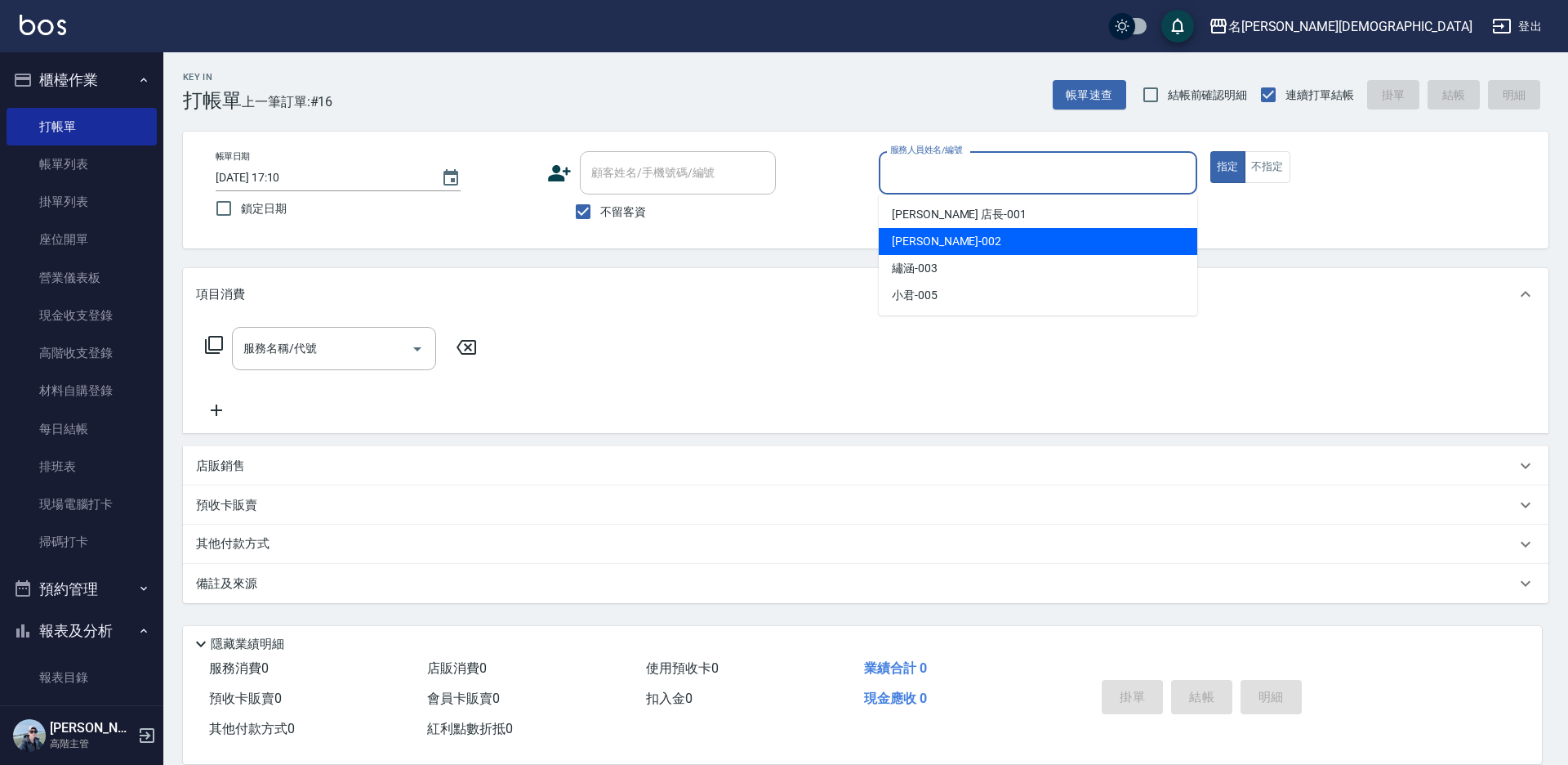
click at [902, 239] on span "香香 -002" at bounding box center [947, 241] width 110 height 17
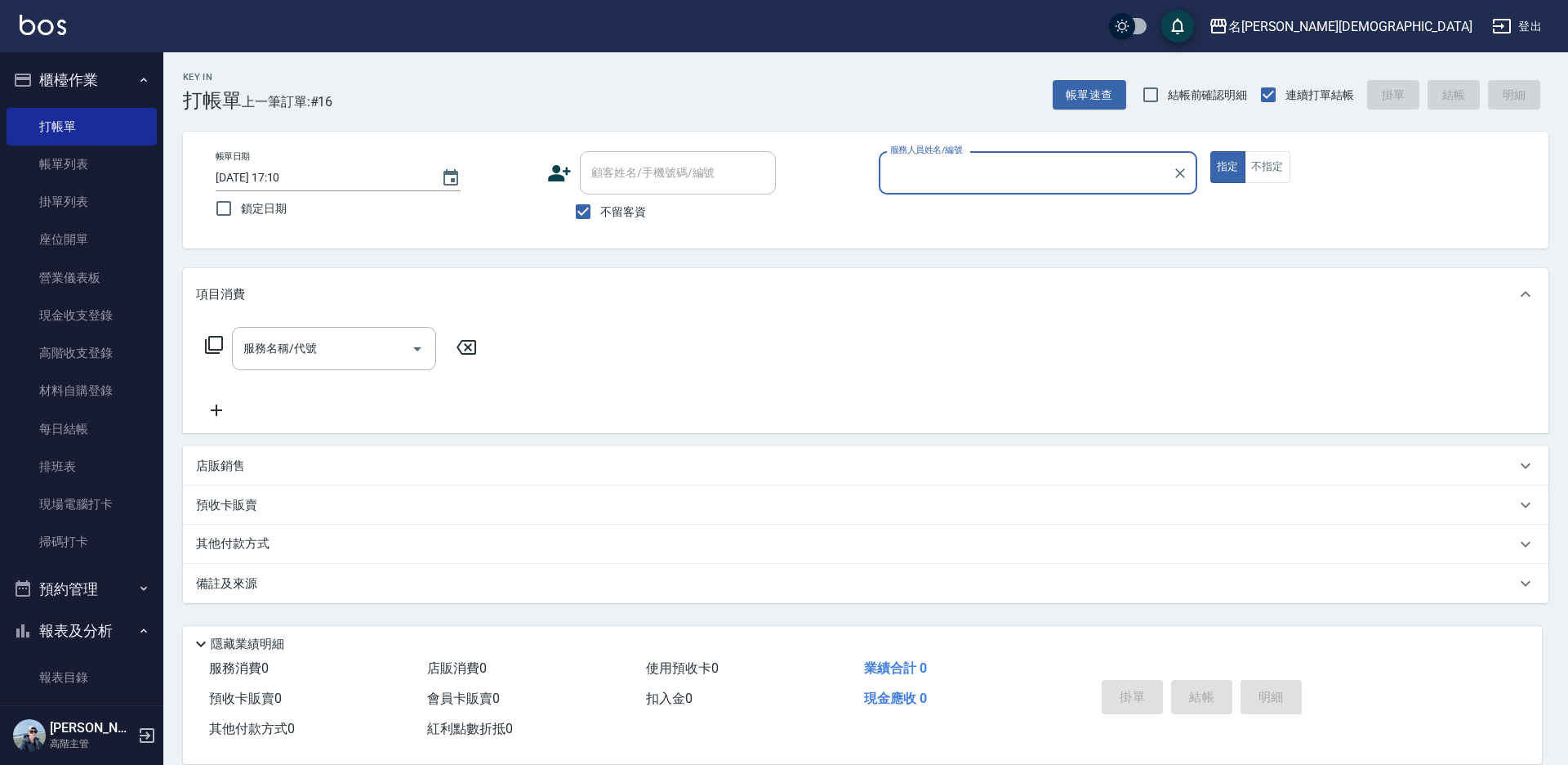
type input "香香-002"
click at [217, 336] on icon at bounding box center [214, 345] width 18 height 18
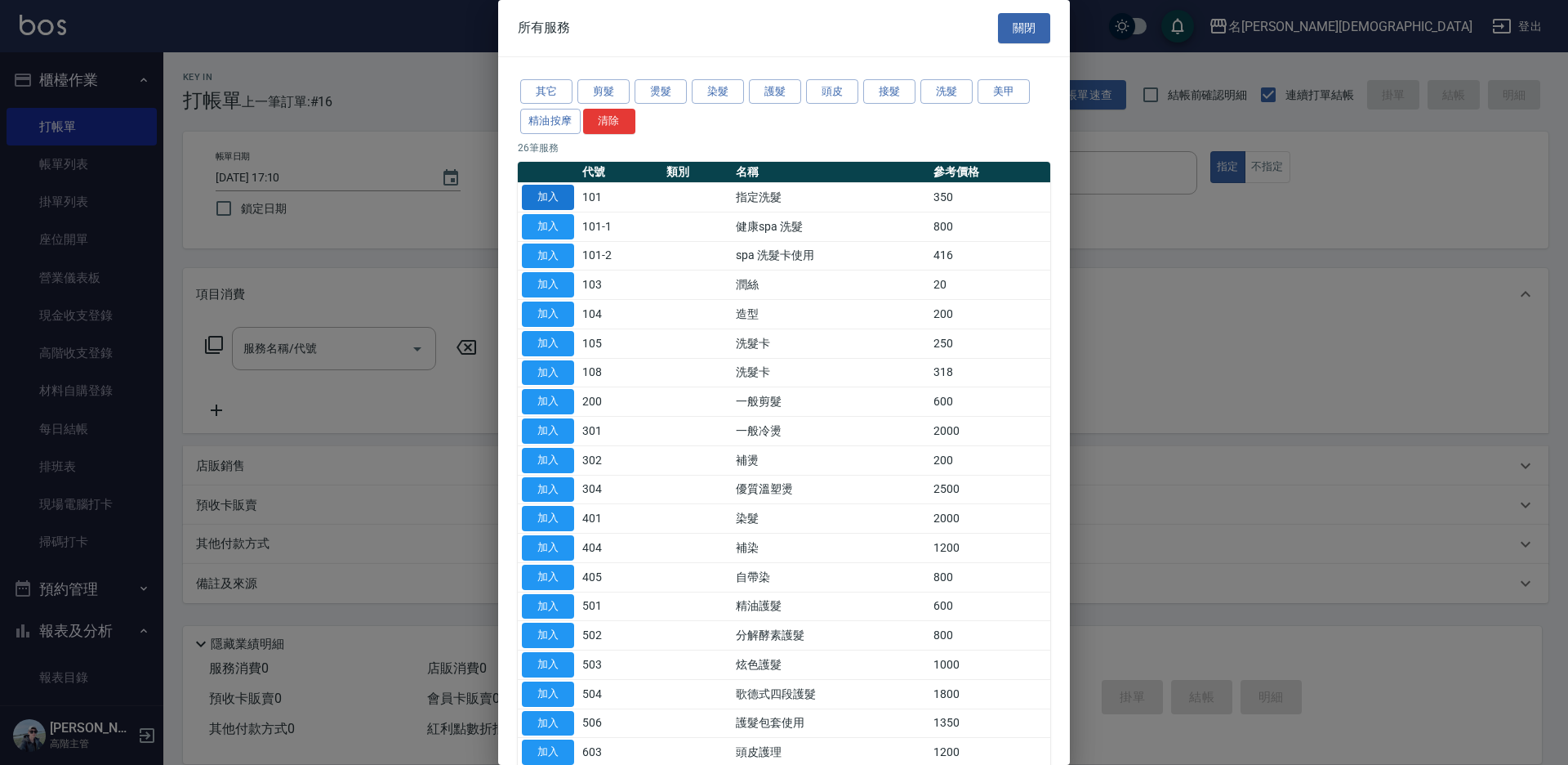
click at [556, 191] on button "加入" at bounding box center [548, 197] width 52 height 25
type input "指定洗髮(101)"
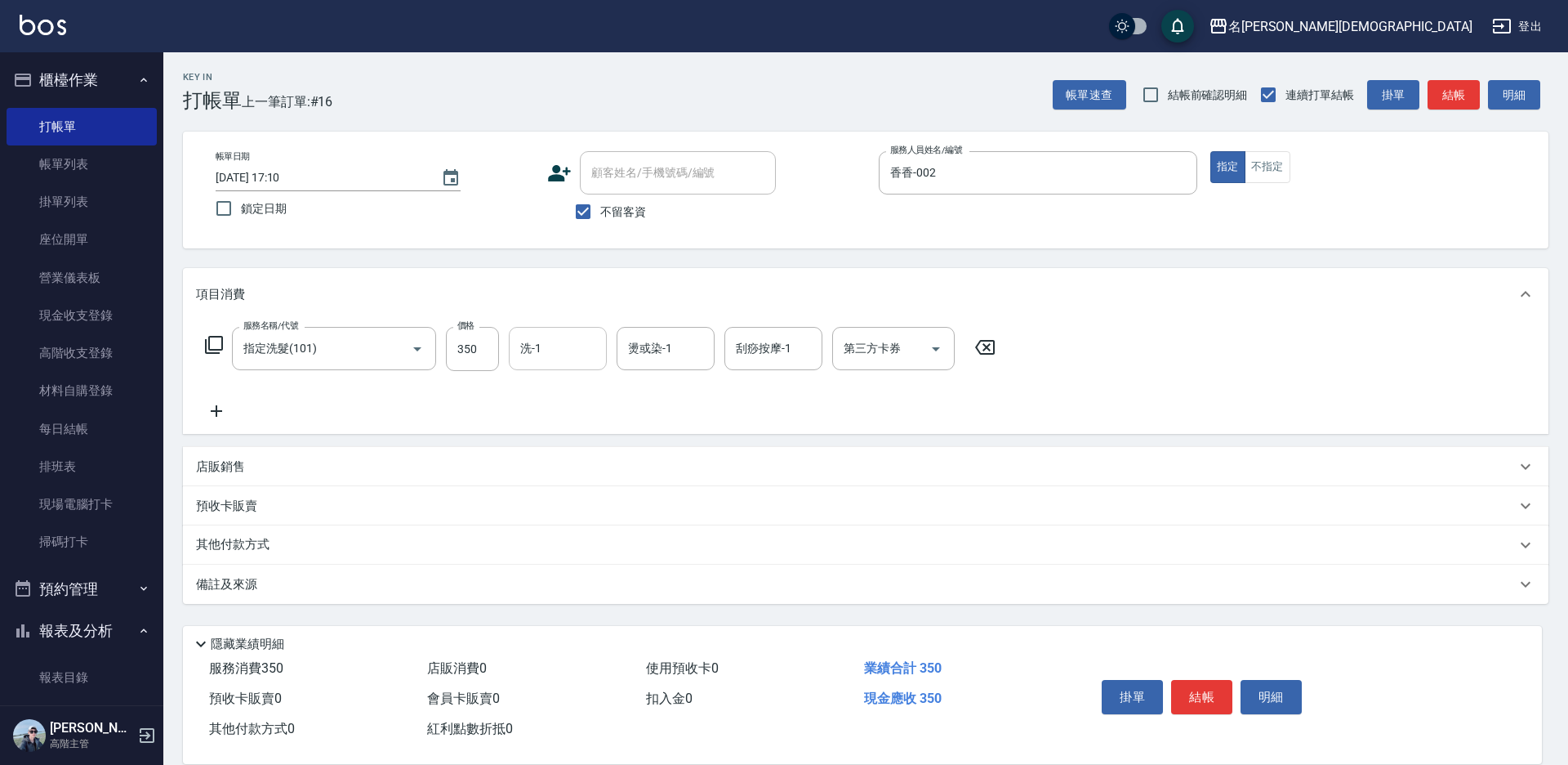
drag, startPoint x: 554, startPoint y: 352, endPoint x: 554, endPoint y: 369, distance: 17.0
click at [554, 354] on input "洗-1" at bounding box center [558, 348] width 83 height 28
drag, startPoint x: 570, startPoint y: 444, endPoint x: 973, endPoint y: 589, distance: 428.3
click at [571, 448] on div "繡涵 -003" at bounding box center [558, 461] width 98 height 27
type input "繡涵-003"
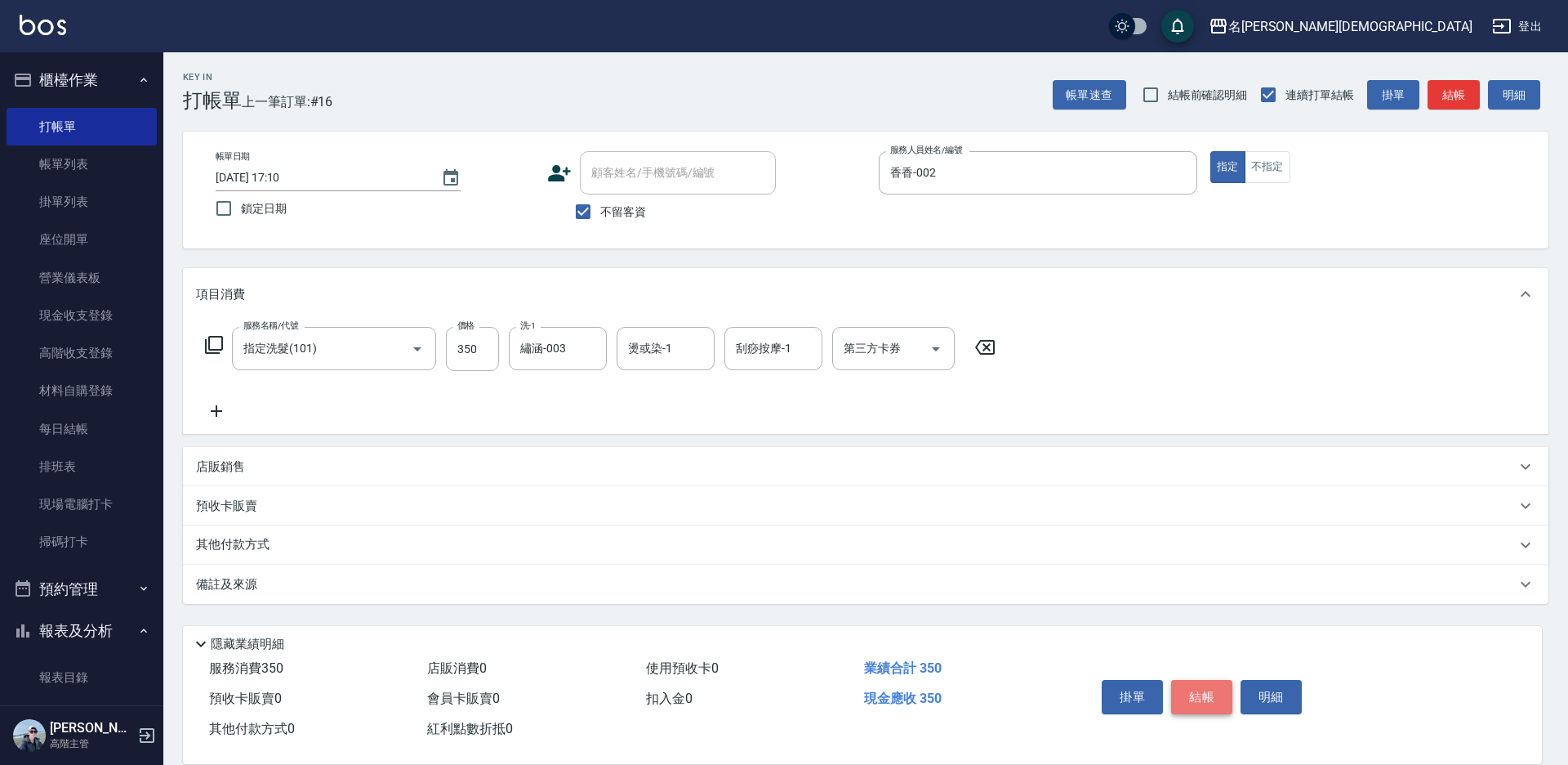
click at [1205, 691] on button "結帳" at bounding box center [1202, 697] width 62 height 34
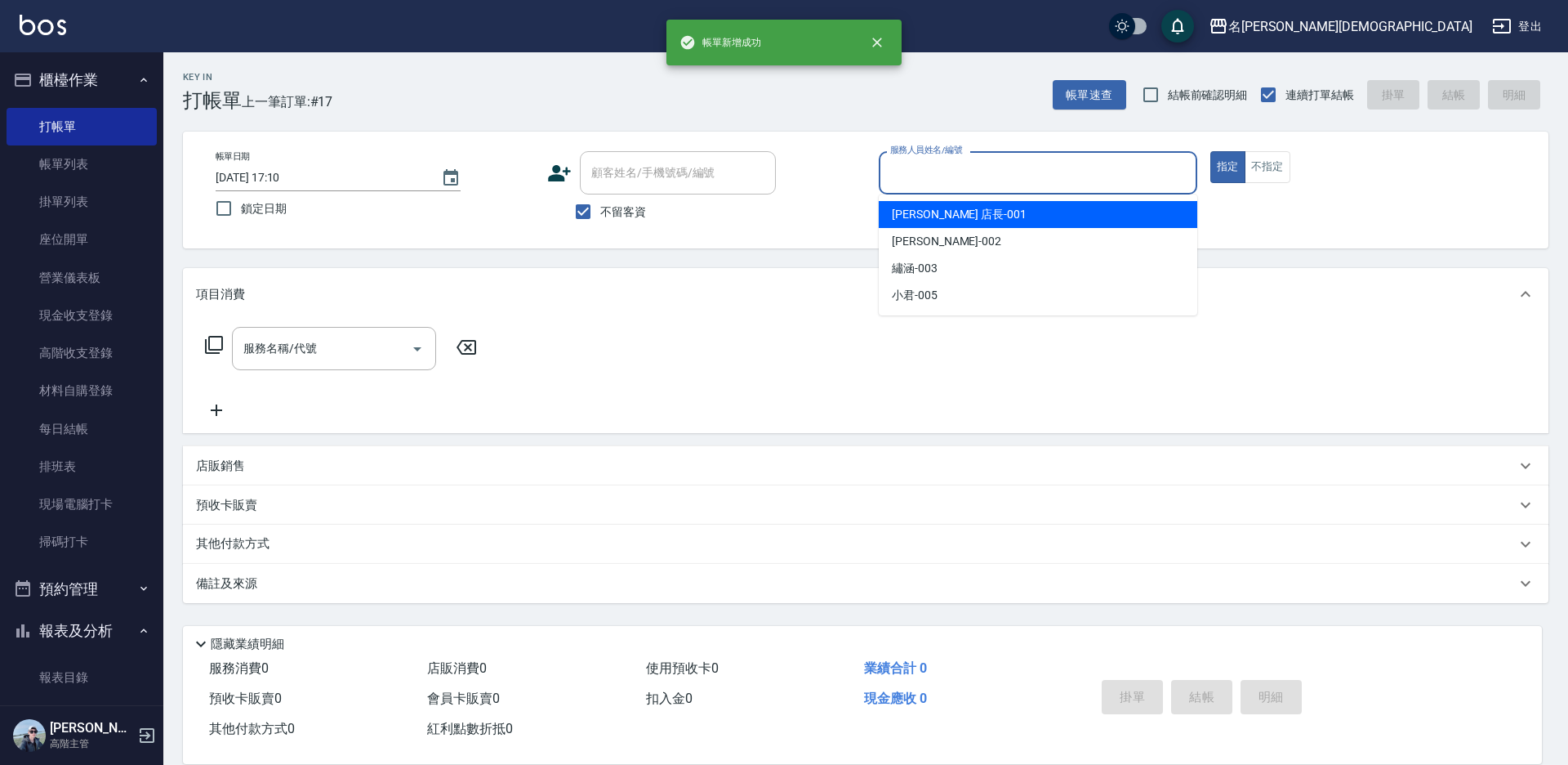
drag, startPoint x: 913, startPoint y: 162, endPoint x: 915, endPoint y: 200, distance: 38.1
click at [913, 163] on input "服務人員姓名/編號" at bounding box center [1038, 172] width 304 height 28
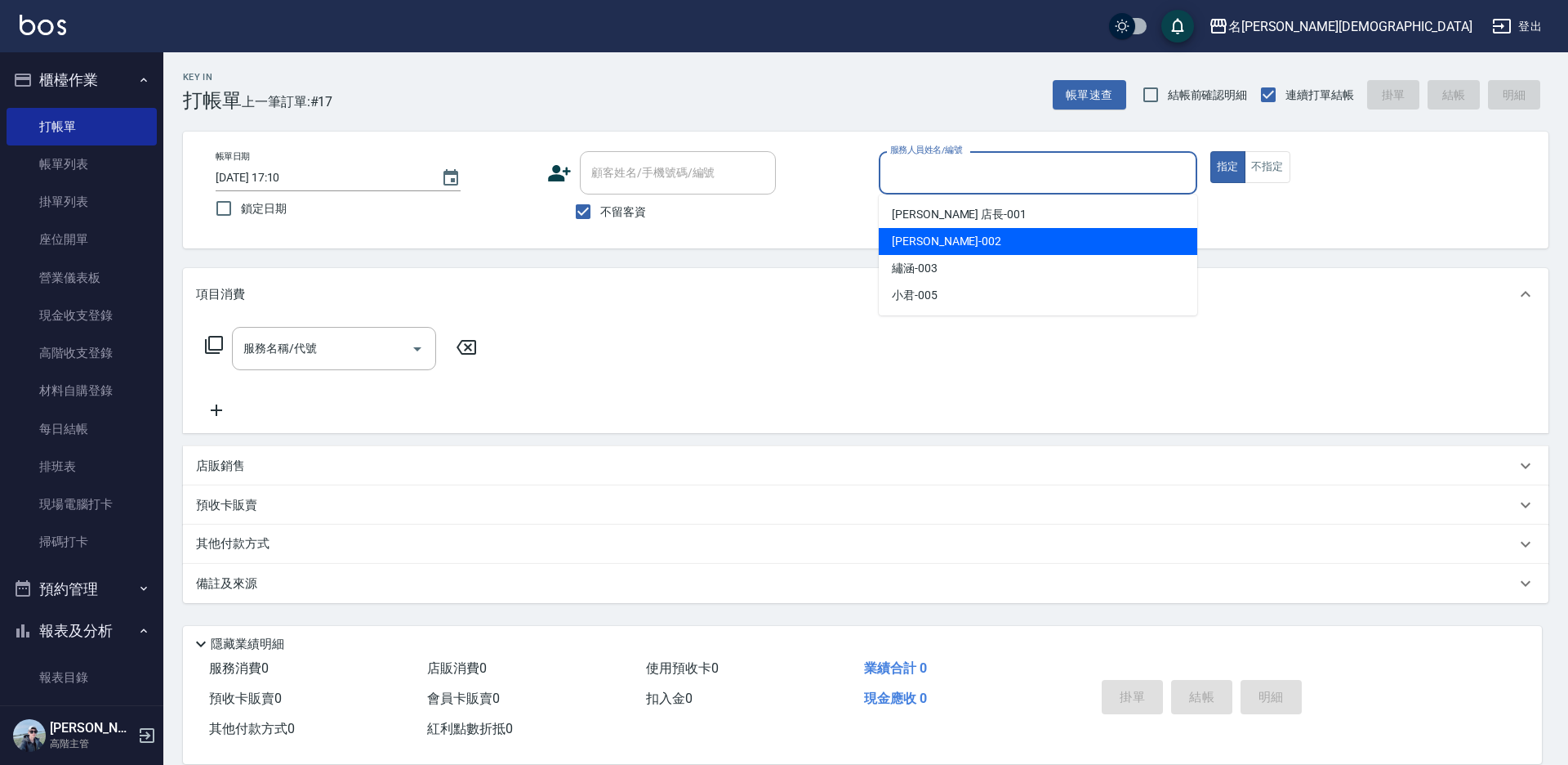
click at [918, 235] on span "香香 -002" at bounding box center [947, 241] width 110 height 17
type input "香香-002"
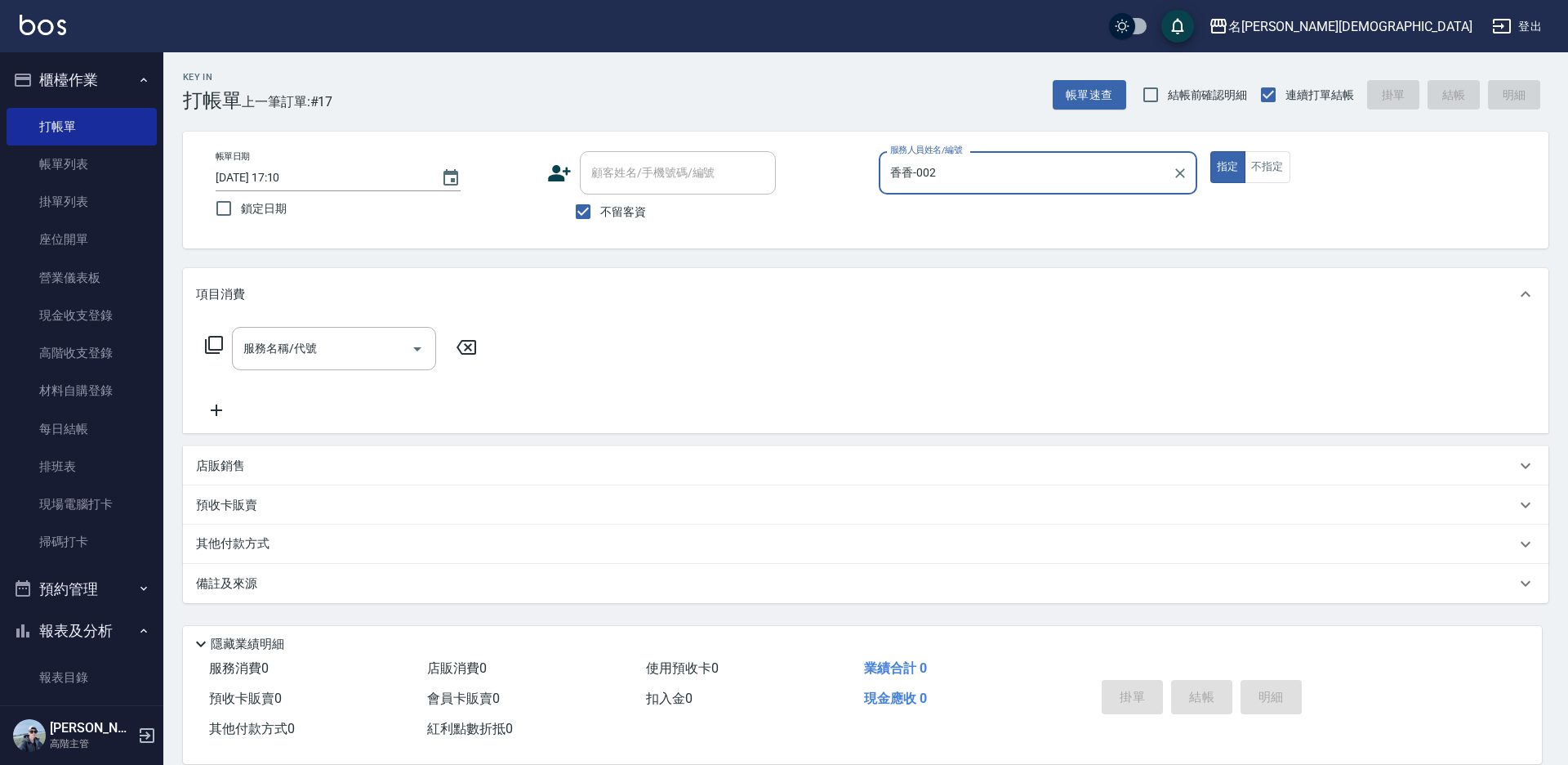
click at [217, 340] on icon at bounding box center [214, 345] width 20 height 20
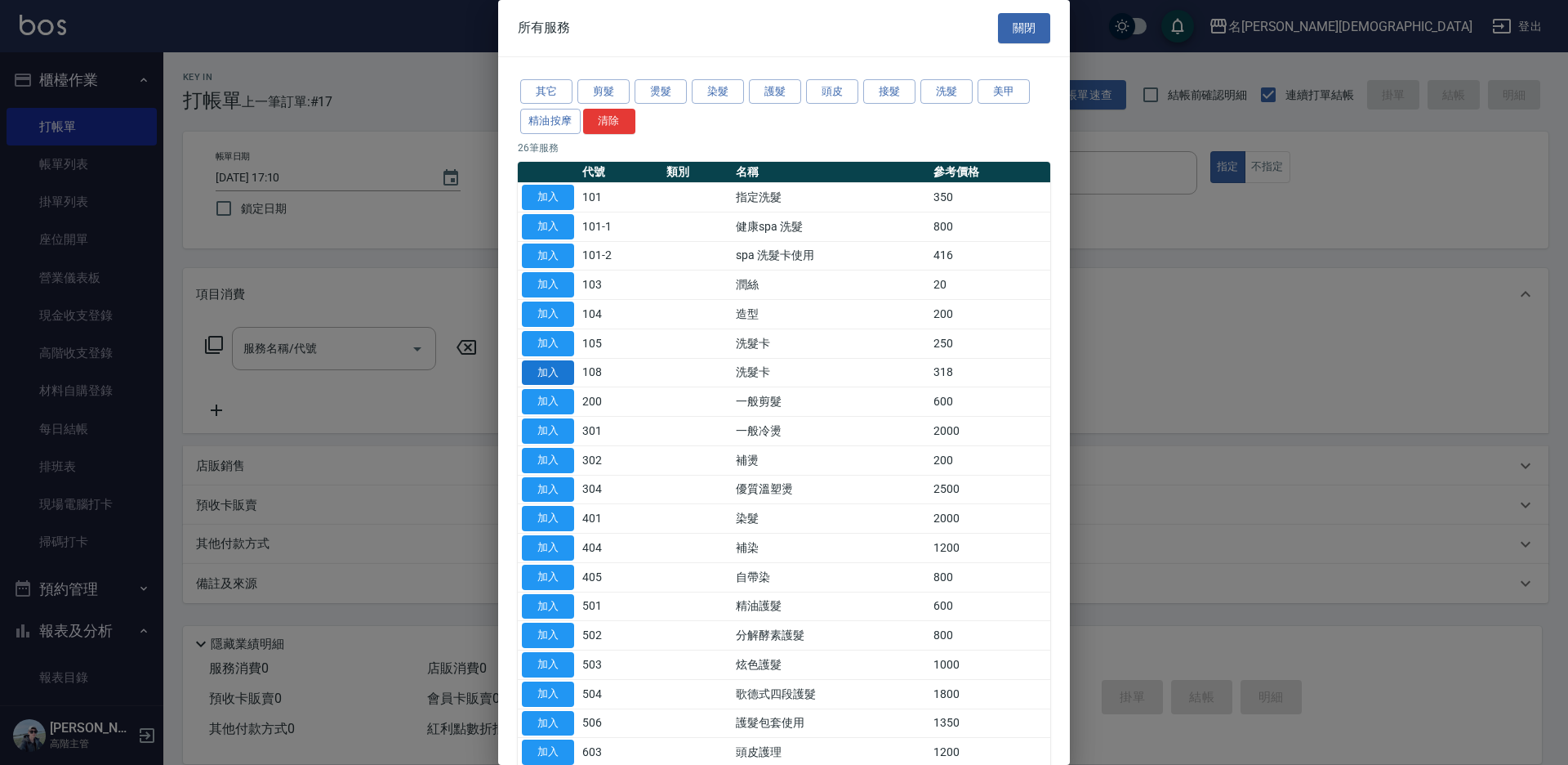
click at [536, 369] on button "加入" at bounding box center [548, 373] width 52 height 25
type input "洗髮卡(108)"
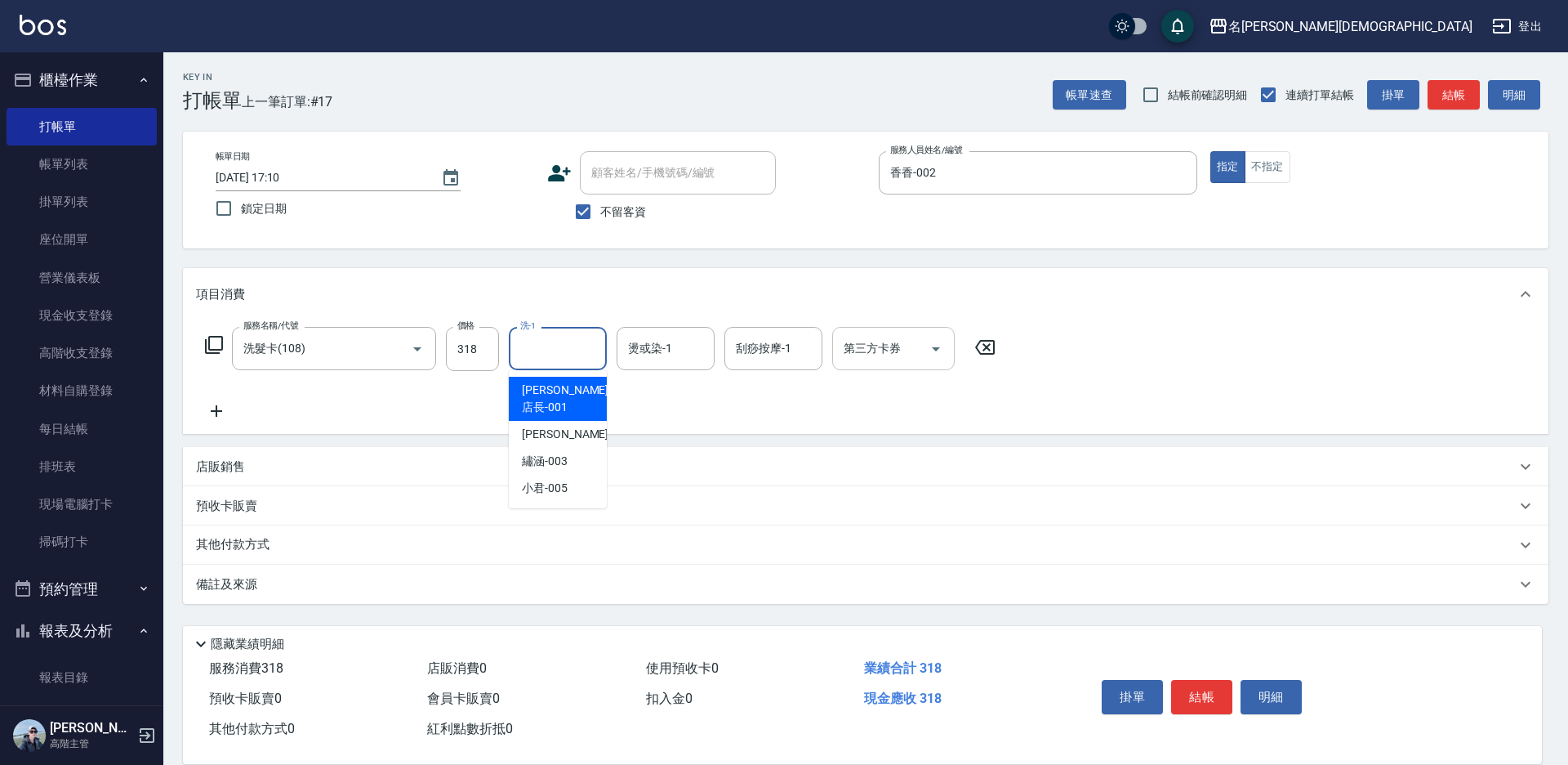
click at [540, 350] on input "洗-1" at bounding box center [558, 348] width 83 height 28
click at [575, 448] on div "繡涵 -003" at bounding box center [558, 461] width 98 height 27
type input "繡涵-003"
click at [1193, 693] on button "結帳" at bounding box center [1202, 697] width 62 height 34
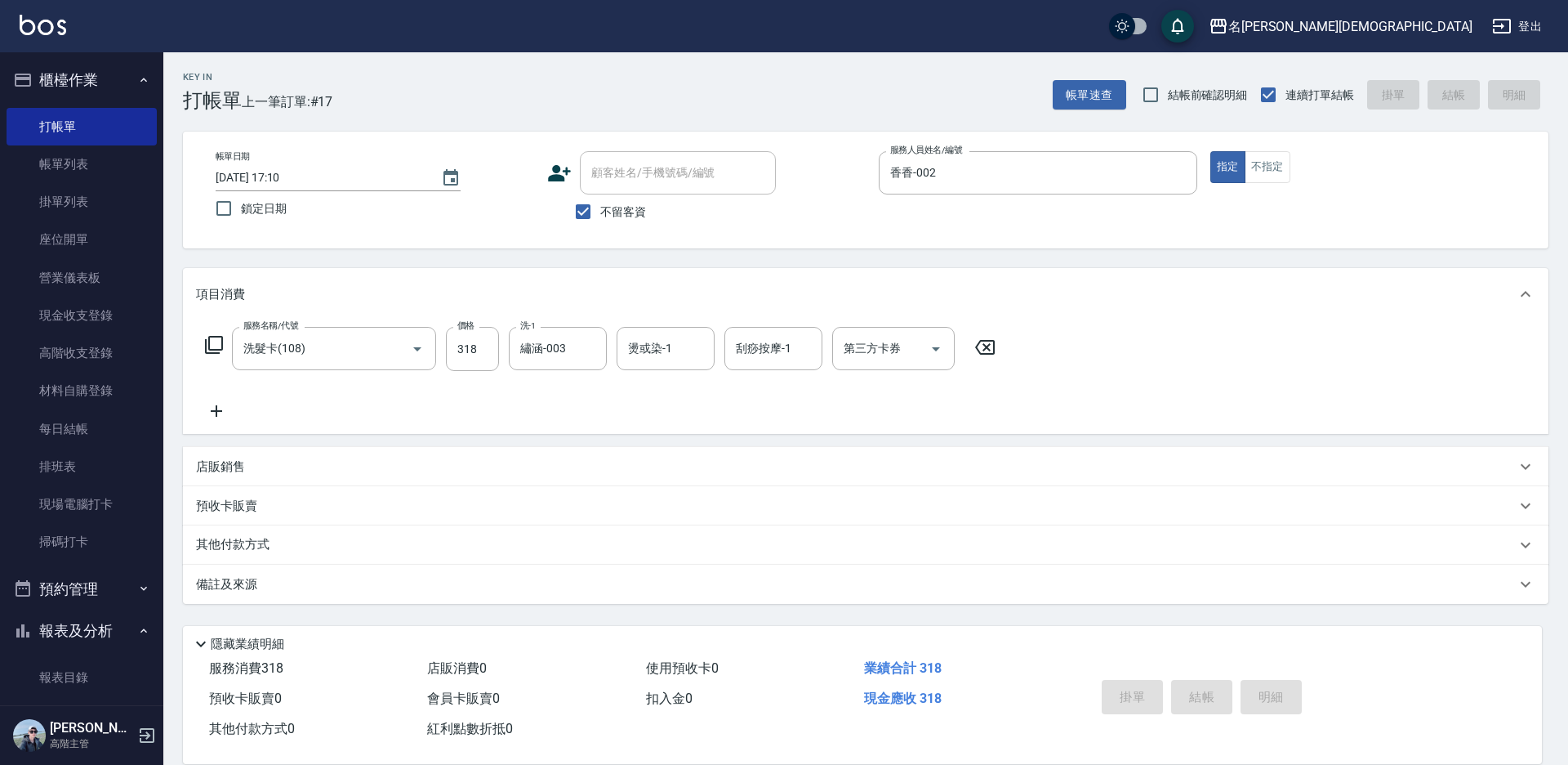
type input "[DATE] 17:11"
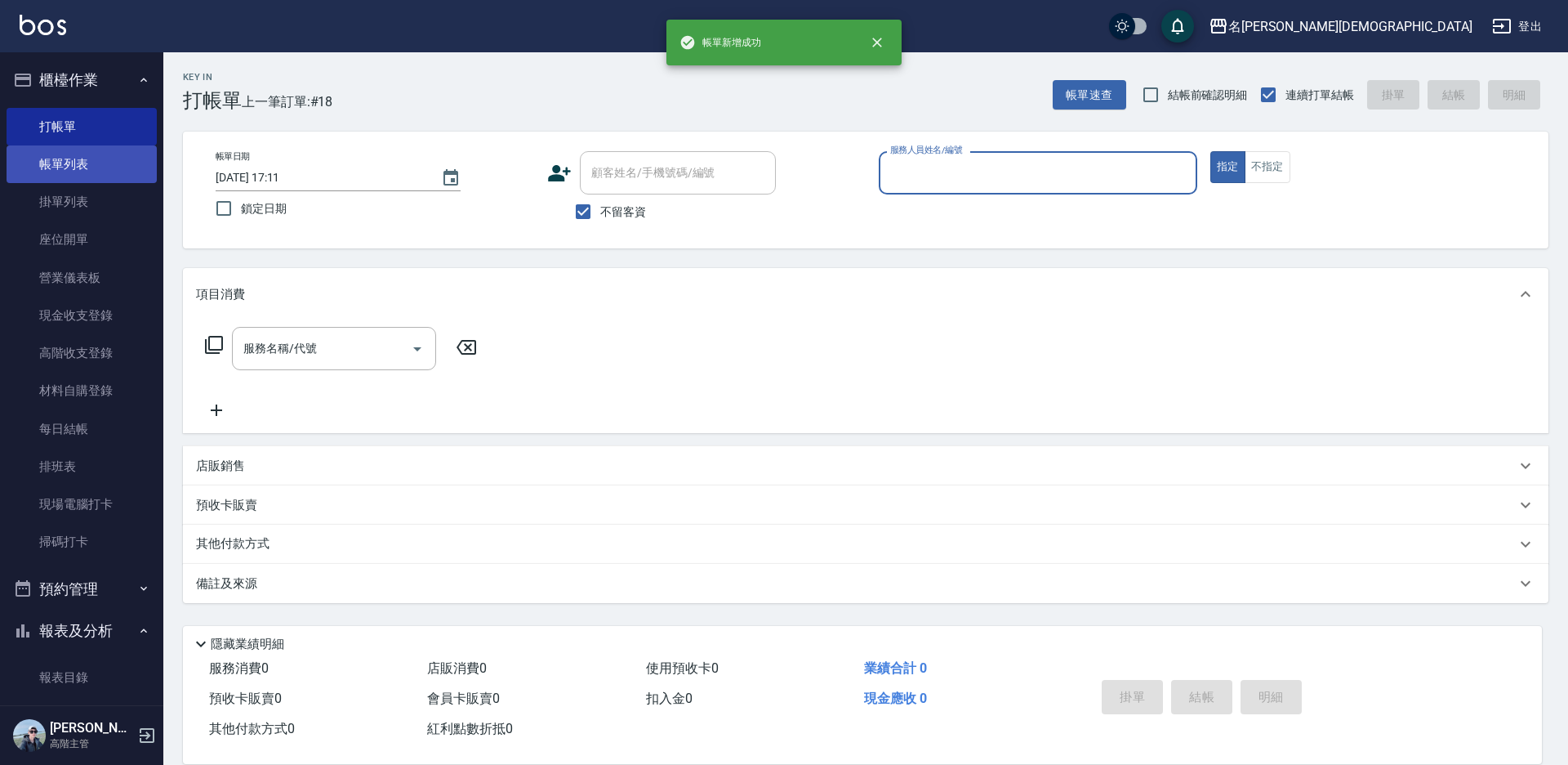
click at [53, 168] on link "帳單列表" at bounding box center [82, 164] width 151 height 37
